Goal: Task Accomplishment & Management: Use online tool/utility

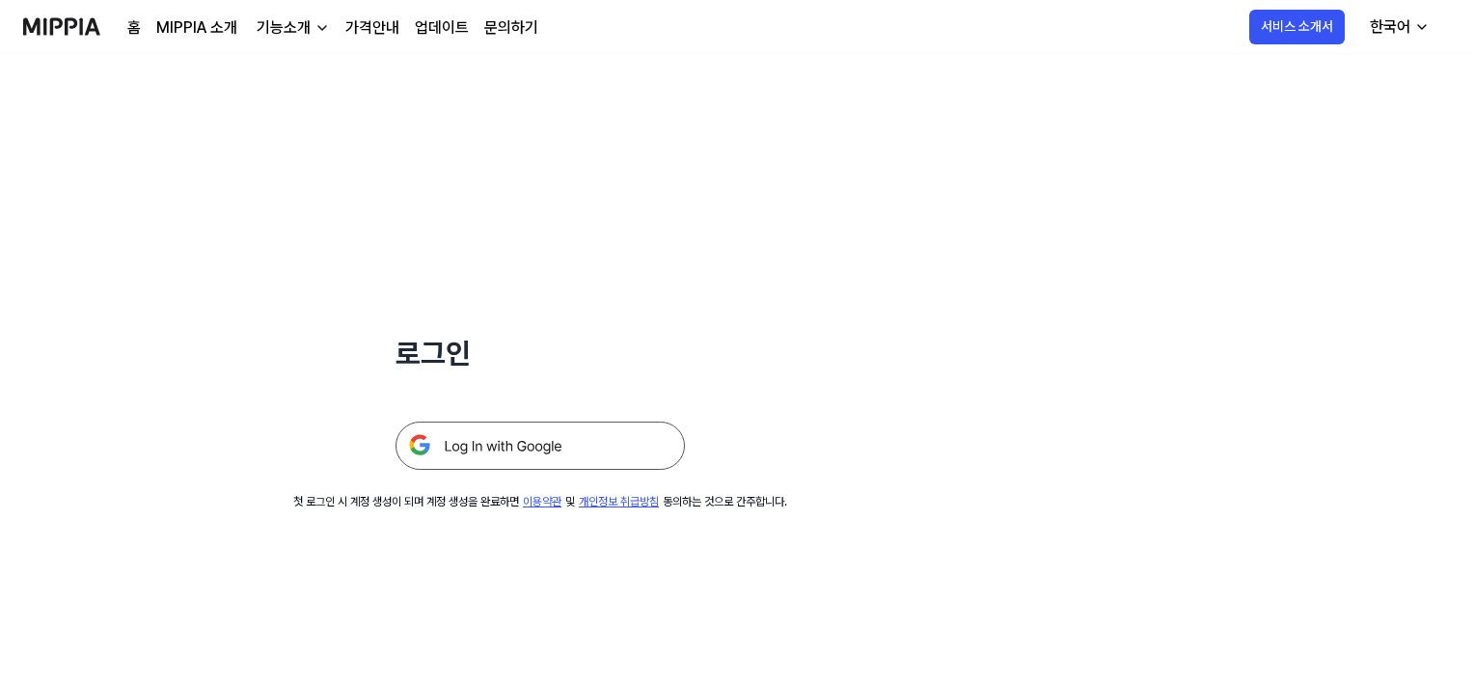
click at [473, 452] on img at bounding box center [539, 446] width 289 height 48
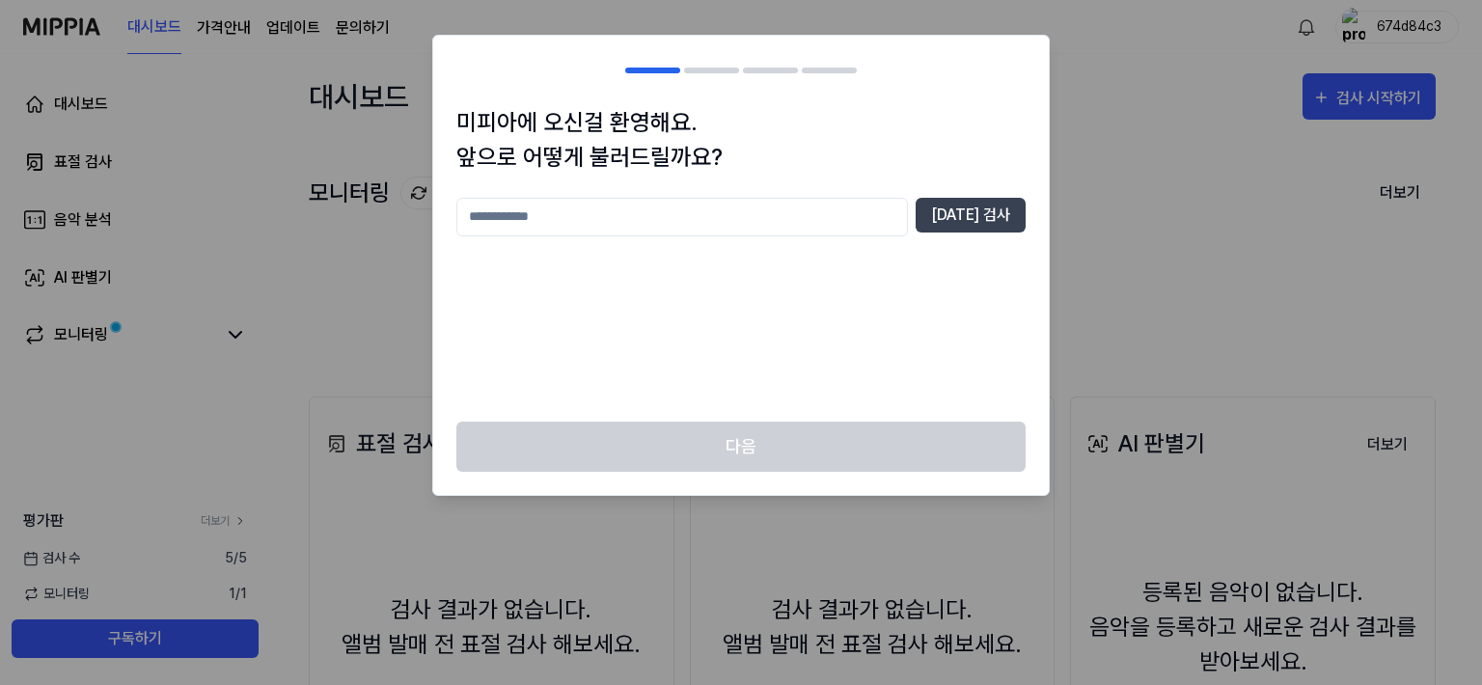
click at [514, 216] on input "text" at bounding box center [681, 217] width 451 height 39
type input "****"
click at [1003, 213] on button "중복 검사" at bounding box center [970, 215] width 110 height 35
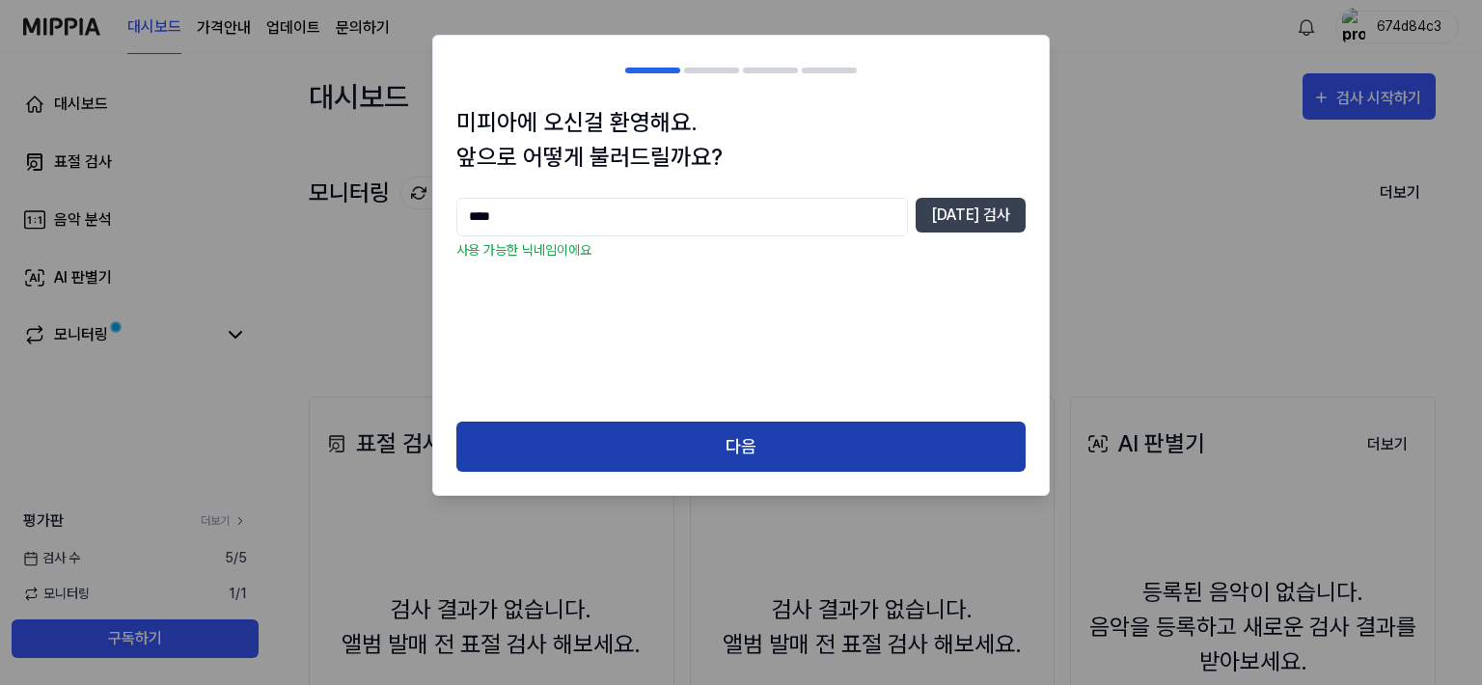
click at [739, 449] on button "다음" at bounding box center [740, 447] width 569 height 51
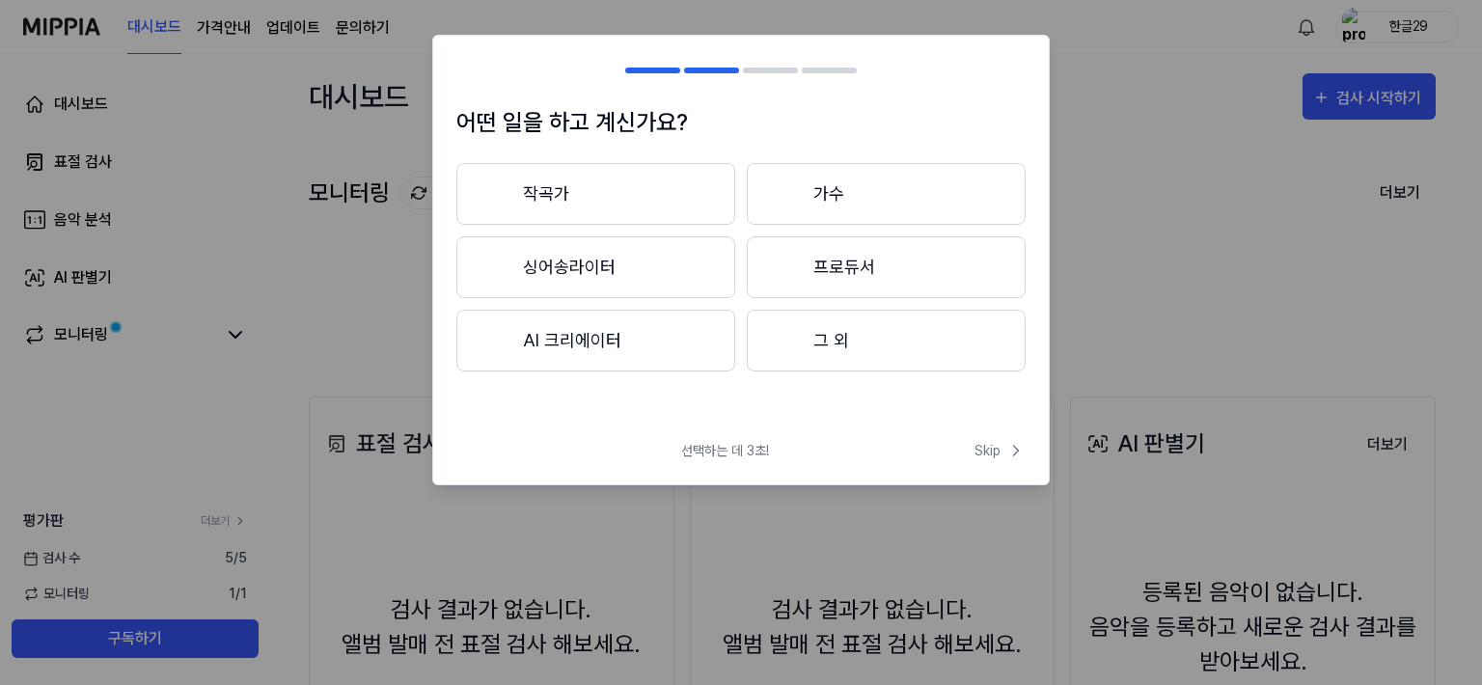
click at [557, 196] on button "작곡가" at bounding box center [595, 194] width 279 height 62
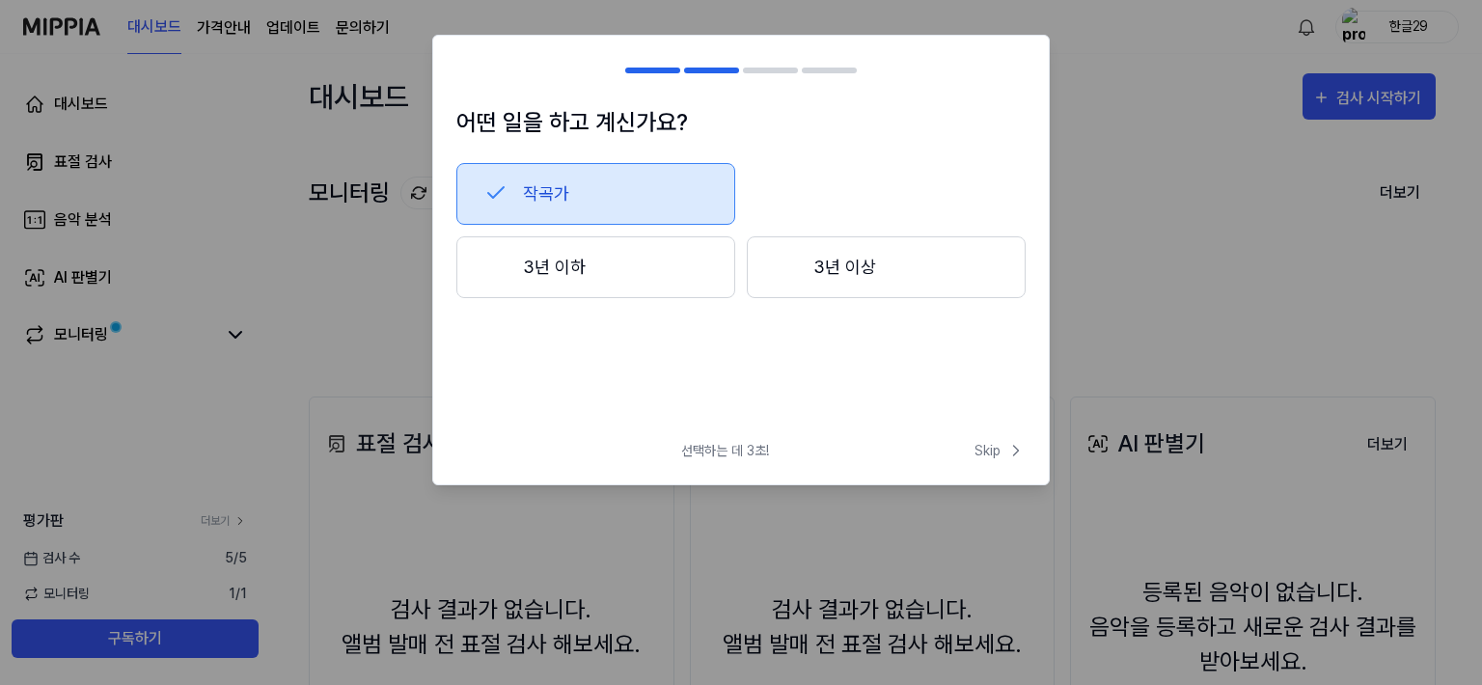
click at [574, 275] on button "3년 이하" at bounding box center [595, 267] width 279 height 62
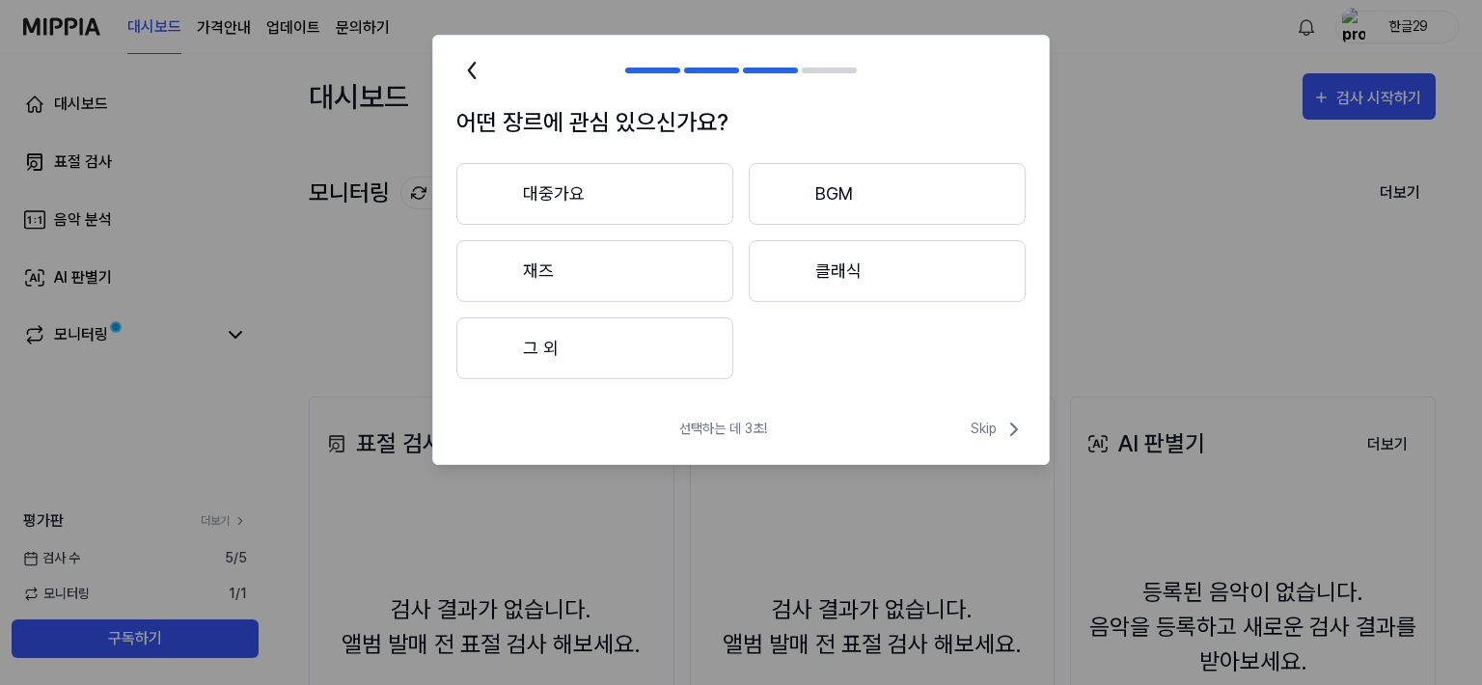
click at [839, 190] on button "BGM" at bounding box center [887, 194] width 277 height 62
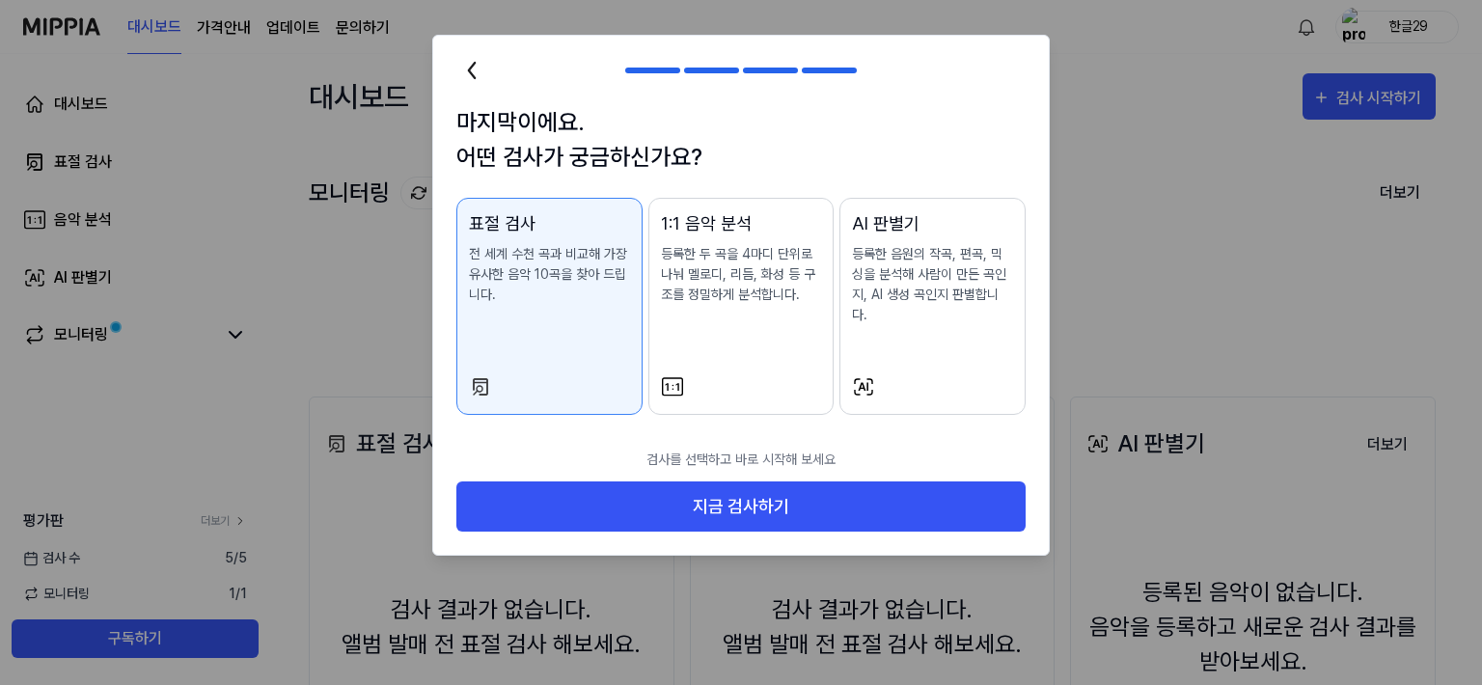
click at [540, 265] on p "전 세계 수천 곡과 비교해 가장 유사한 음악 10곡을 찾아 드립니다." at bounding box center [549, 274] width 161 height 61
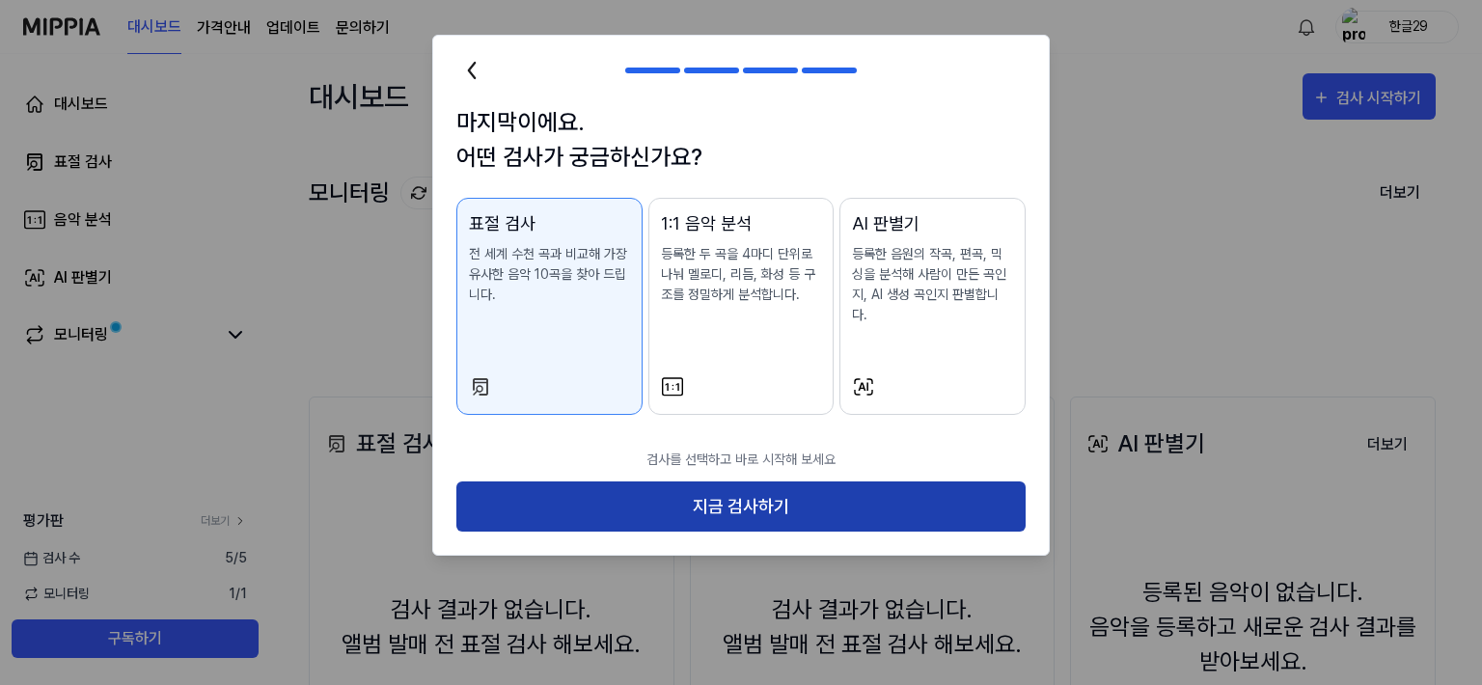
click at [743, 481] on button "지금 검사하기" at bounding box center [740, 506] width 569 height 51
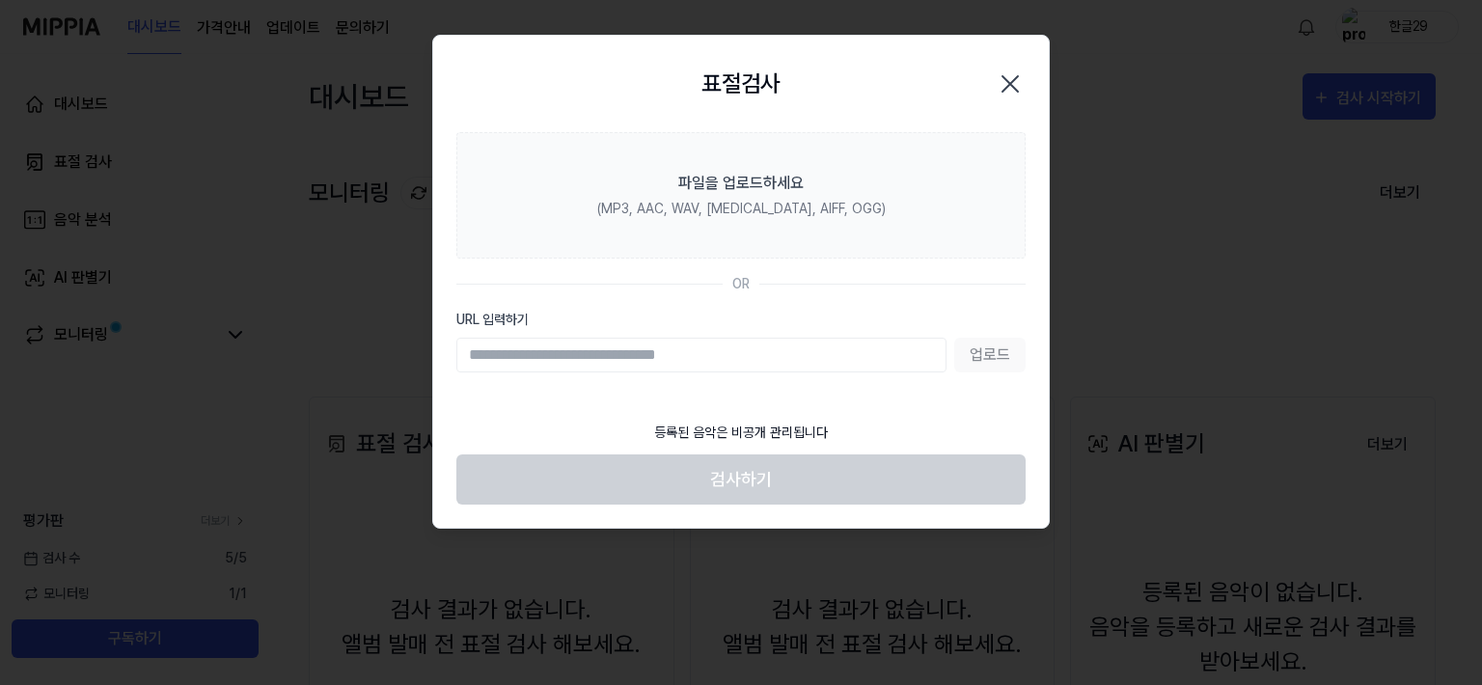
click at [514, 360] on input "URL 입력하기" at bounding box center [701, 355] width 490 height 35
paste input "*****"
type input "*****"
click at [988, 352] on button "업로드" at bounding box center [989, 355] width 71 height 35
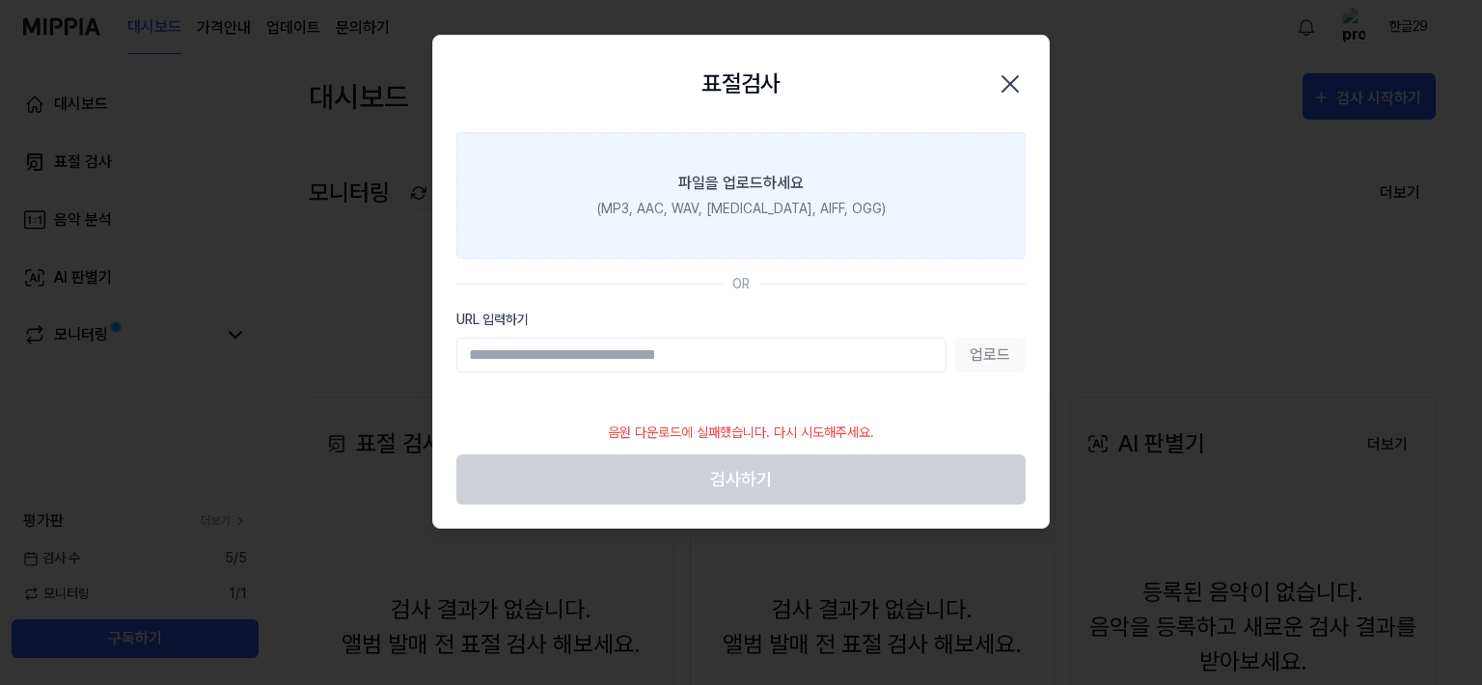
click at [717, 204] on div "(MP3, AAC, WAV, FLAC, AIFF, OGG)" at bounding box center [741, 209] width 288 height 20
click at [0, 0] on input "파일을 업로드하세요 (MP3, AAC, WAV, FLAC, AIFF, OGG)" at bounding box center [0, 0] width 0 height 0
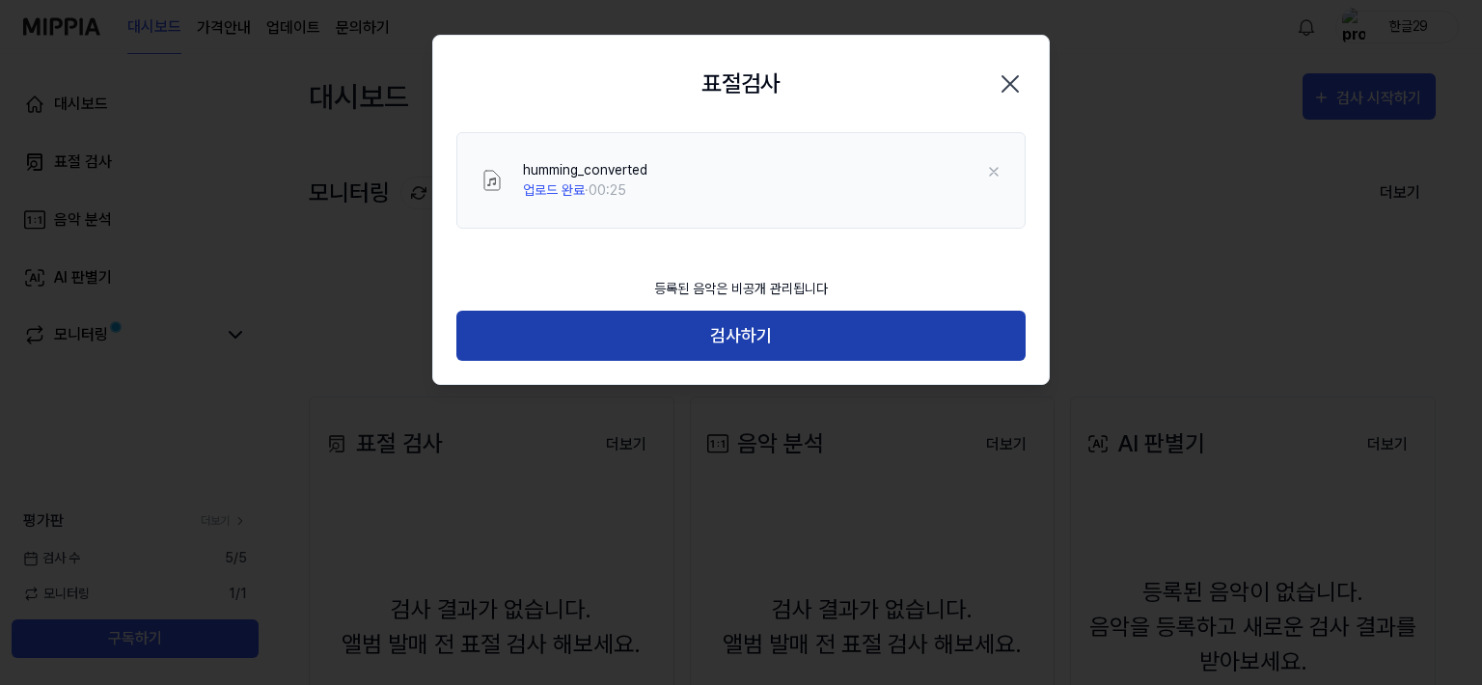
click at [737, 335] on button "검사하기" at bounding box center [740, 336] width 569 height 51
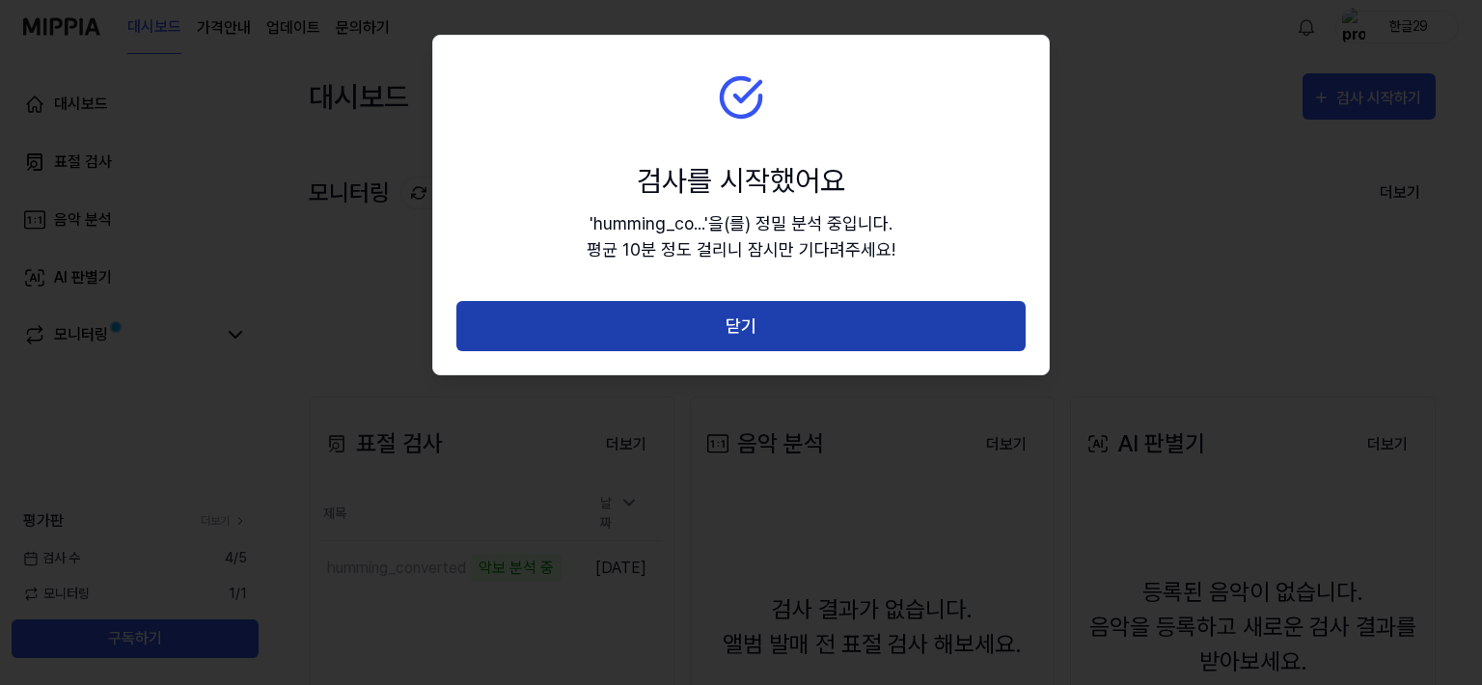
click at [741, 333] on button "닫기" at bounding box center [740, 326] width 569 height 51
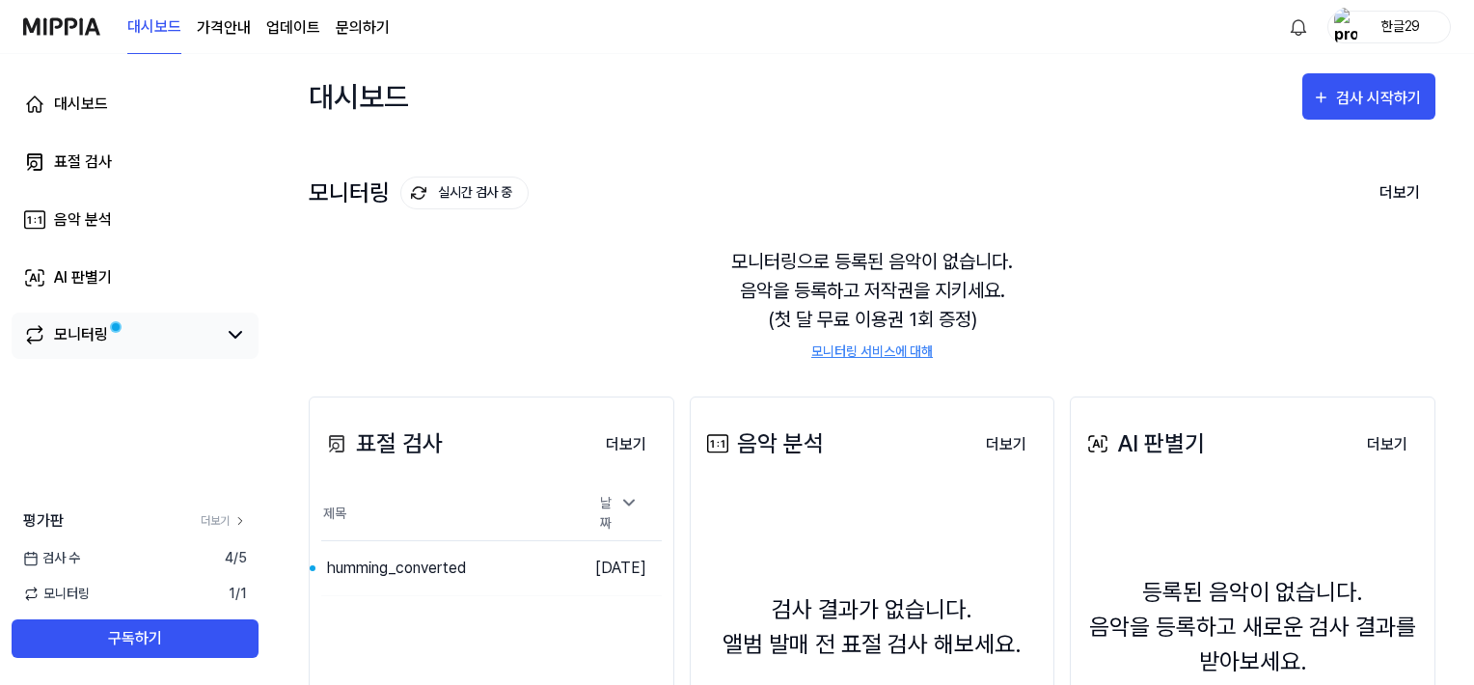
click at [99, 337] on div "모니터링" at bounding box center [81, 334] width 54 height 23
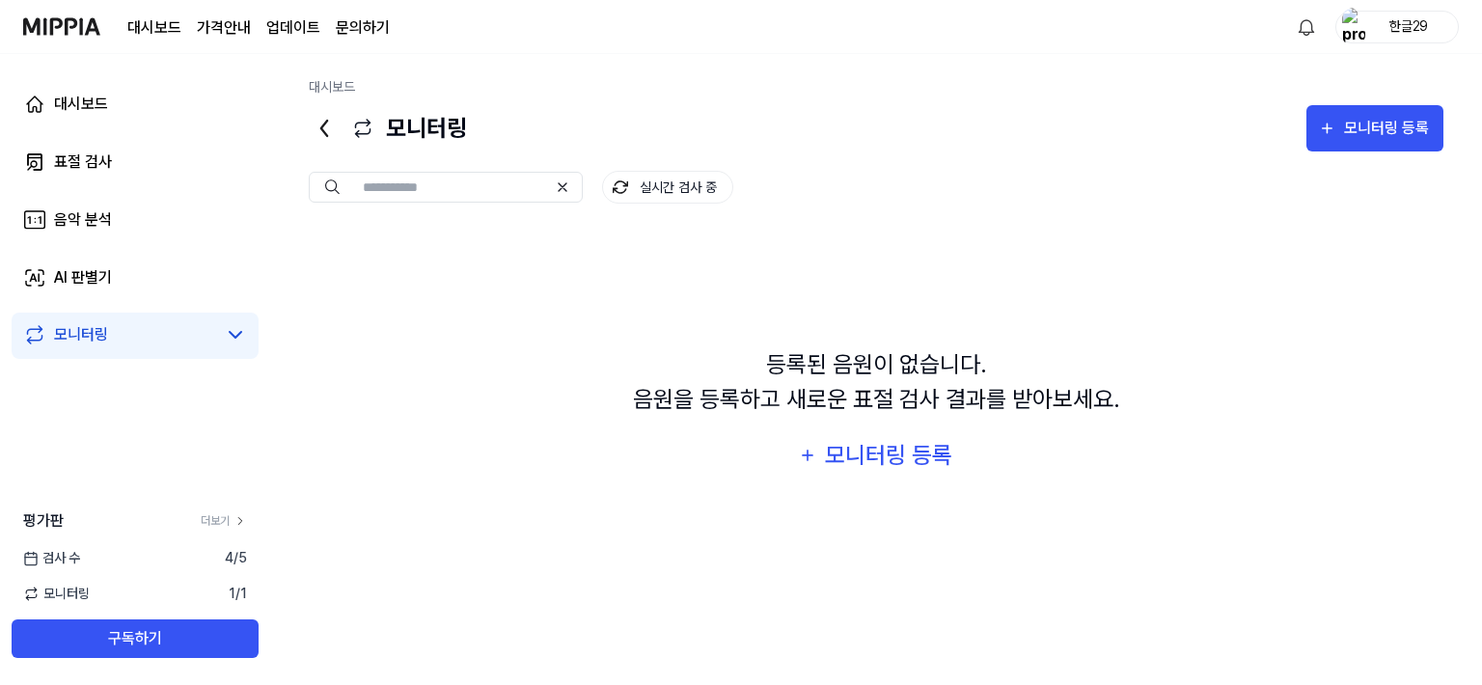
click at [69, 556] on span "검사 수" at bounding box center [51, 558] width 57 height 20
click at [67, 167] on div "표절 검사" at bounding box center [83, 161] width 58 height 23
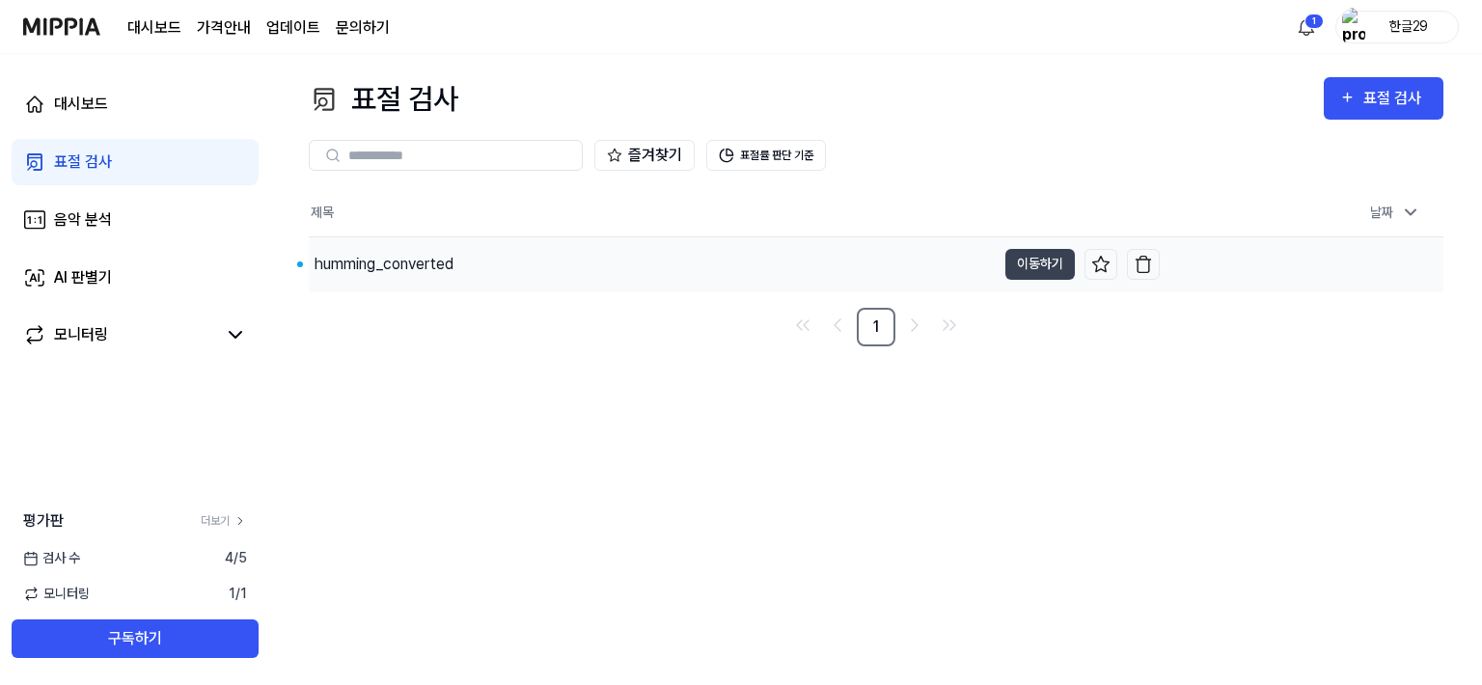
click at [390, 282] on div "humming_converted" at bounding box center [652, 264] width 687 height 54
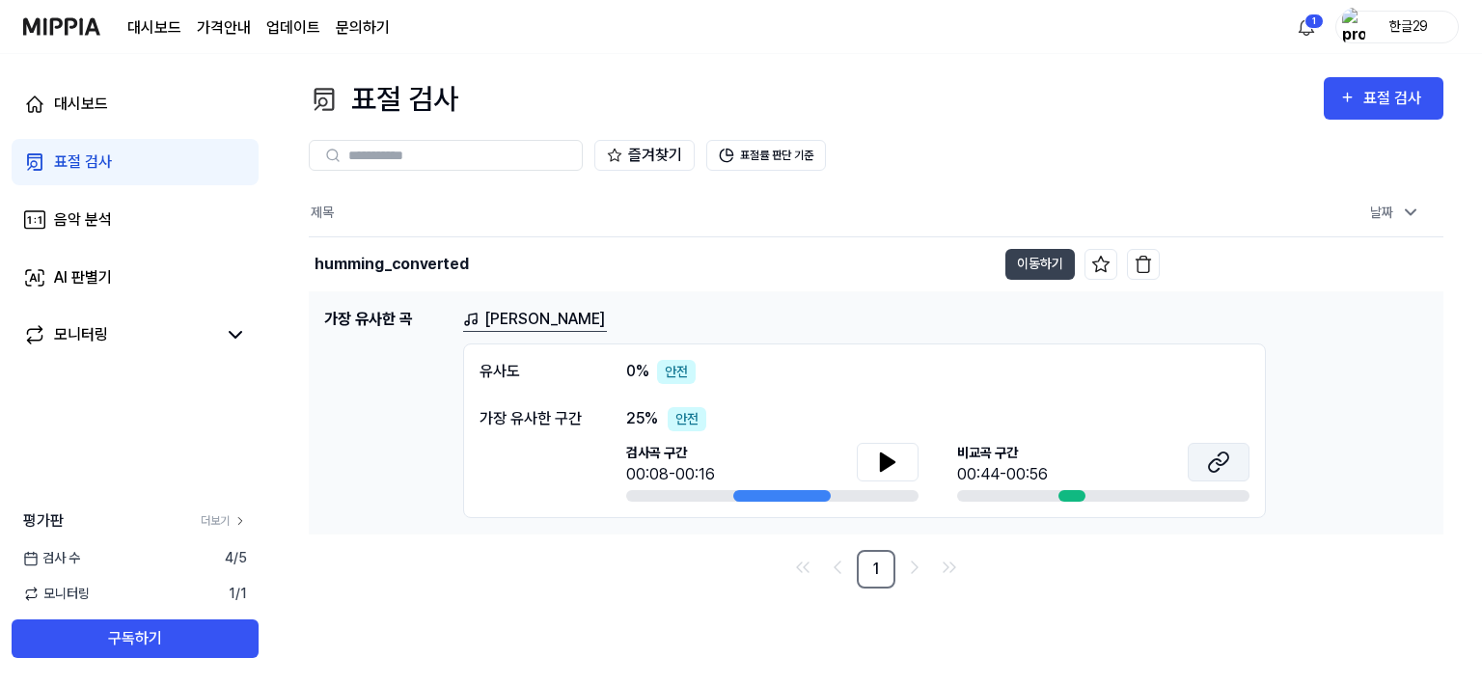
click at [1220, 464] on icon at bounding box center [1222, 458] width 12 height 13
click at [882, 455] on icon at bounding box center [888, 461] width 14 height 17
click at [586, 564] on nav "1" at bounding box center [876, 569] width 1134 height 39
click at [364, 455] on h1 "가장 유사한 곡" at bounding box center [385, 413] width 123 height 210
click at [235, 560] on span "4 / 5" at bounding box center [236, 558] width 22 height 20
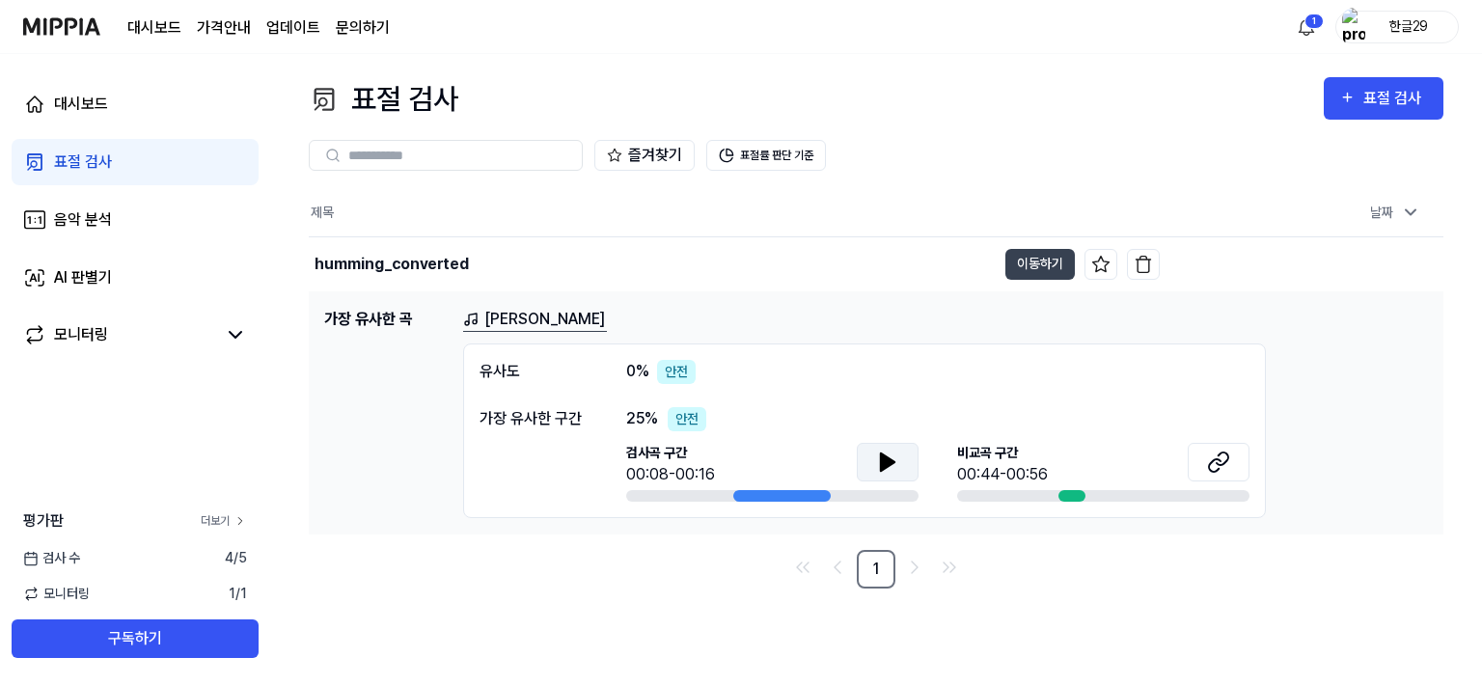
click at [226, 519] on link "더보기" at bounding box center [224, 520] width 46 height 17
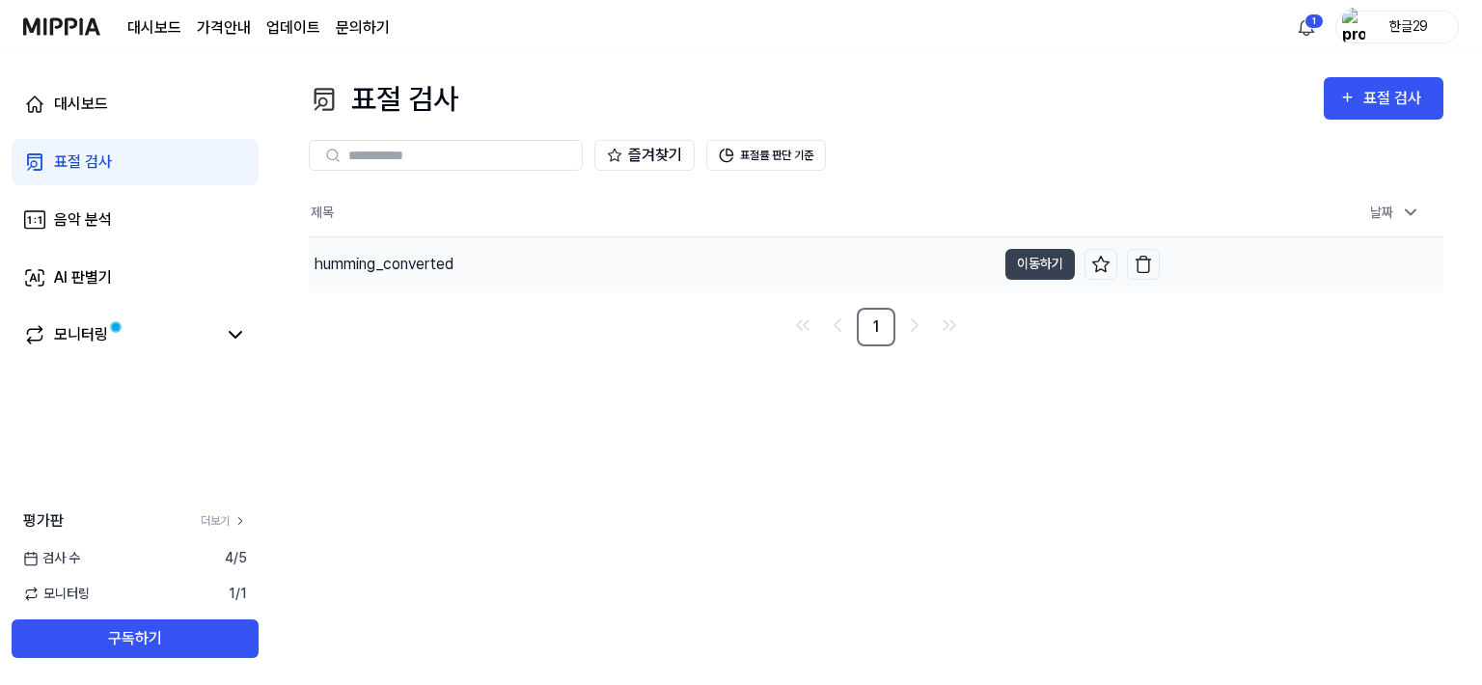
click at [380, 270] on div "humming_converted" at bounding box center [383, 264] width 139 height 23
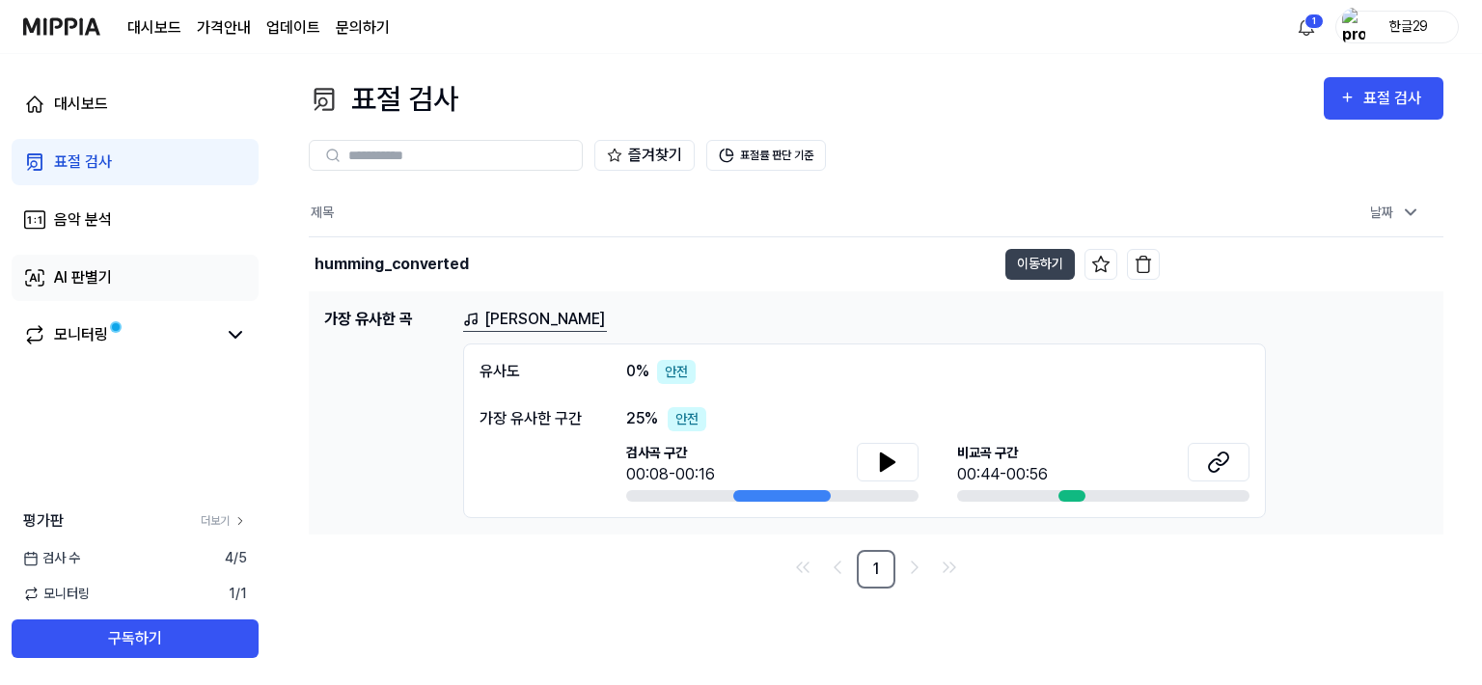
click at [70, 277] on div "AI 판별기" at bounding box center [83, 277] width 58 height 23
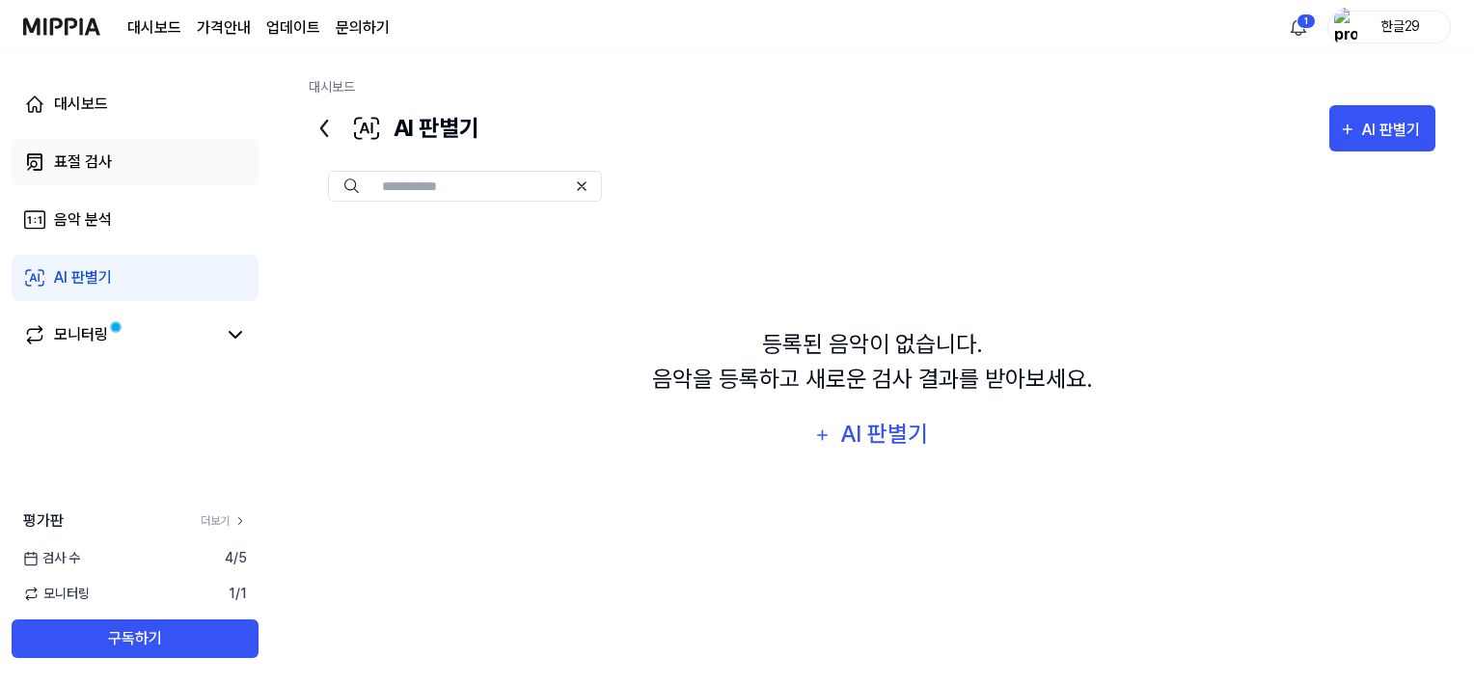
click at [54, 158] on link "표절 검사" at bounding box center [135, 162] width 247 height 46
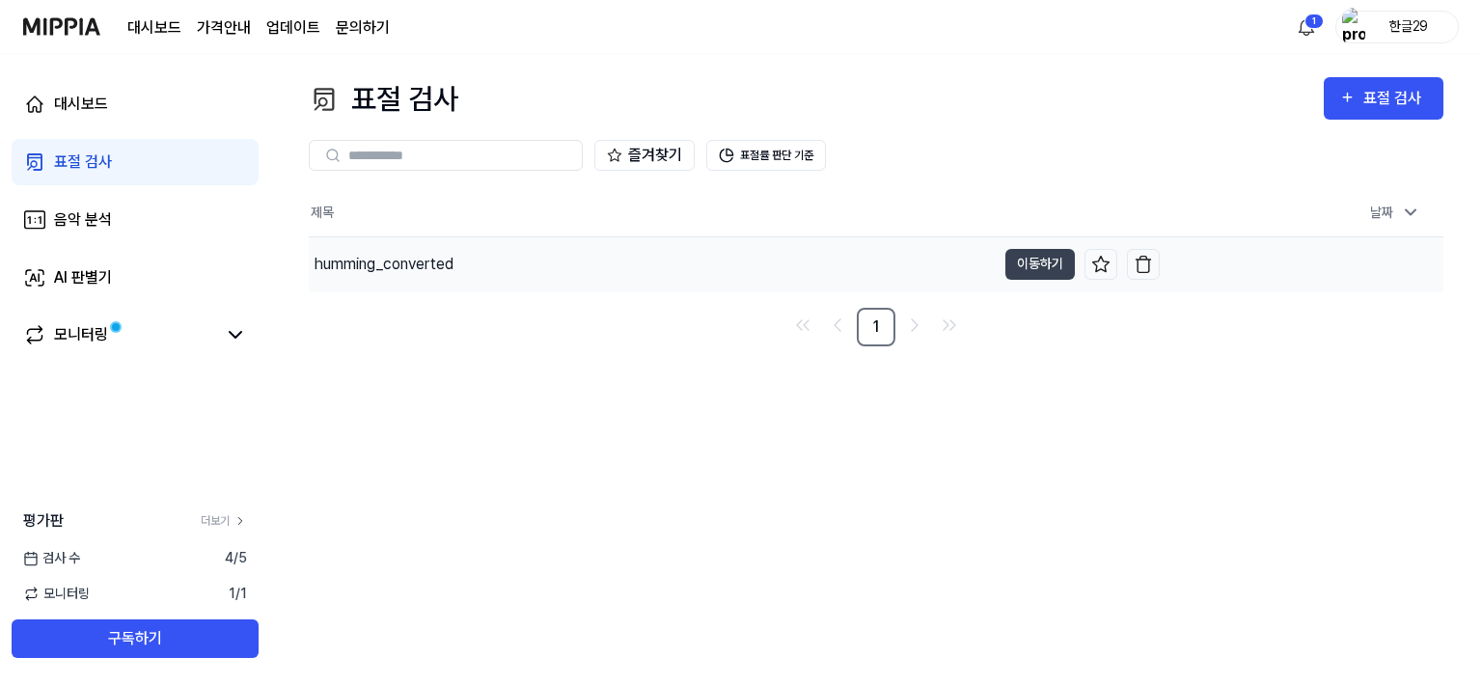
click at [386, 268] on div "humming_converted" at bounding box center [383, 264] width 139 height 23
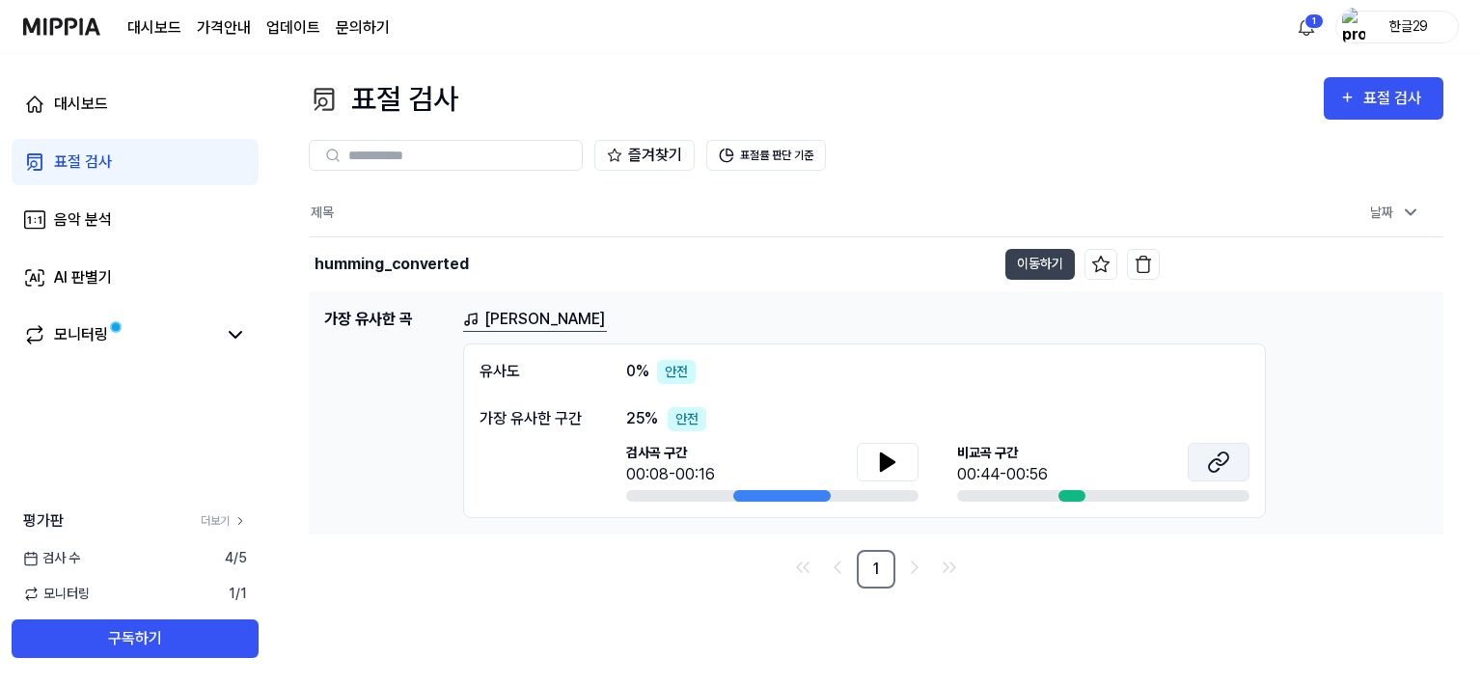
click at [1217, 466] on icon at bounding box center [1218, 461] width 23 height 23
click at [365, 30] on link "문의하기" at bounding box center [363, 27] width 54 height 23
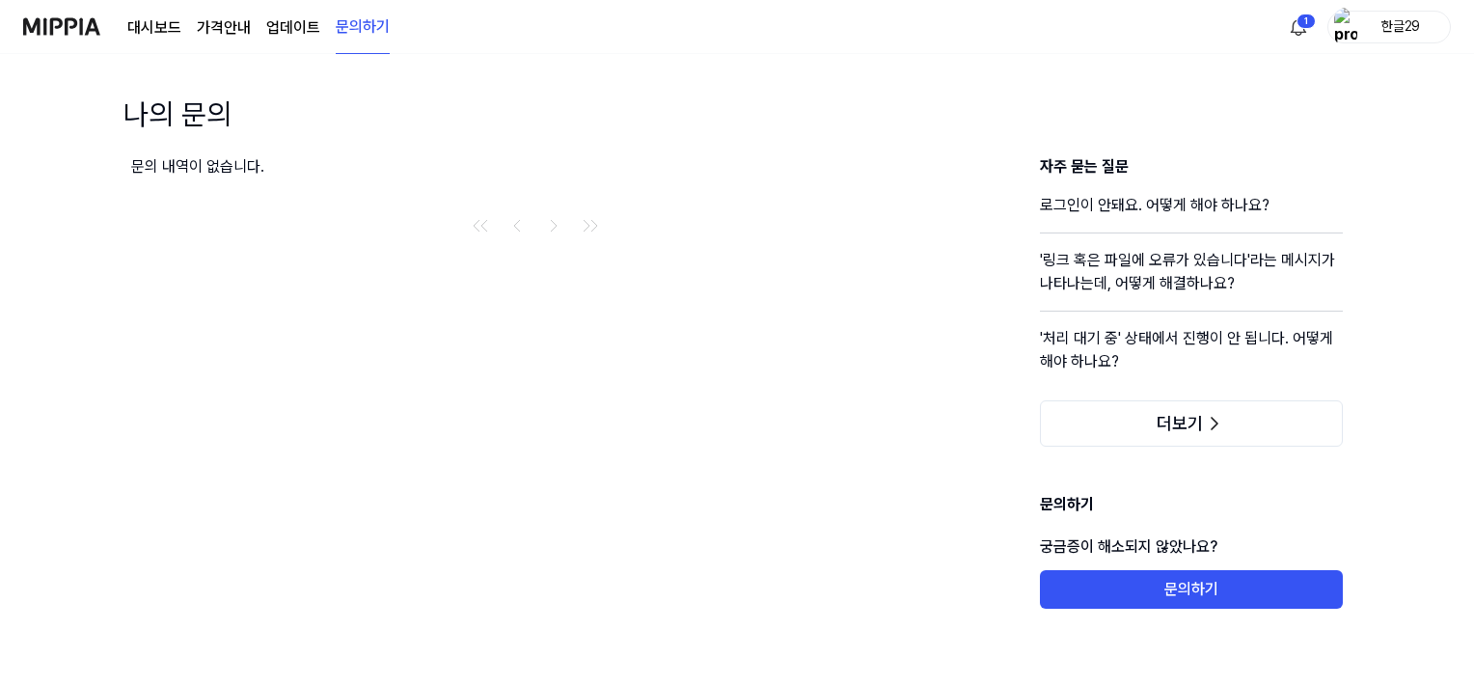
click at [47, 30] on img at bounding box center [61, 26] width 77 height 53
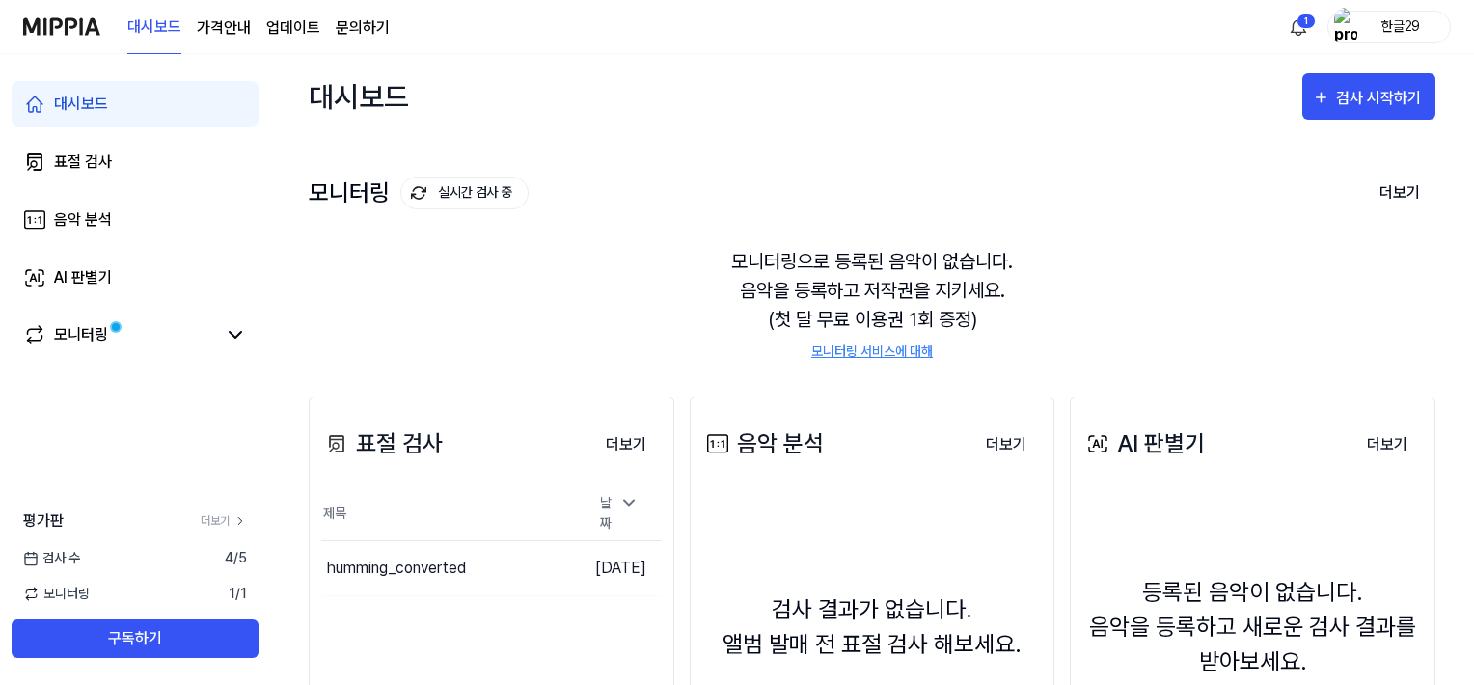
click at [216, 32] on page\) "가격안내" at bounding box center [224, 27] width 54 height 23
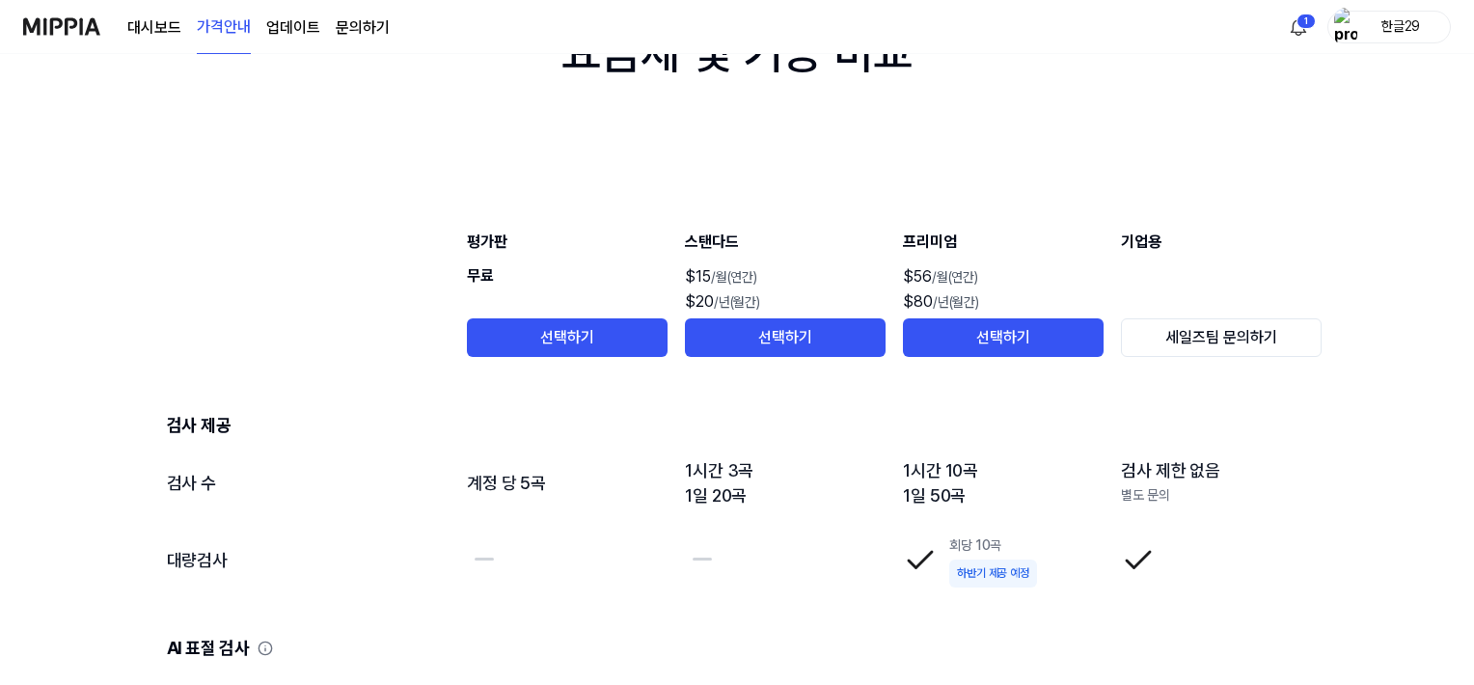
scroll to position [1945, 0]
click at [566, 337] on button "선택하기" at bounding box center [567, 337] width 201 height 39
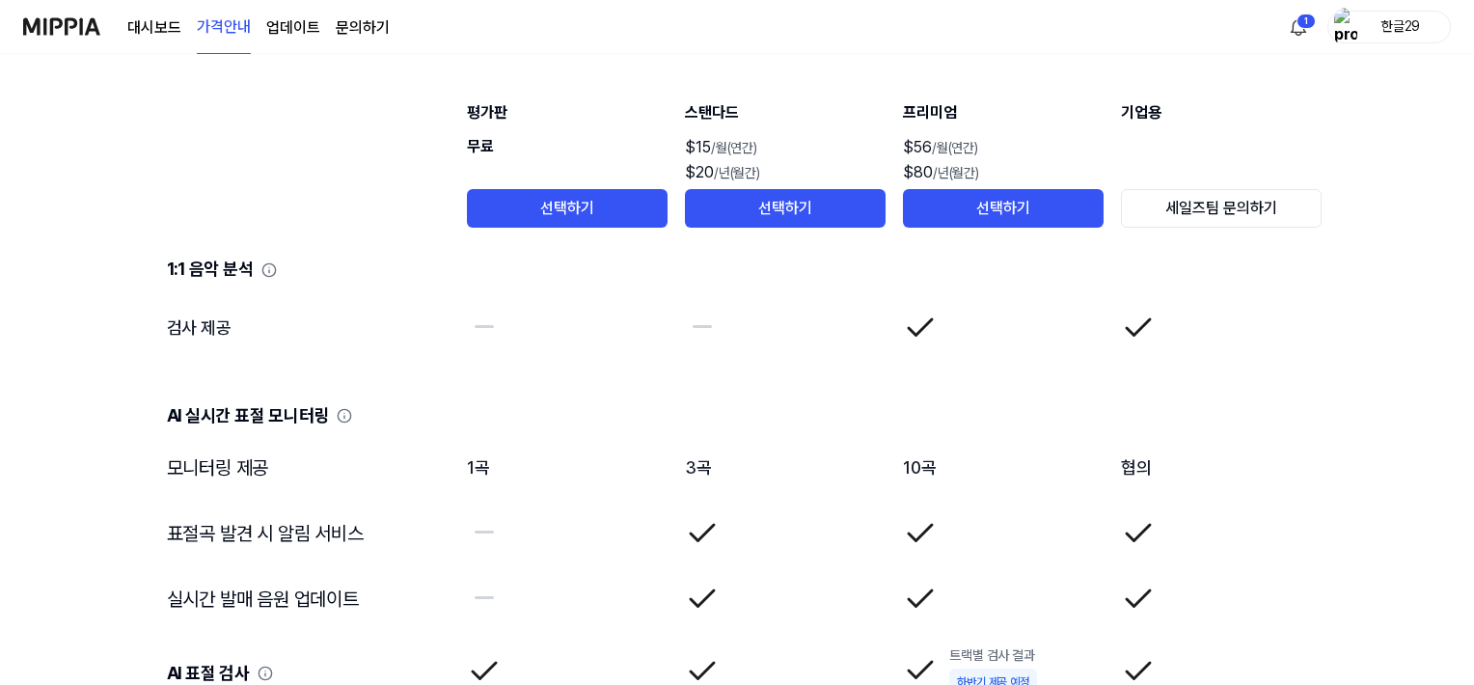
scroll to position [2523, 0]
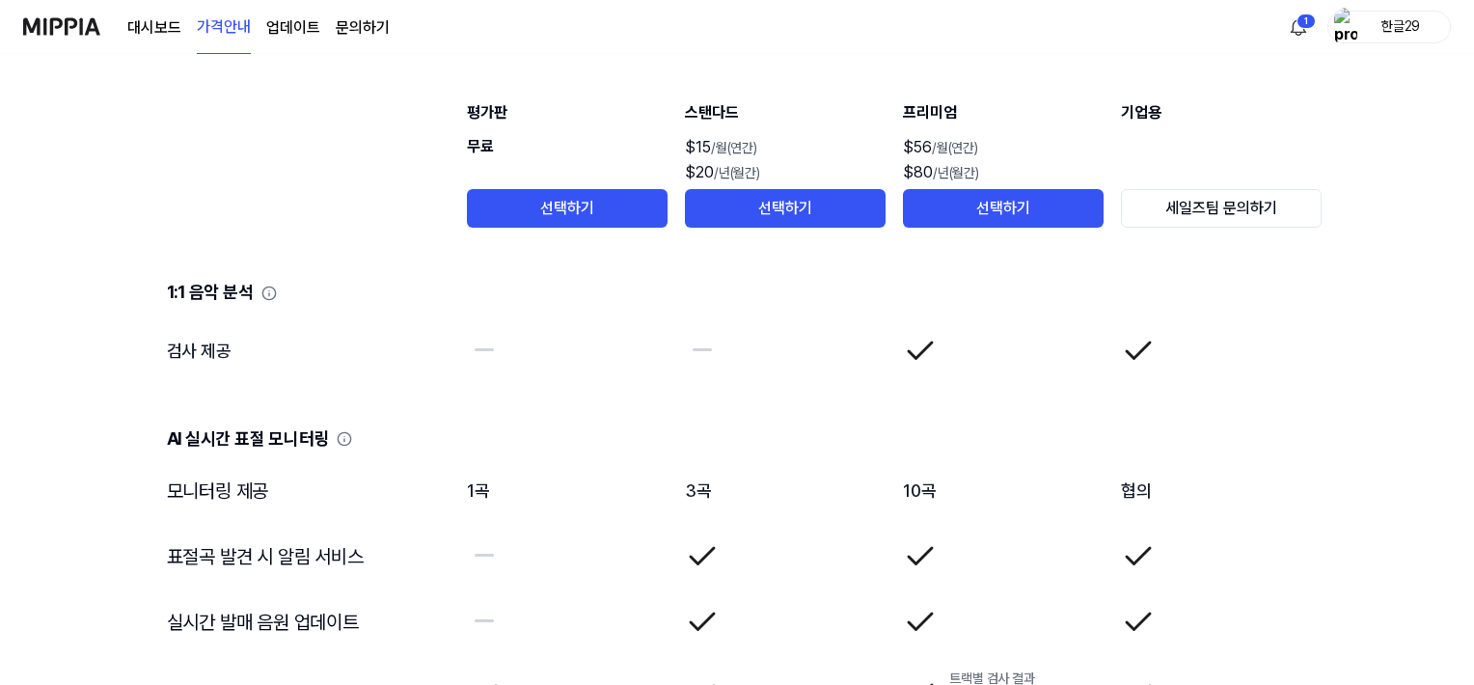
click at [481, 494] on td "1곡" at bounding box center [567, 491] width 203 height 66
click at [199, 493] on td "모니터링 제공" at bounding box center [301, 491] width 300 height 66
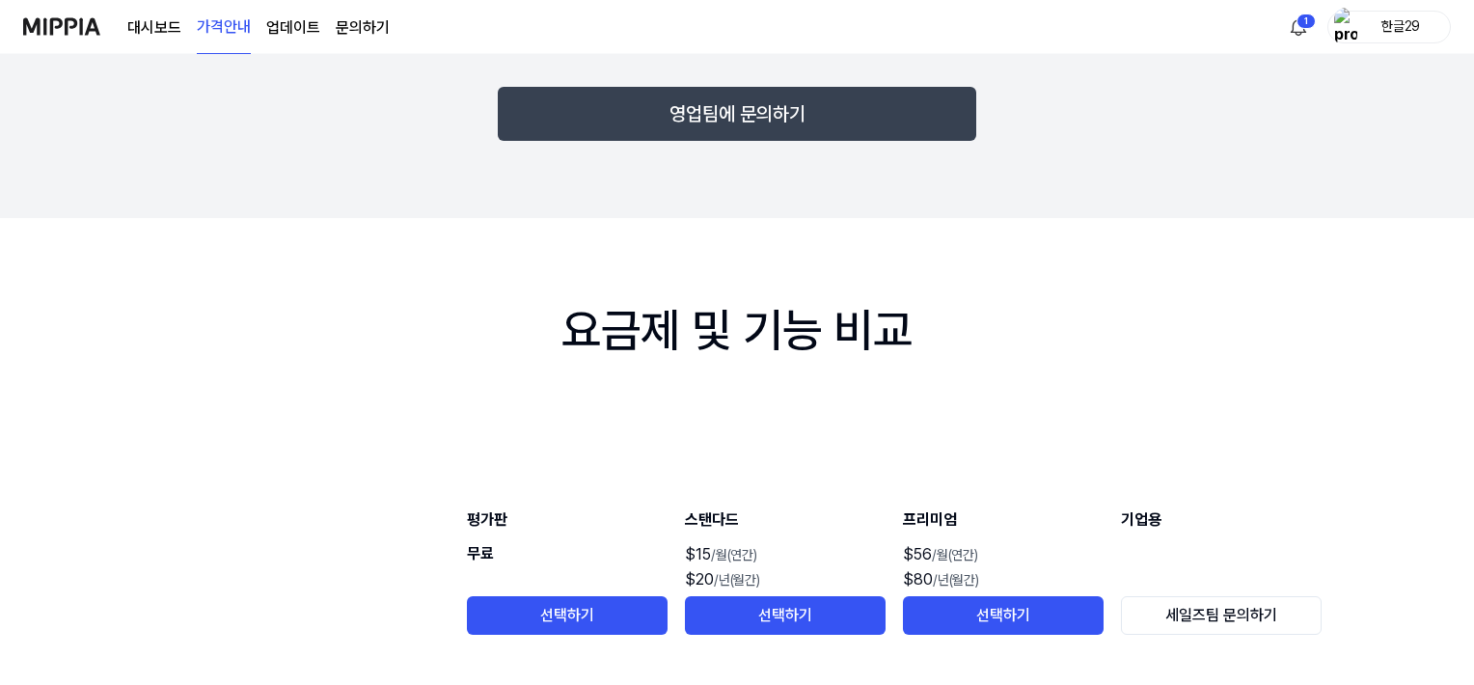
scroll to position [1462, 0]
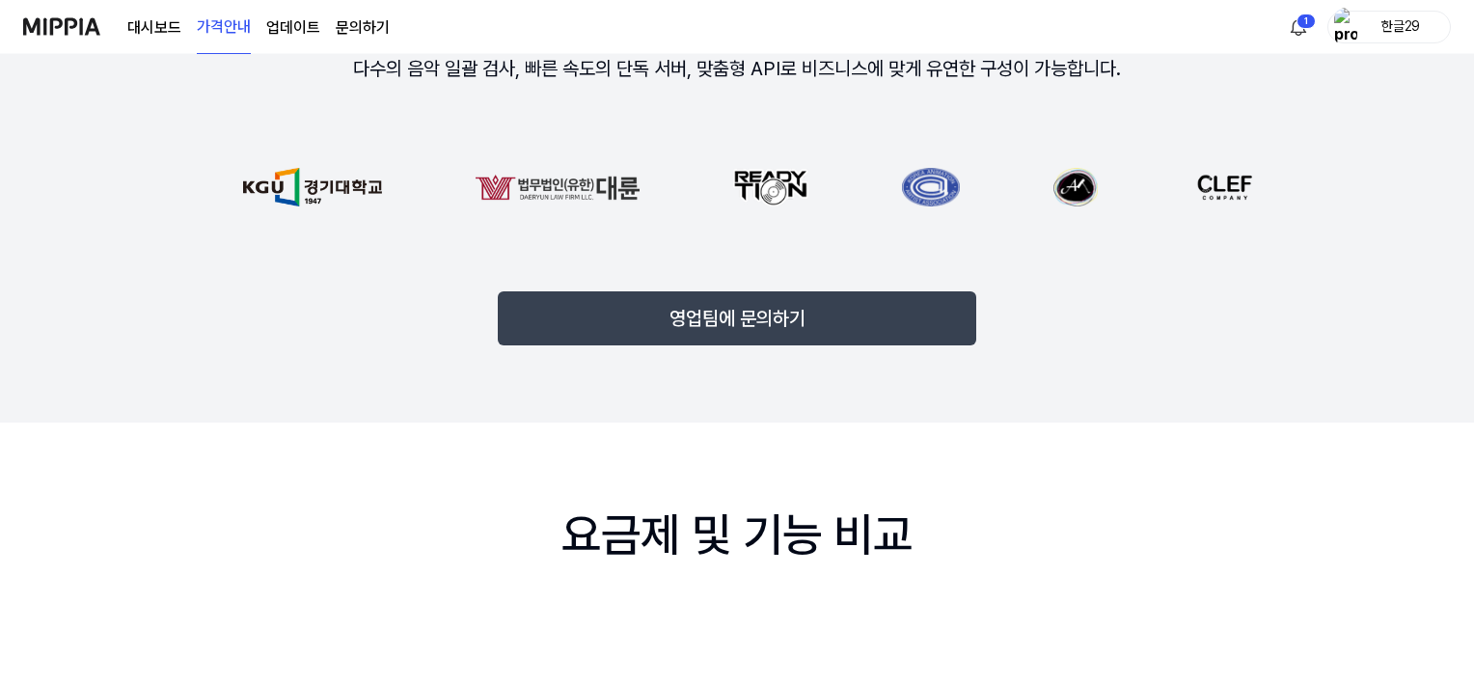
click at [153, 26] on link "대시보드" at bounding box center [154, 27] width 54 height 23
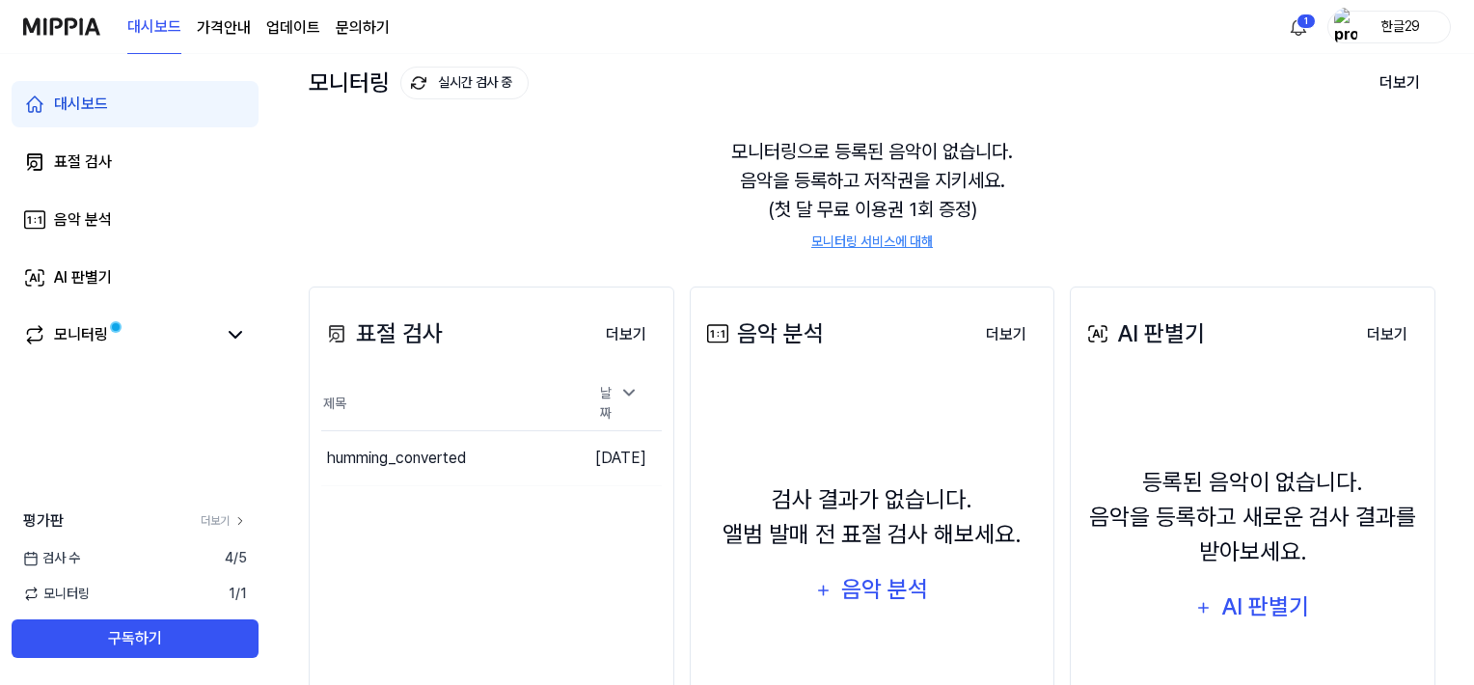
scroll to position [193, 0]
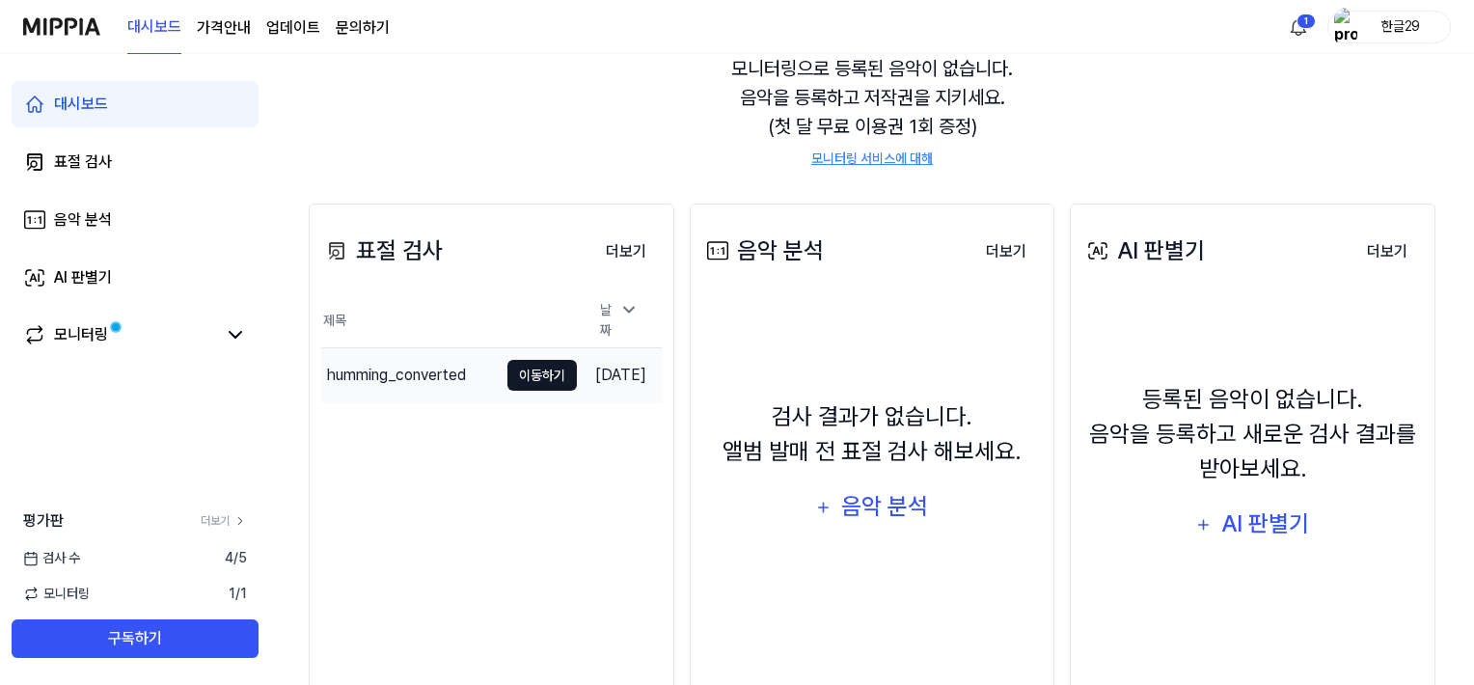
click at [507, 364] on button "이동하기" at bounding box center [541, 375] width 69 height 31
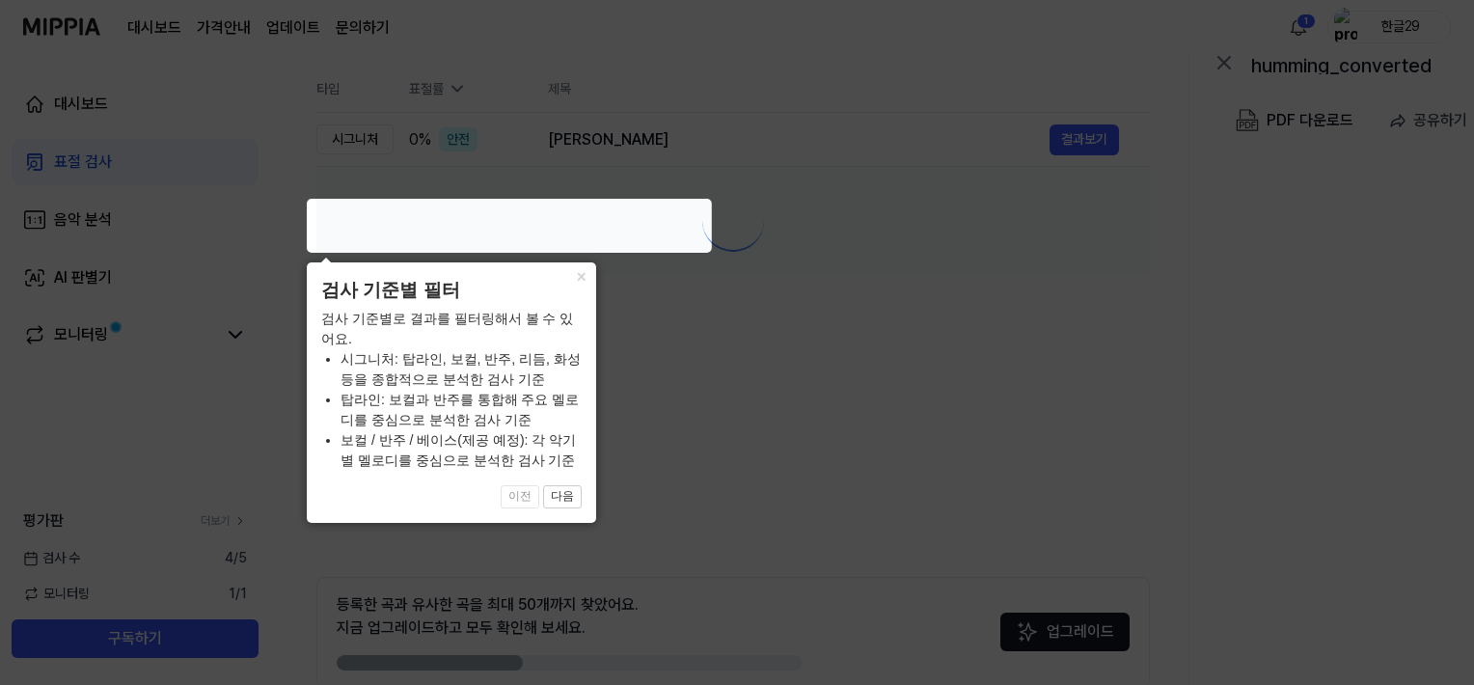
scroll to position [0, 0]
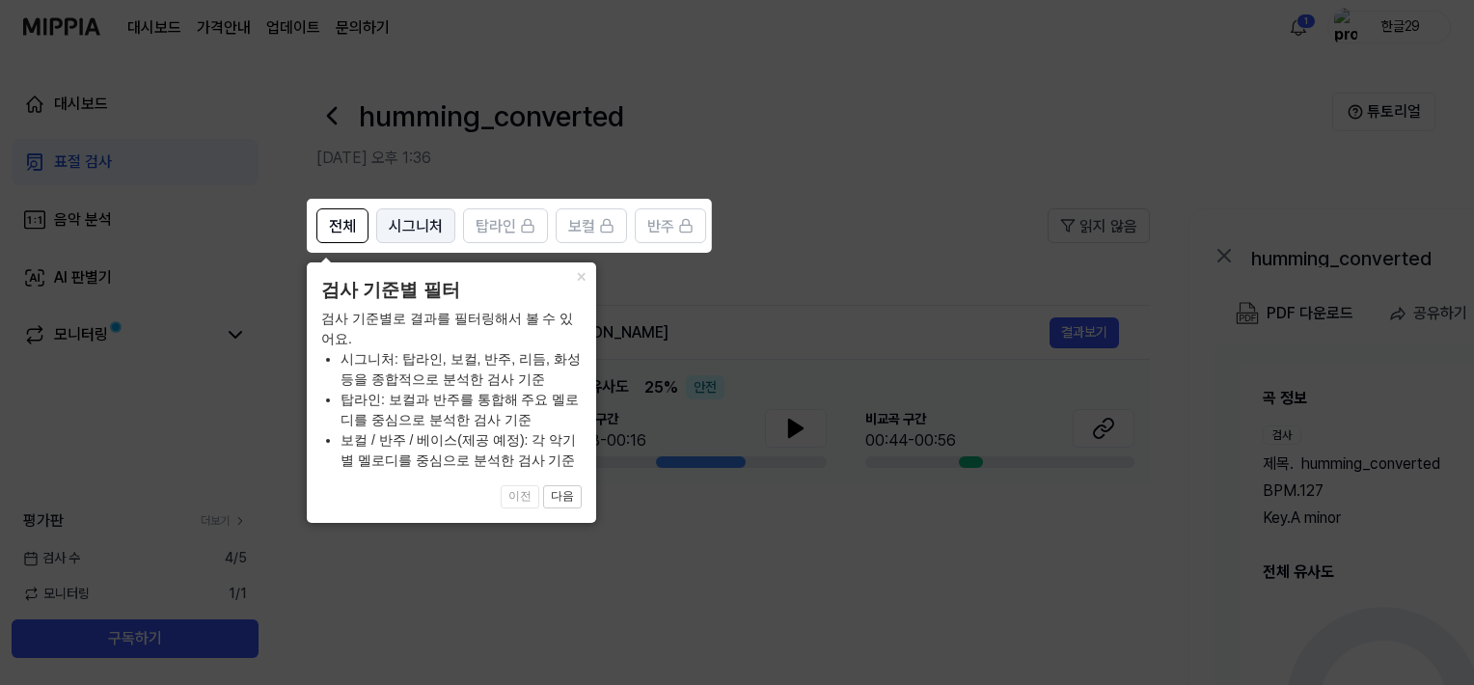
click at [412, 221] on span "시그니처" at bounding box center [416, 226] width 54 height 23
click at [563, 494] on button "다음" at bounding box center [562, 496] width 39 height 23
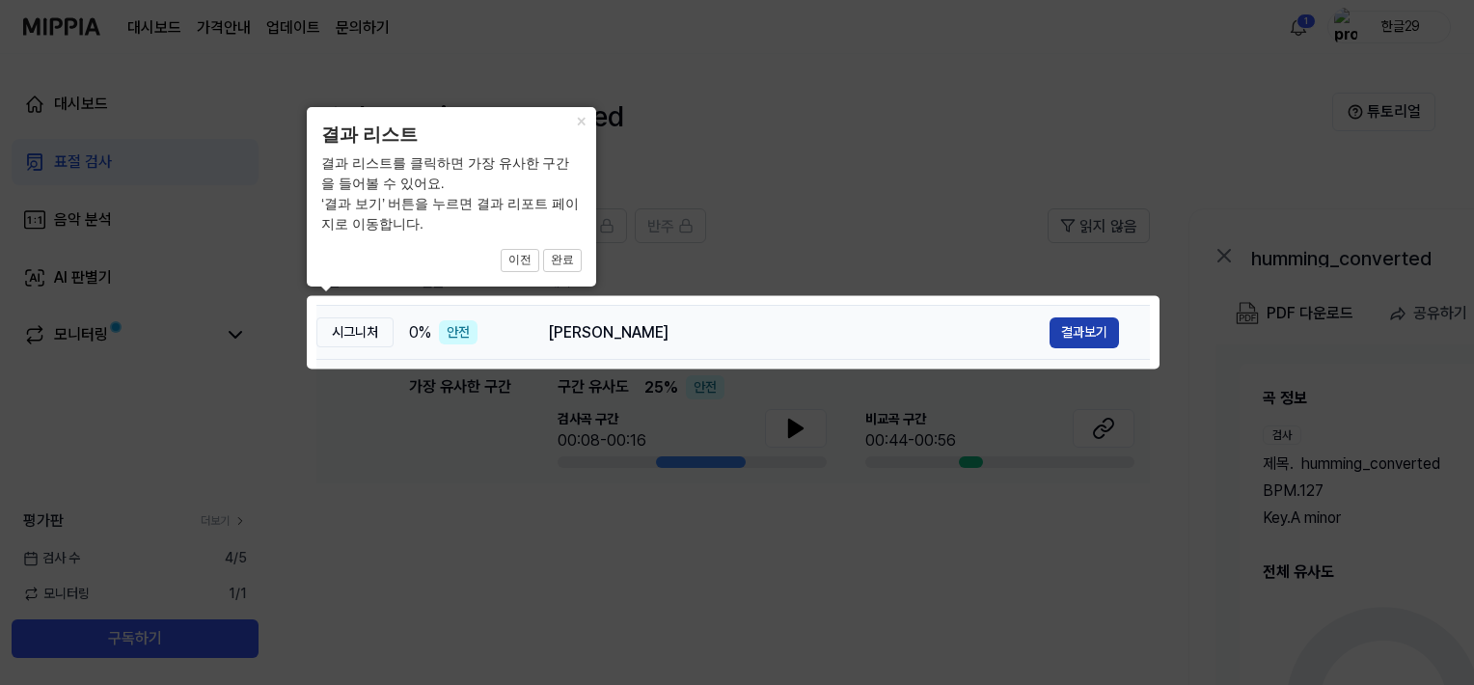
click at [1090, 335] on button "결과보기" at bounding box center [1083, 332] width 69 height 31
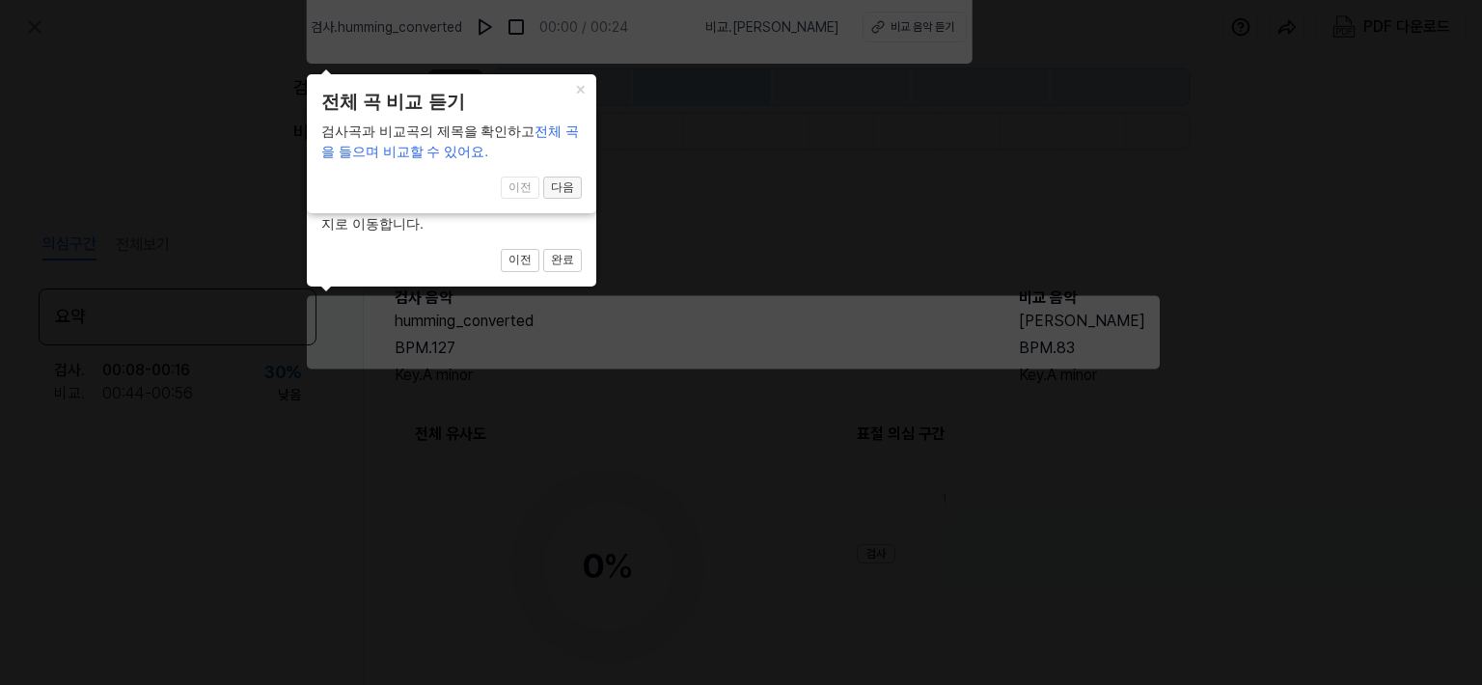
click at [565, 249] on button "다음" at bounding box center [562, 260] width 39 height 23
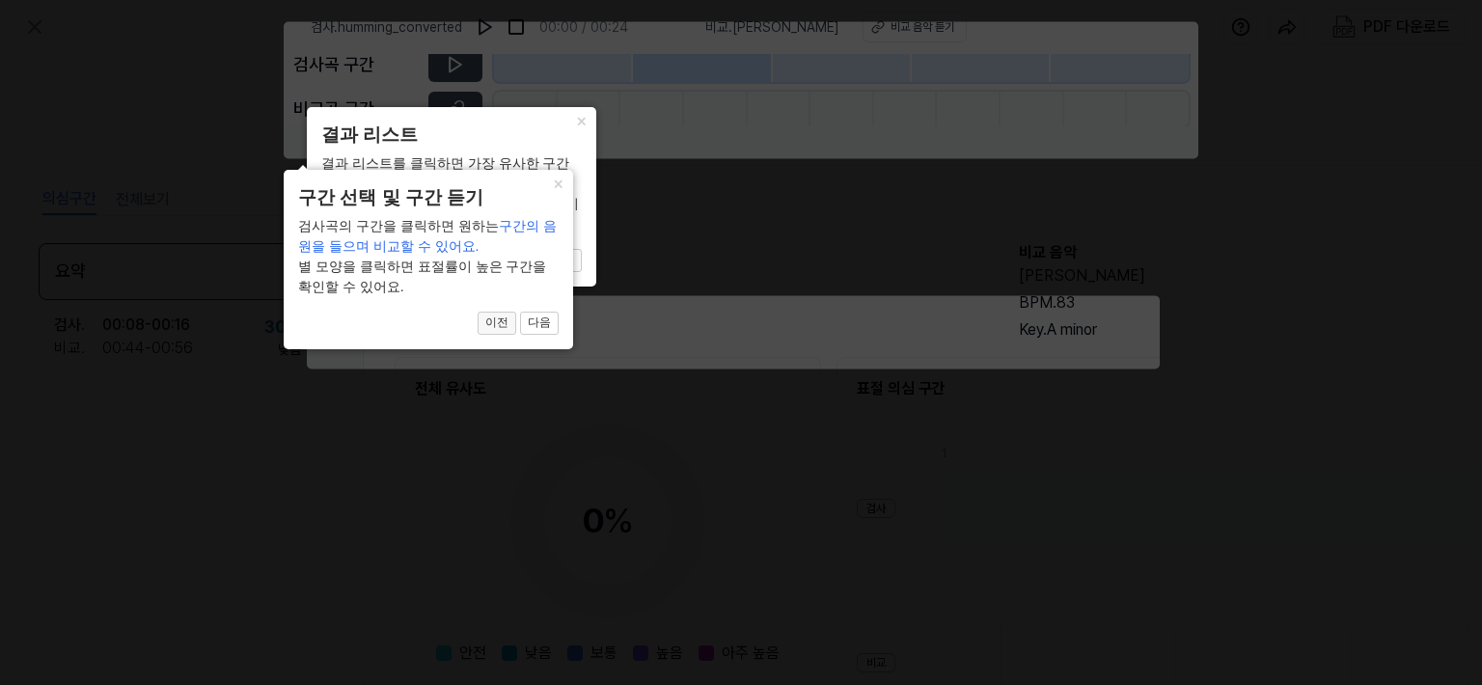
click at [501, 272] on button "이전" at bounding box center [520, 260] width 39 height 23
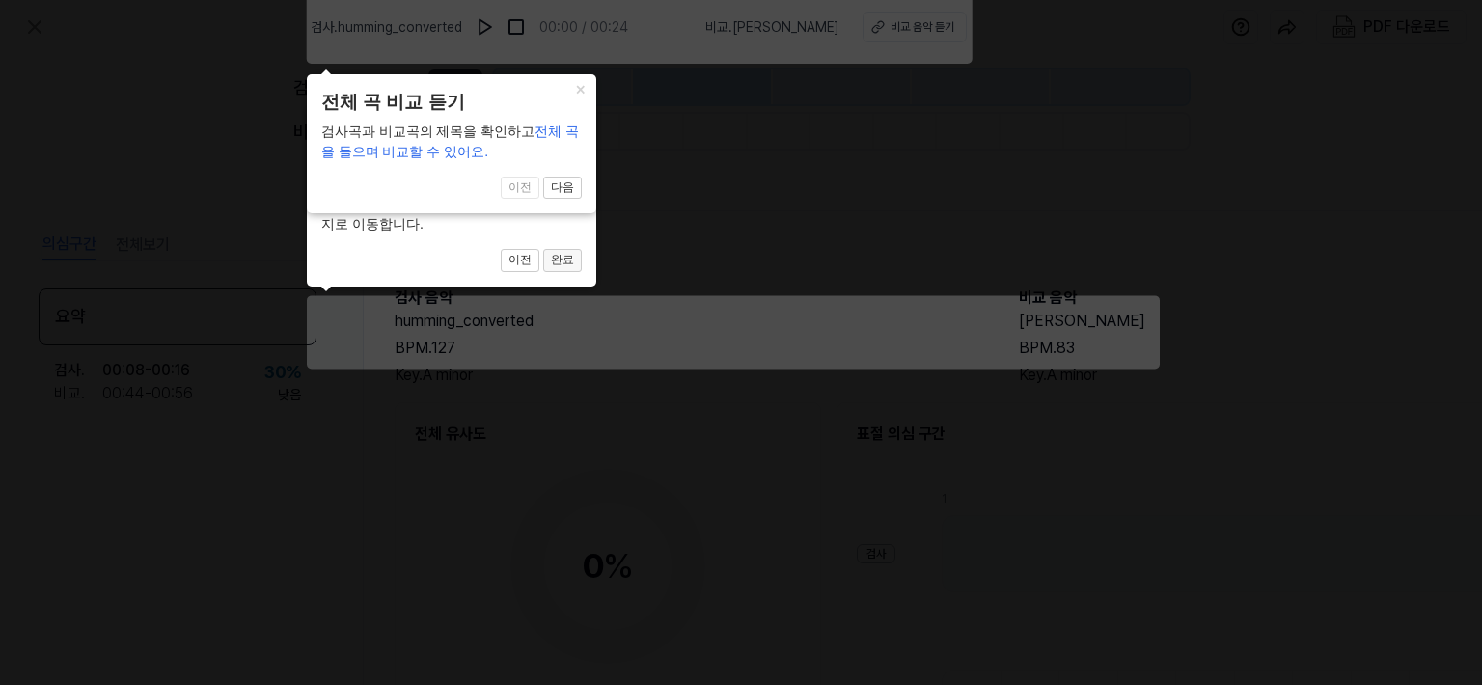
click at [562, 262] on button "완료" at bounding box center [562, 260] width 39 height 23
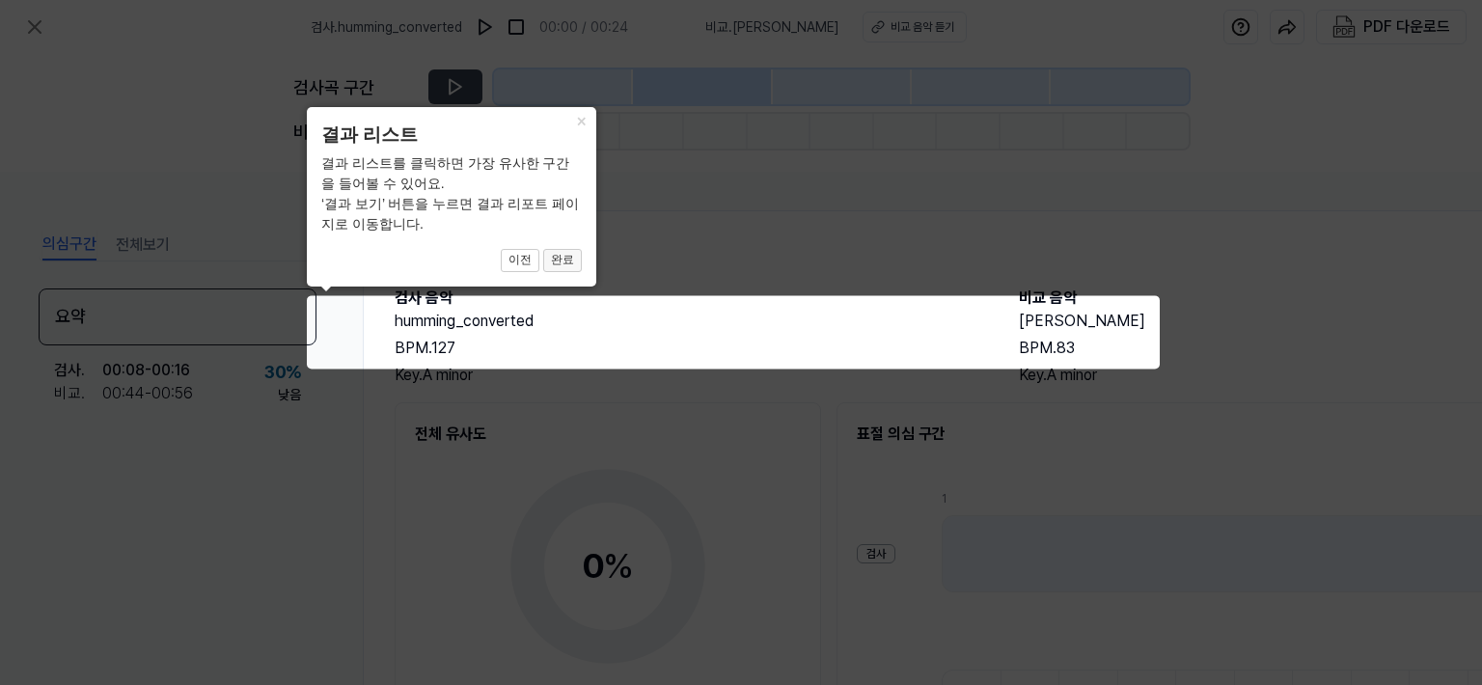
click at [558, 259] on button "완료" at bounding box center [562, 260] width 39 height 23
click at [517, 259] on button "이전" at bounding box center [520, 260] width 39 height 23
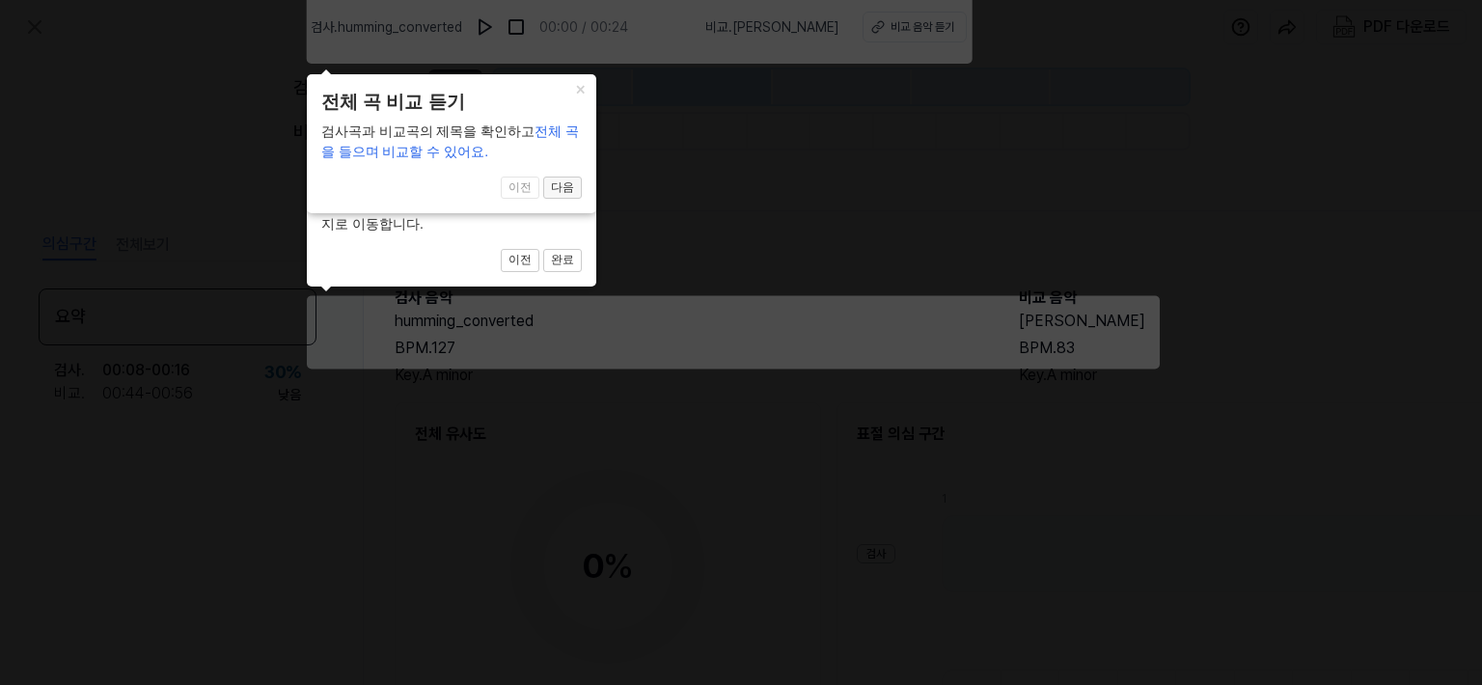
click at [559, 249] on button "다음" at bounding box center [562, 260] width 39 height 23
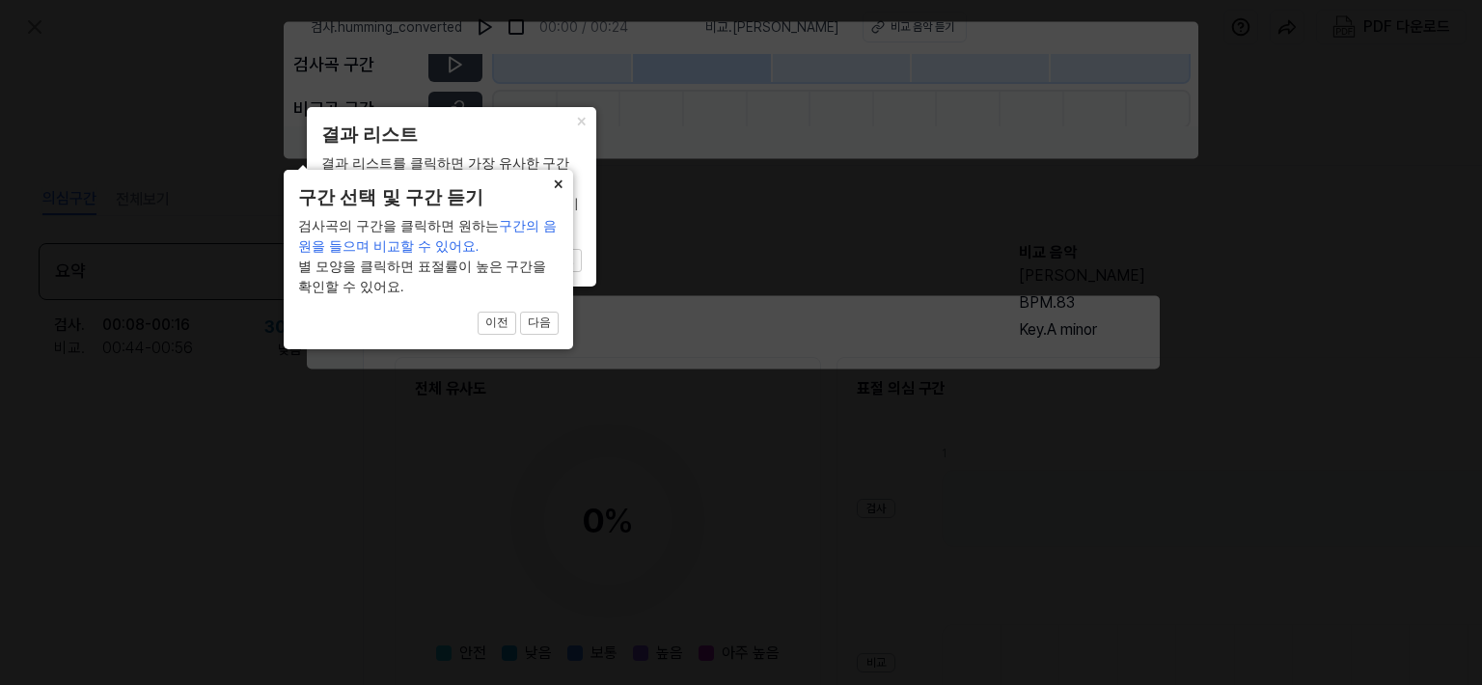
click at [565, 134] on button "×" at bounding box center [580, 120] width 31 height 27
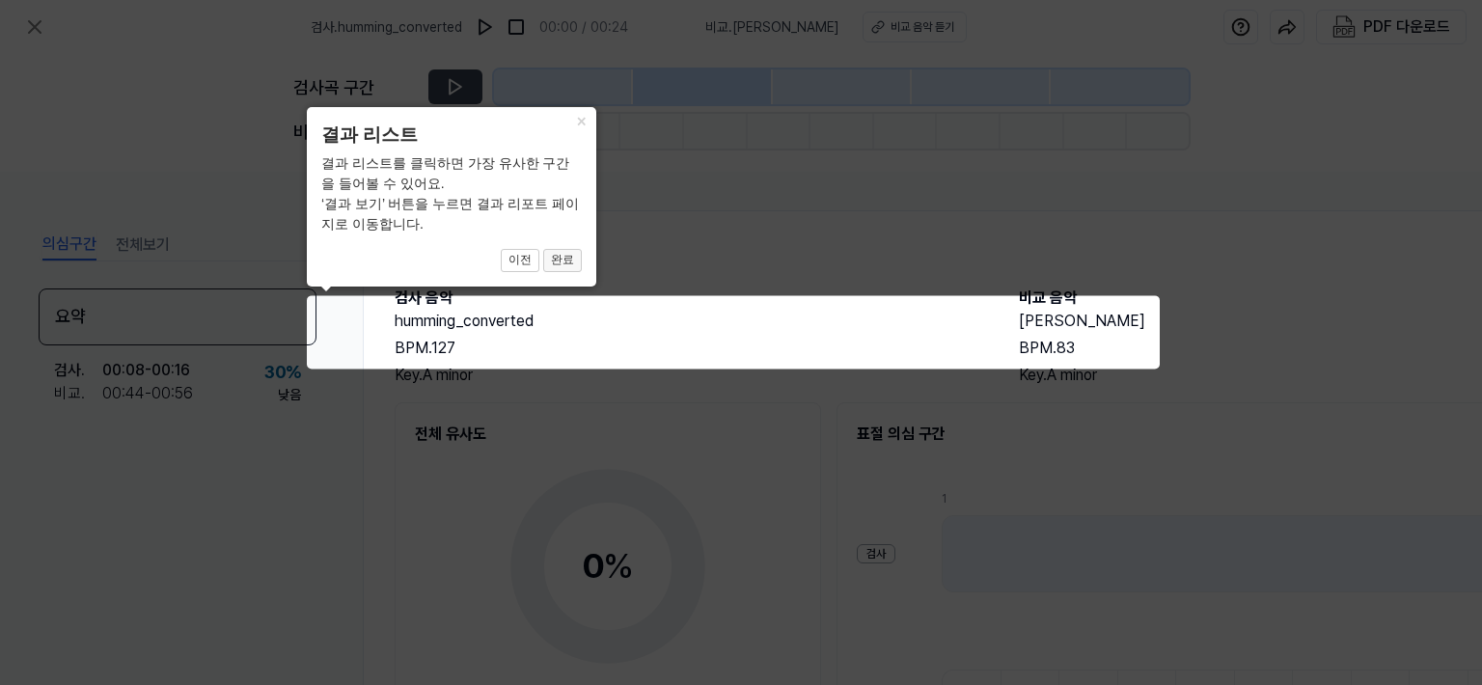
click at [559, 259] on button "완료" at bounding box center [562, 260] width 39 height 23
click at [322, 286] on div at bounding box center [326, 291] width 10 height 10
click at [239, 178] on icon at bounding box center [741, 342] width 1482 height 685
click at [561, 257] on button "완료" at bounding box center [562, 260] width 39 height 23
click at [560, 258] on button "완료" at bounding box center [562, 260] width 39 height 23
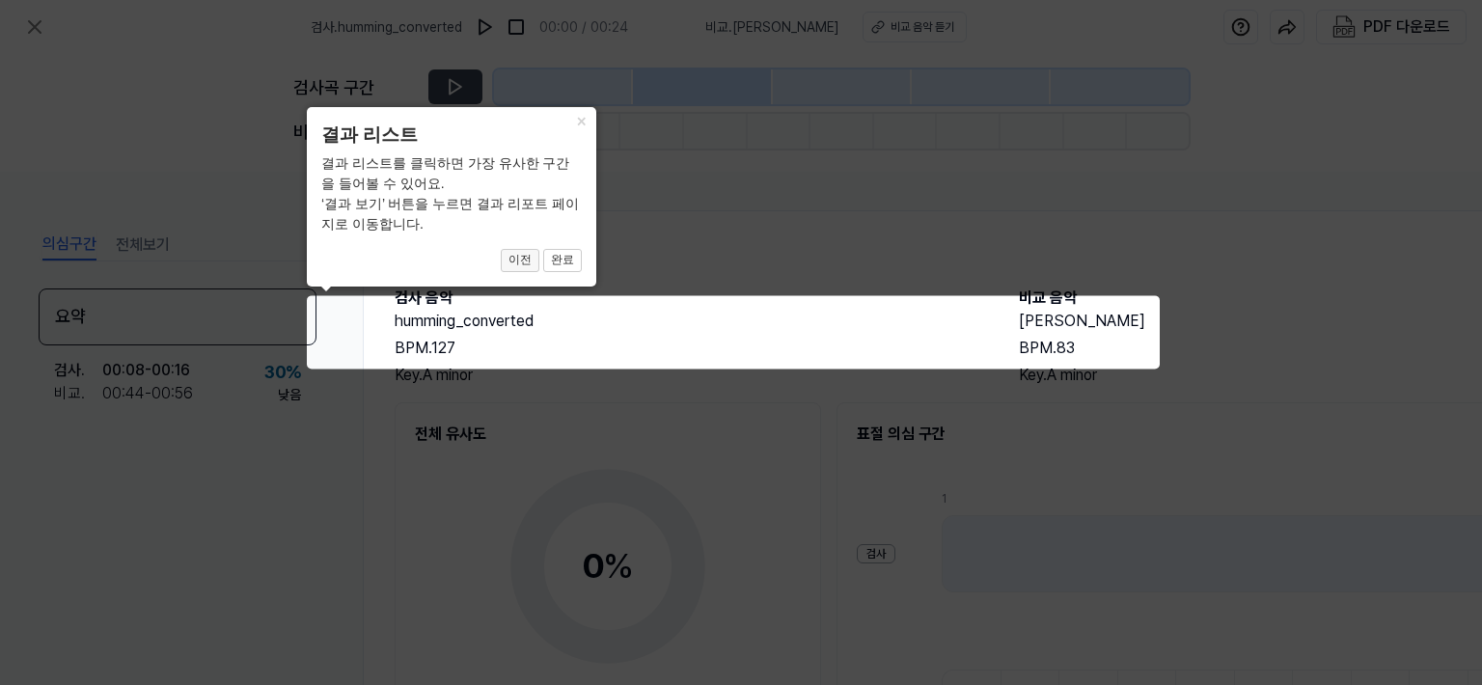
click at [528, 259] on button "이전" at bounding box center [520, 260] width 39 height 23
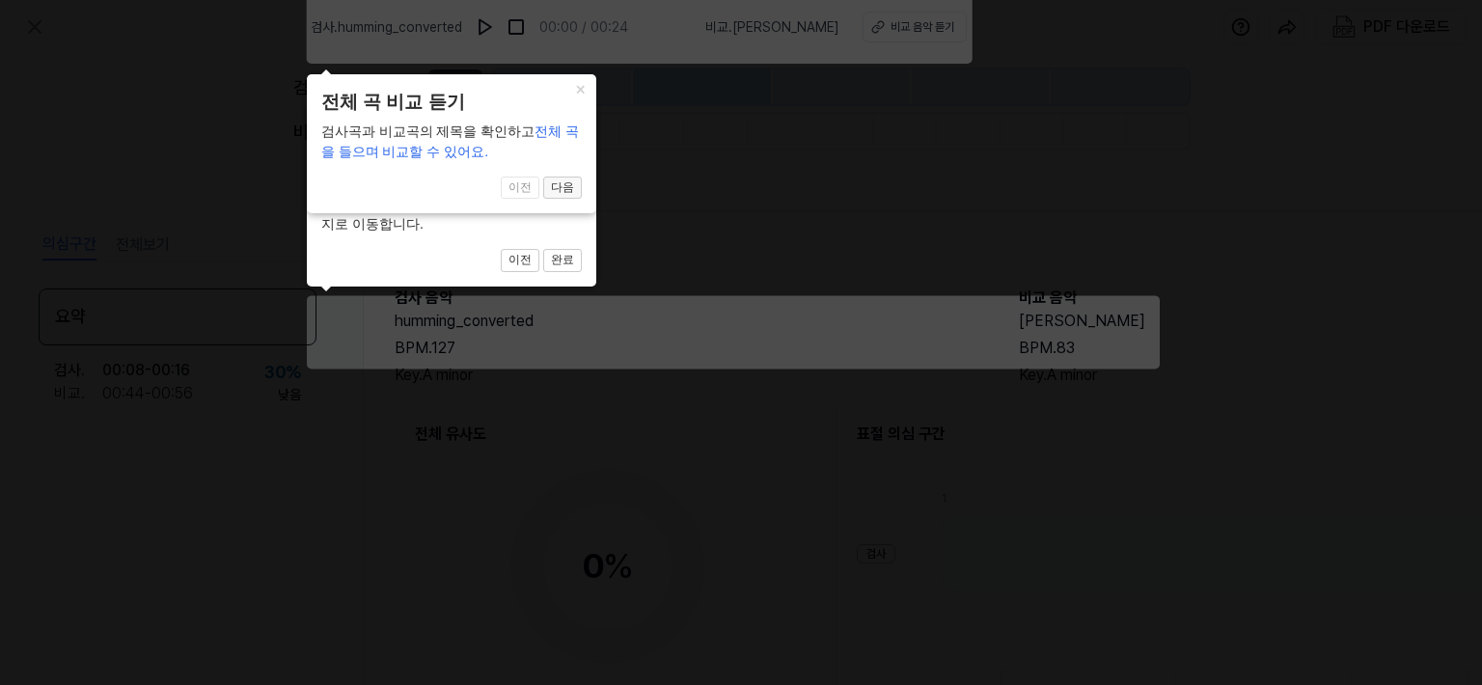
click at [559, 249] on button "다음" at bounding box center [562, 260] width 39 height 23
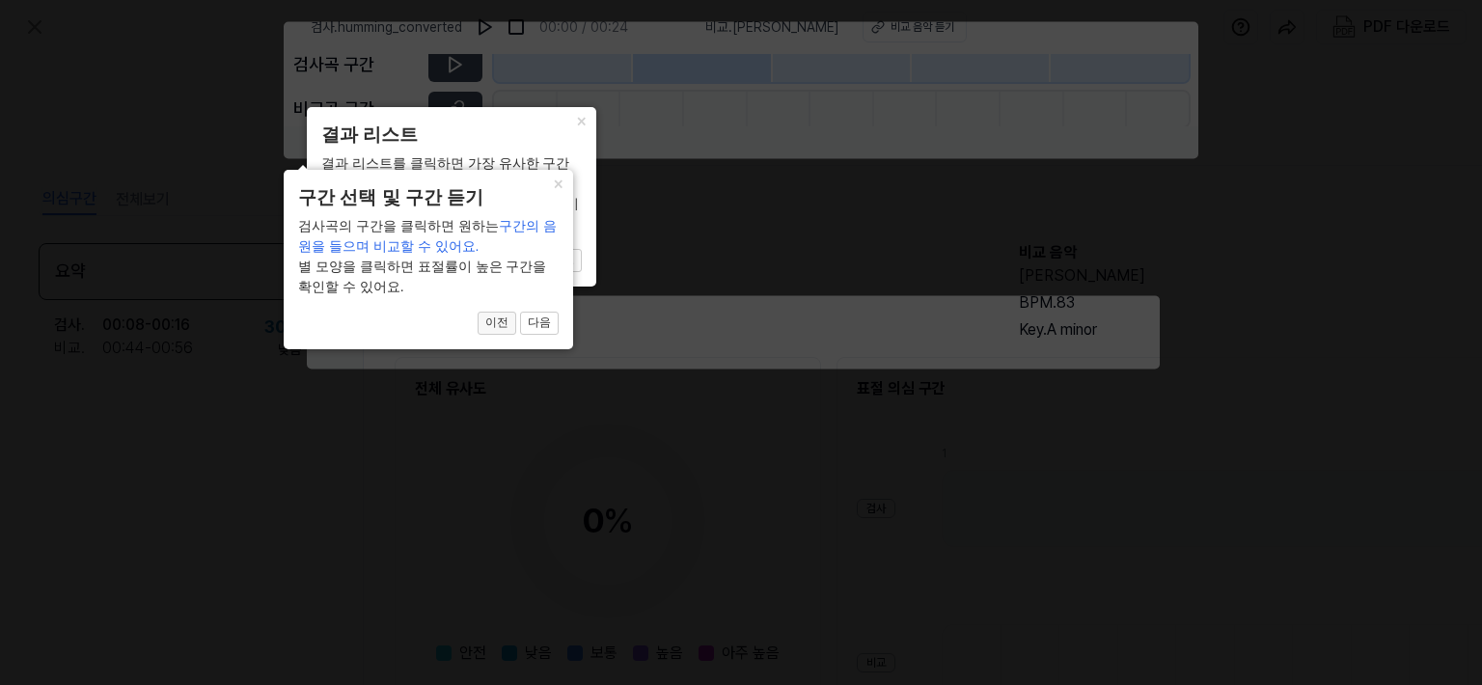
click at [505, 272] on button "이전" at bounding box center [520, 260] width 39 height 23
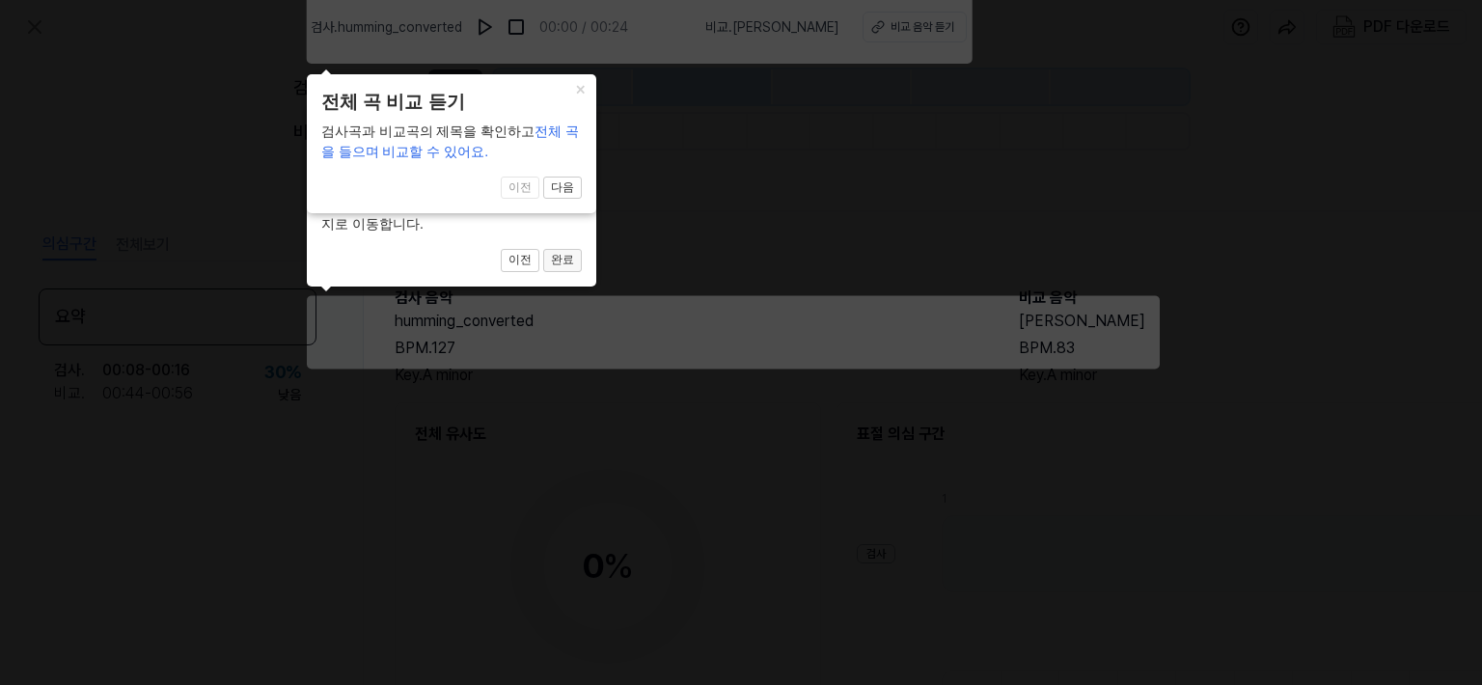
click at [566, 260] on button "완료" at bounding box center [562, 260] width 39 height 23
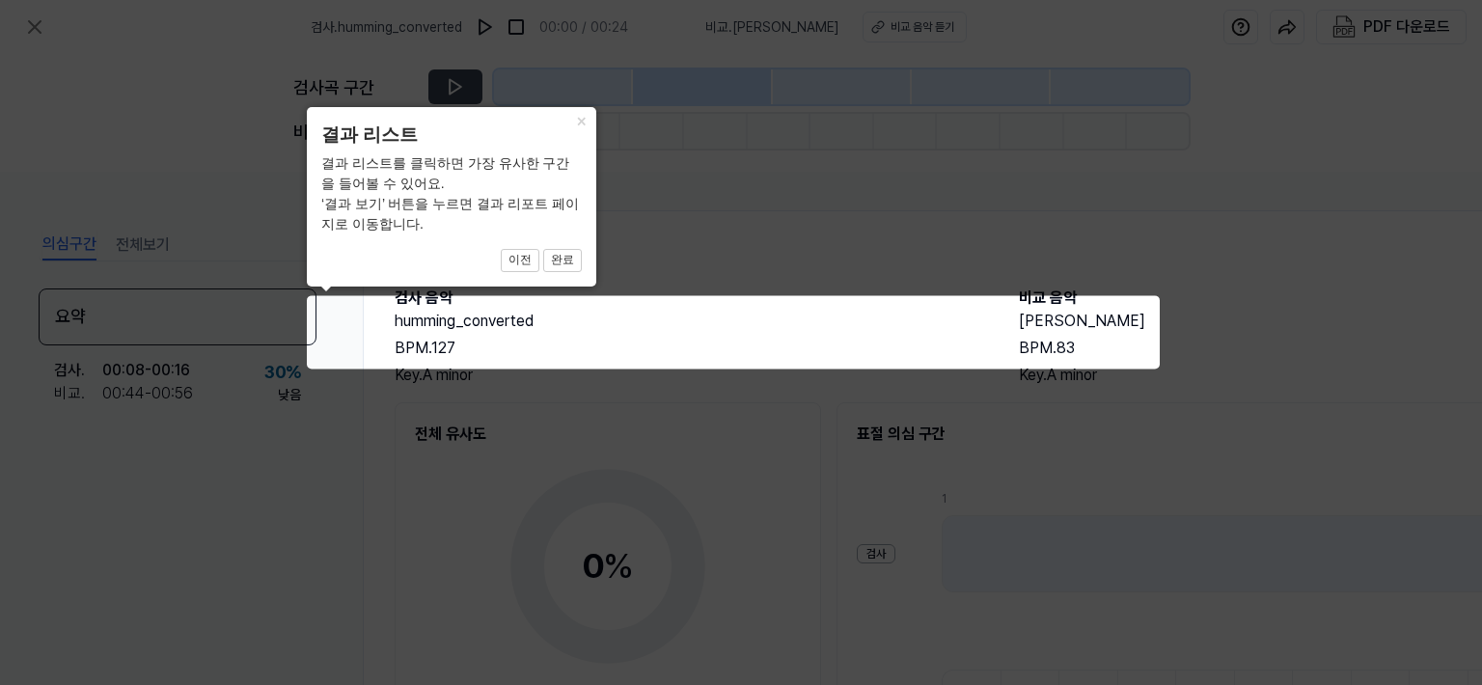
click at [150, 512] on icon at bounding box center [741, 342] width 1482 height 685
click at [189, 481] on icon at bounding box center [741, 342] width 1482 height 685
click at [816, 455] on icon at bounding box center [741, 342] width 1482 height 685
click at [1064, 363] on icon at bounding box center [741, 342] width 1482 height 685
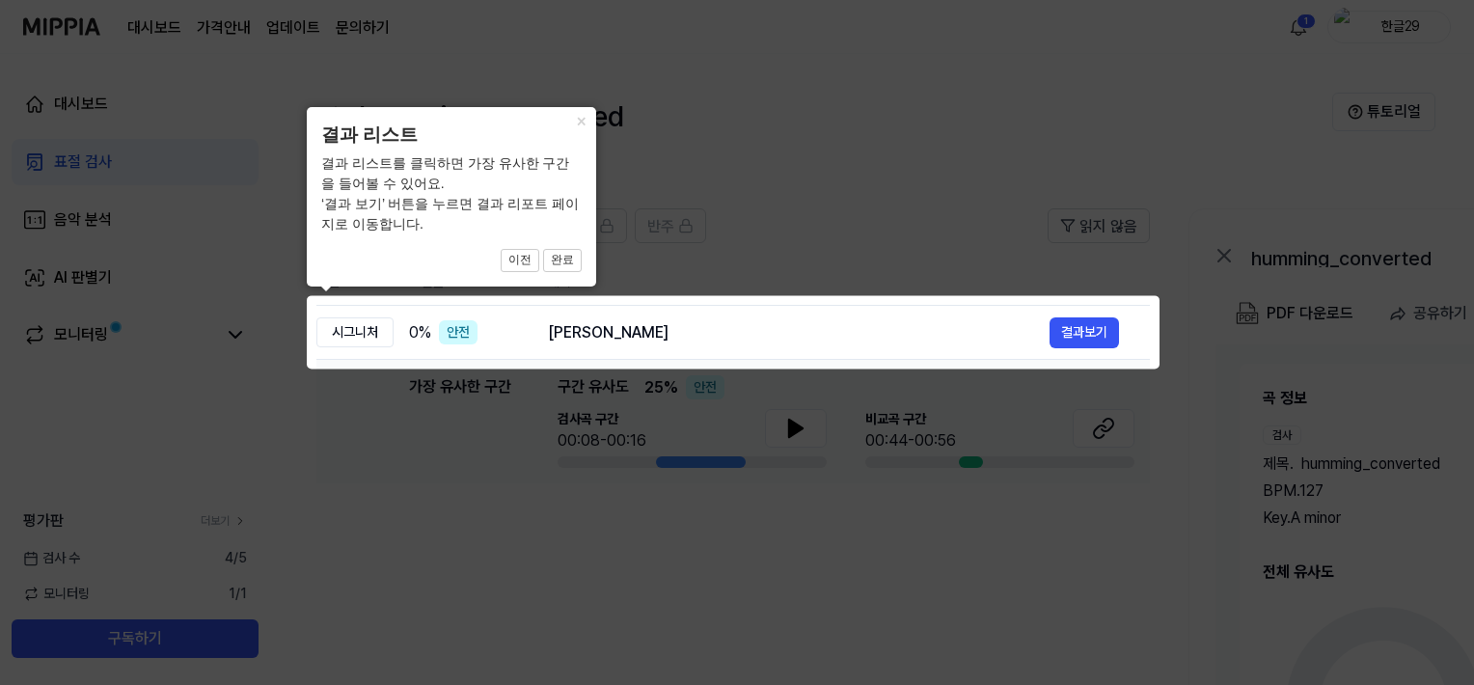
click at [1081, 331] on icon at bounding box center [737, 342] width 1474 height 685
click at [1081, 335] on icon at bounding box center [737, 342] width 1474 height 685
click at [675, 530] on icon at bounding box center [741, 342] width 1482 height 685
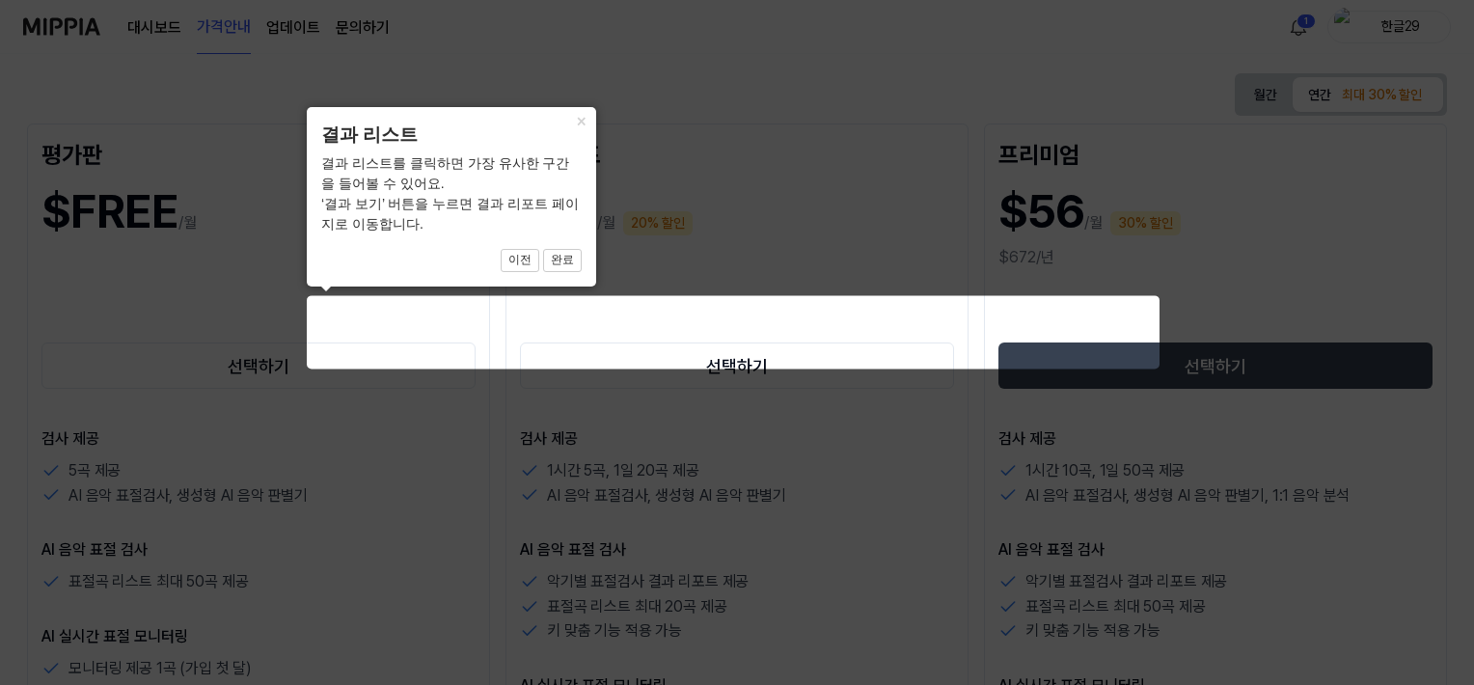
scroll to position [1462, 0]
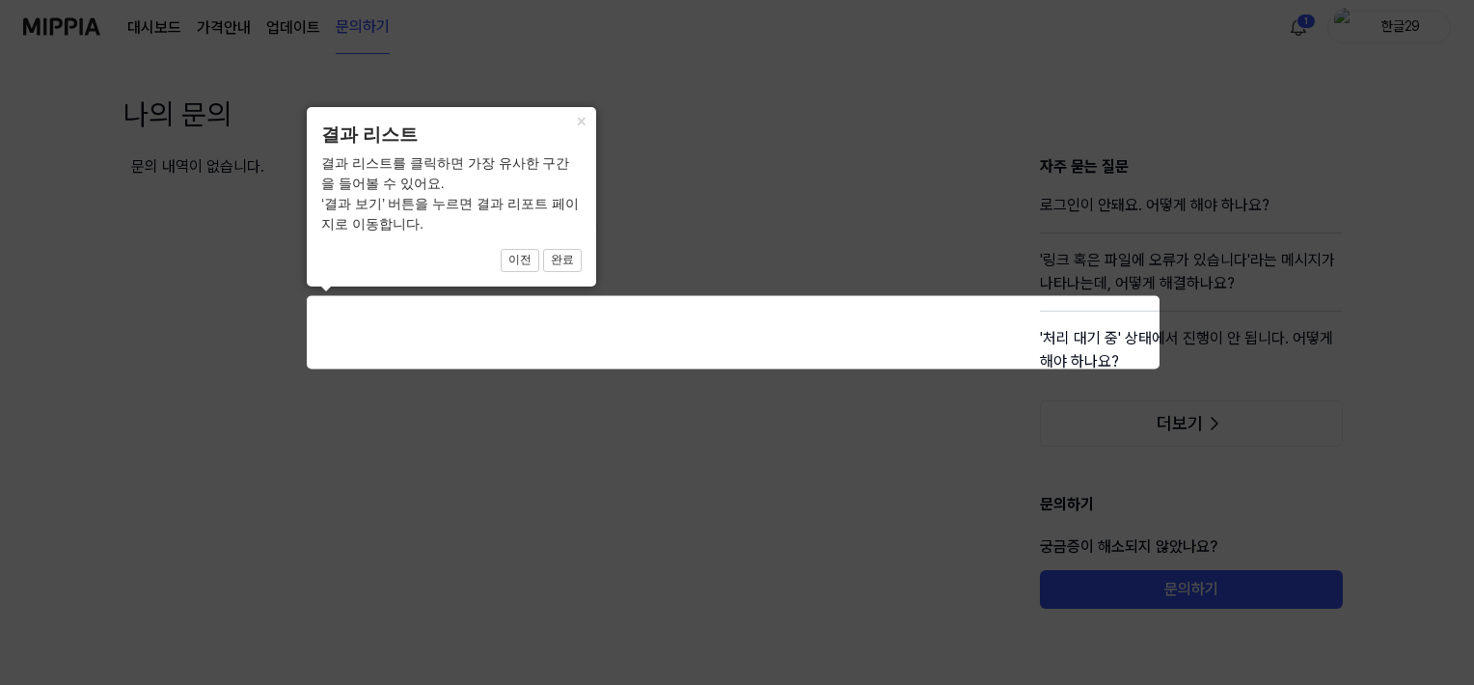
click at [583, 264] on div "× 결과 리스트 결과 리스트를 클릭하면 가장 유사한 구간을 들어볼 수 있어요. ‘결과 보기’ 버튼을 누르면 결과 리포트 페이지로 이동합니다. …" at bounding box center [451, 196] width 289 height 179
click at [559, 259] on button "완료" at bounding box center [562, 260] width 39 height 23
click at [559, 256] on button "완료" at bounding box center [562, 260] width 39 height 23
click at [579, 123] on button "×" at bounding box center [580, 120] width 31 height 27
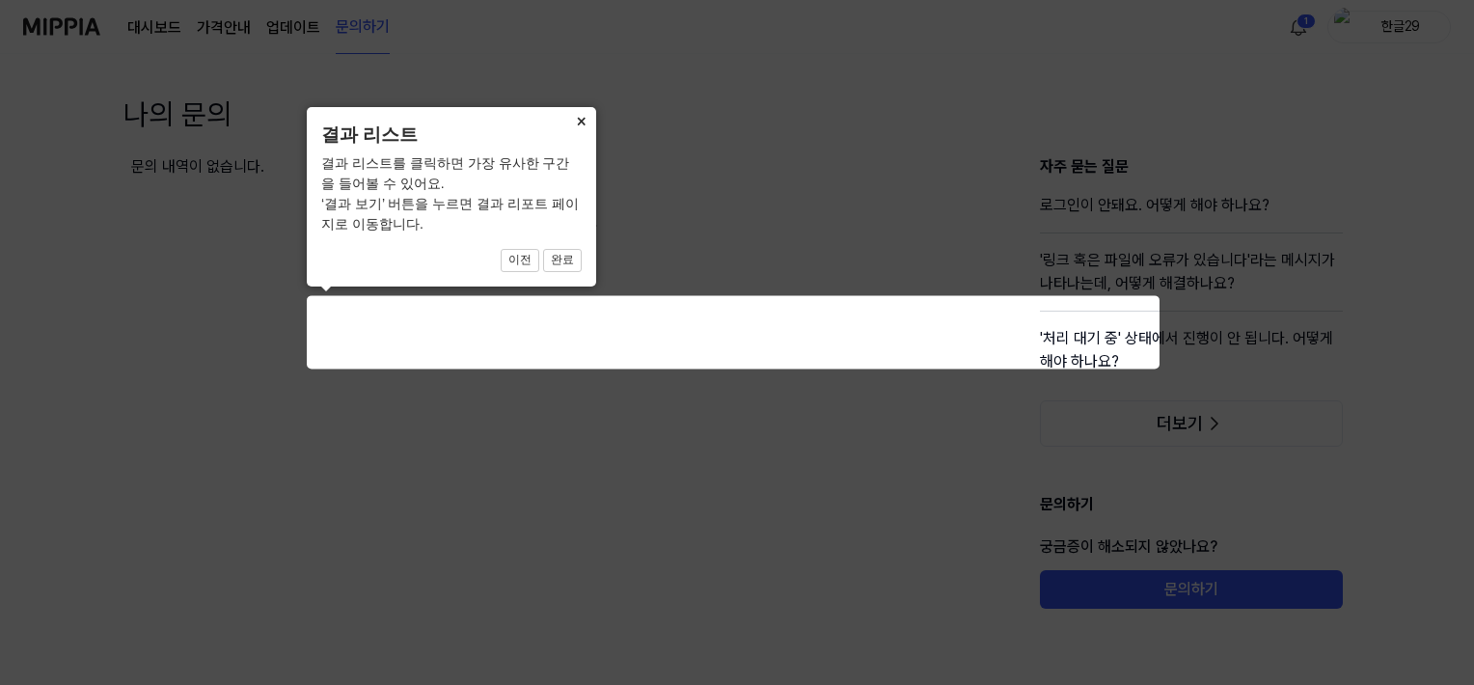
click at [579, 123] on button "×" at bounding box center [580, 120] width 31 height 27
click at [249, 229] on icon at bounding box center [741, 342] width 1482 height 685
click at [162, 206] on icon at bounding box center [741, 342] width 1482 height 685
click at [156, 31] on icon at bounding box center [741, 342] width 1482 height 685
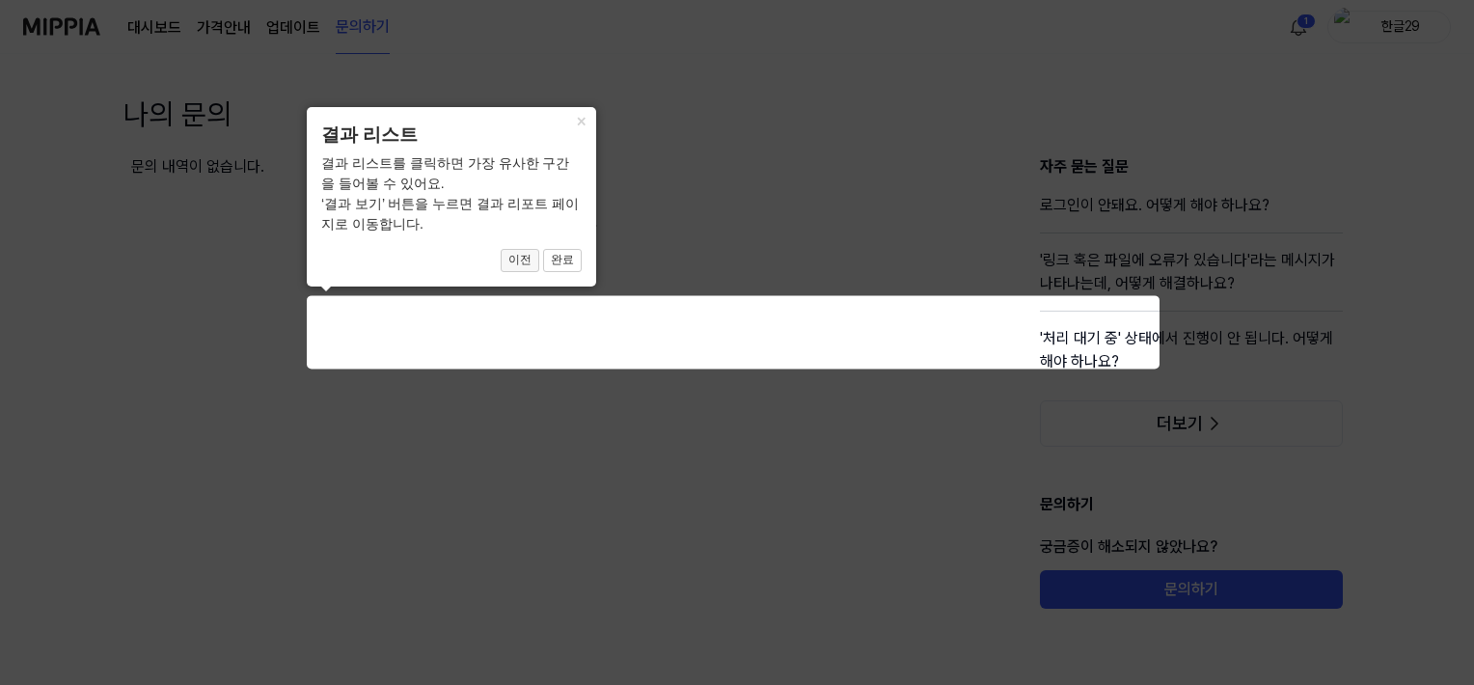
click at [527, 259] on button "이전" at bounding box center [520, 260] width 39 height 23
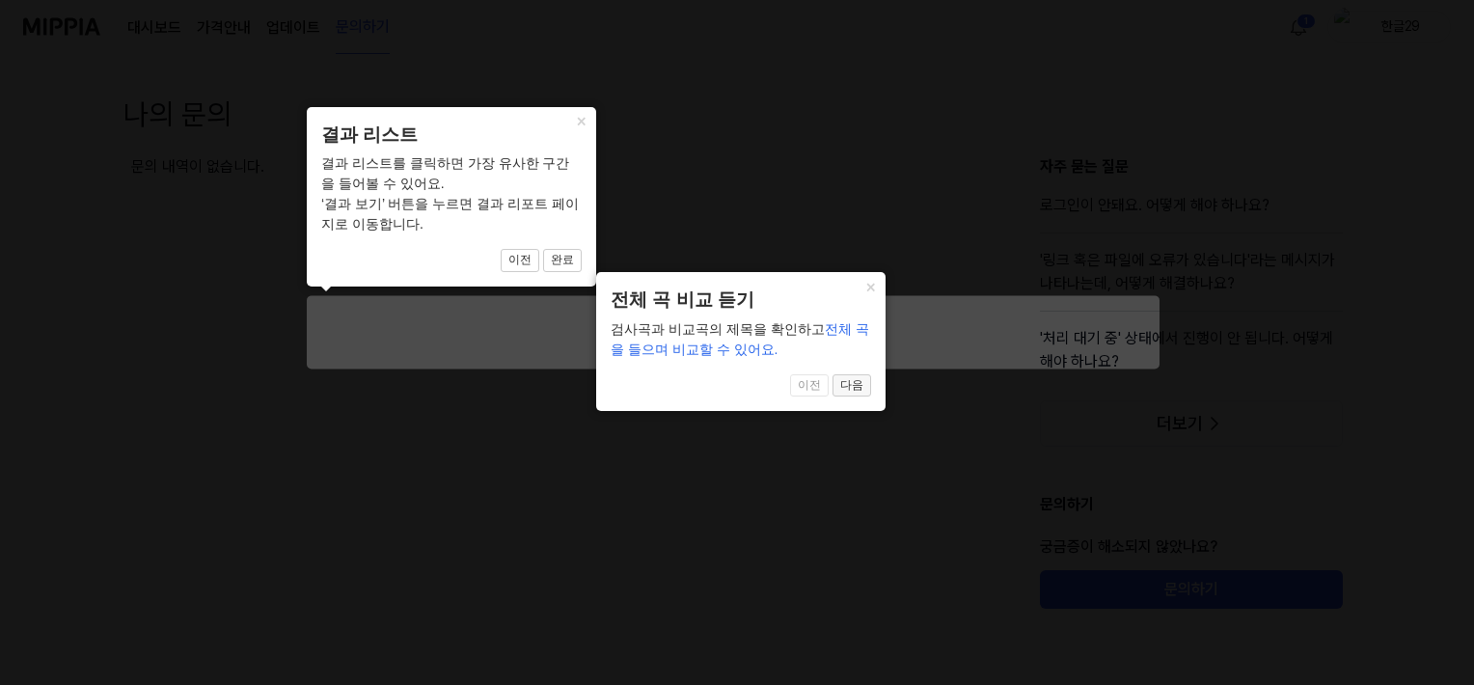
click at [582, 272] on button "다음" at bounding box center [562, 260] width 39 height 23
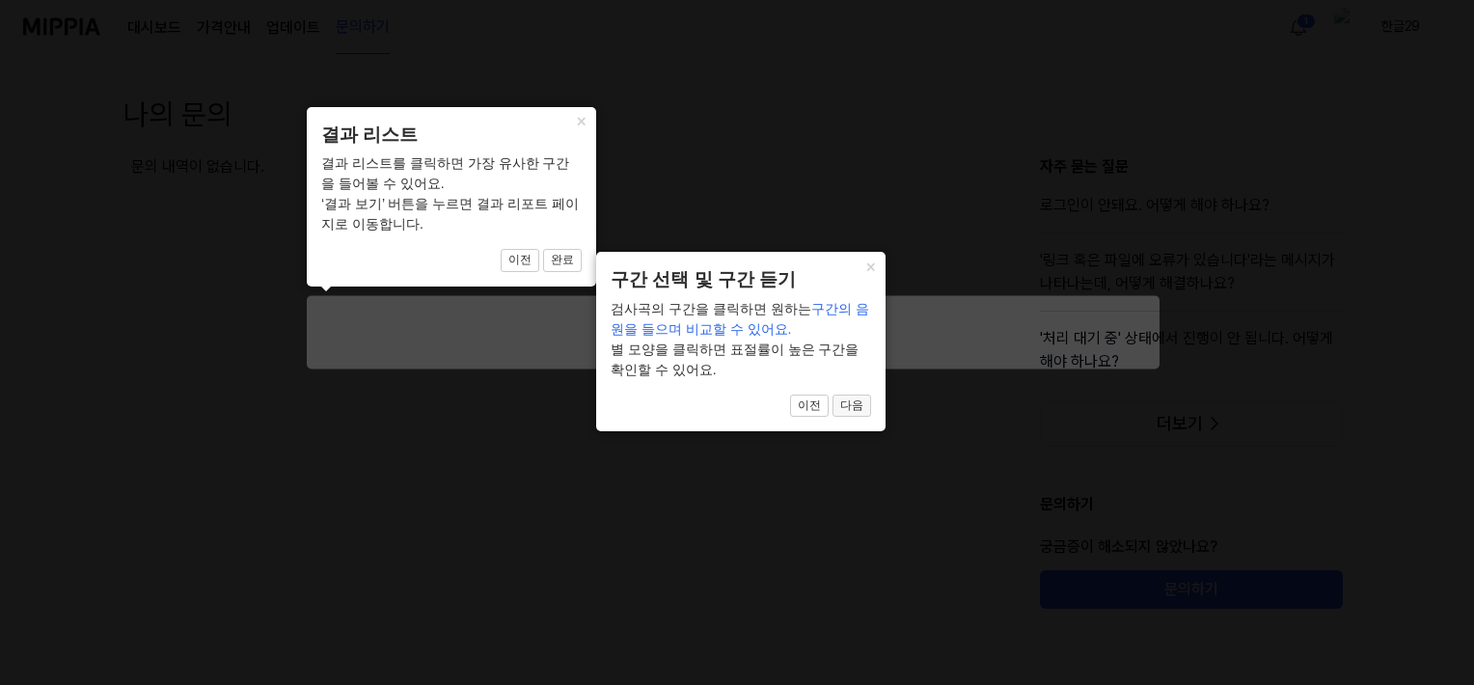
click at [582, 272] on button "다음" at bounding box center [562, 260] width 39 height 23
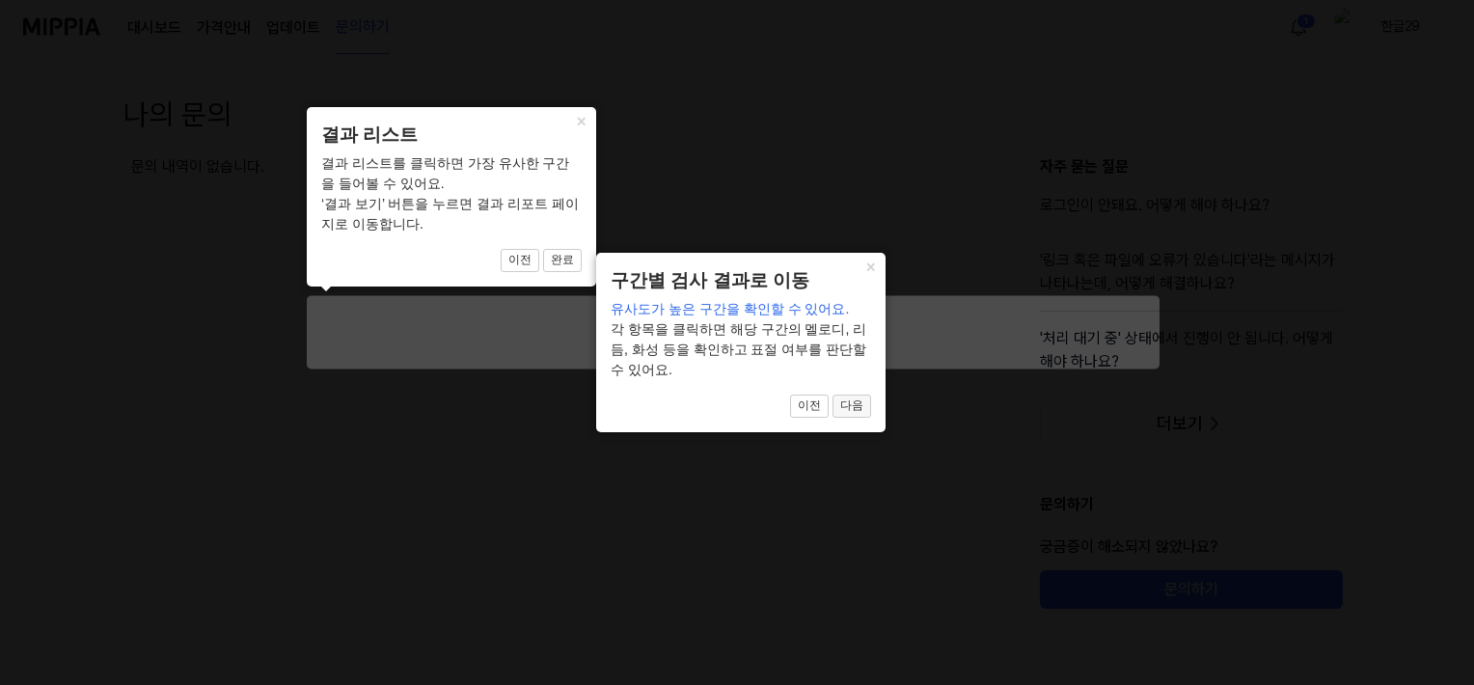
click at [582, 272] on button "다음" at bounding box center [562, 260] width 39 height 23
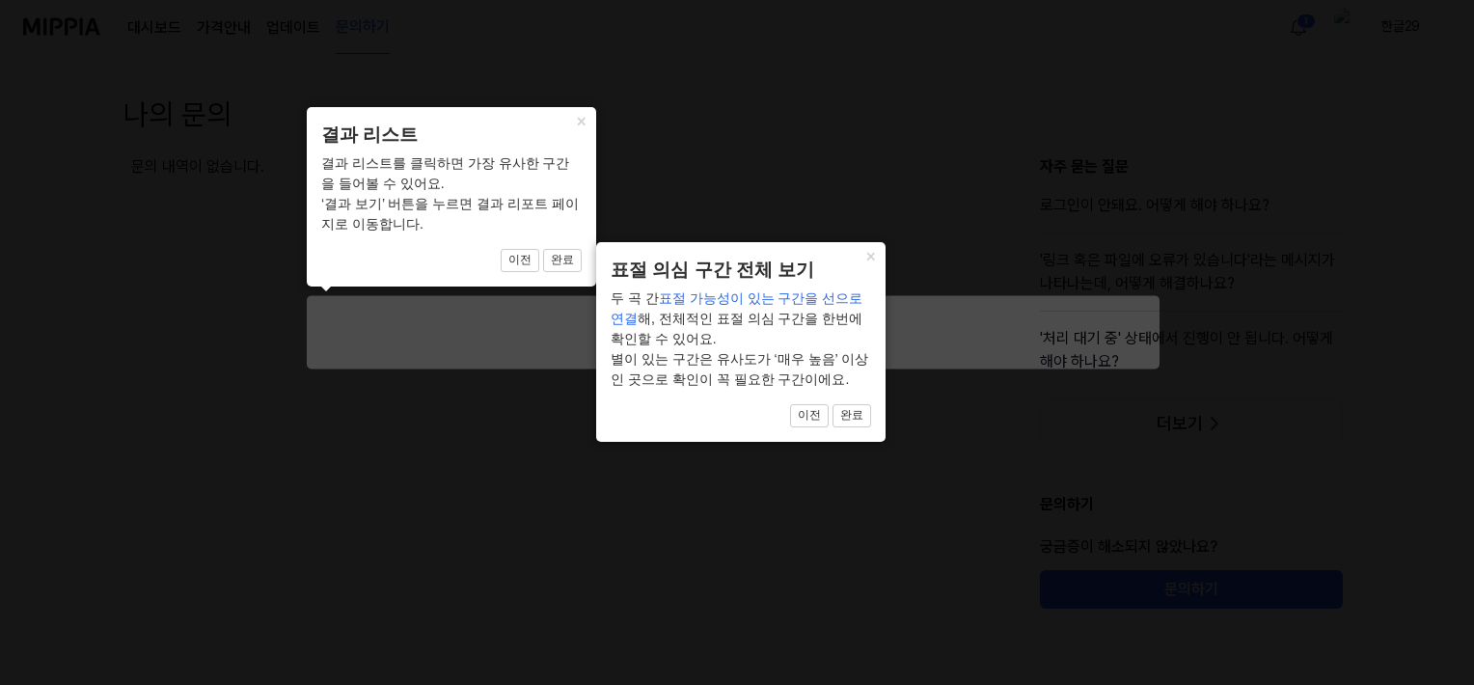
click at [582, 272] on button "완료" at bounding box center [562, 260] width 39 height 23
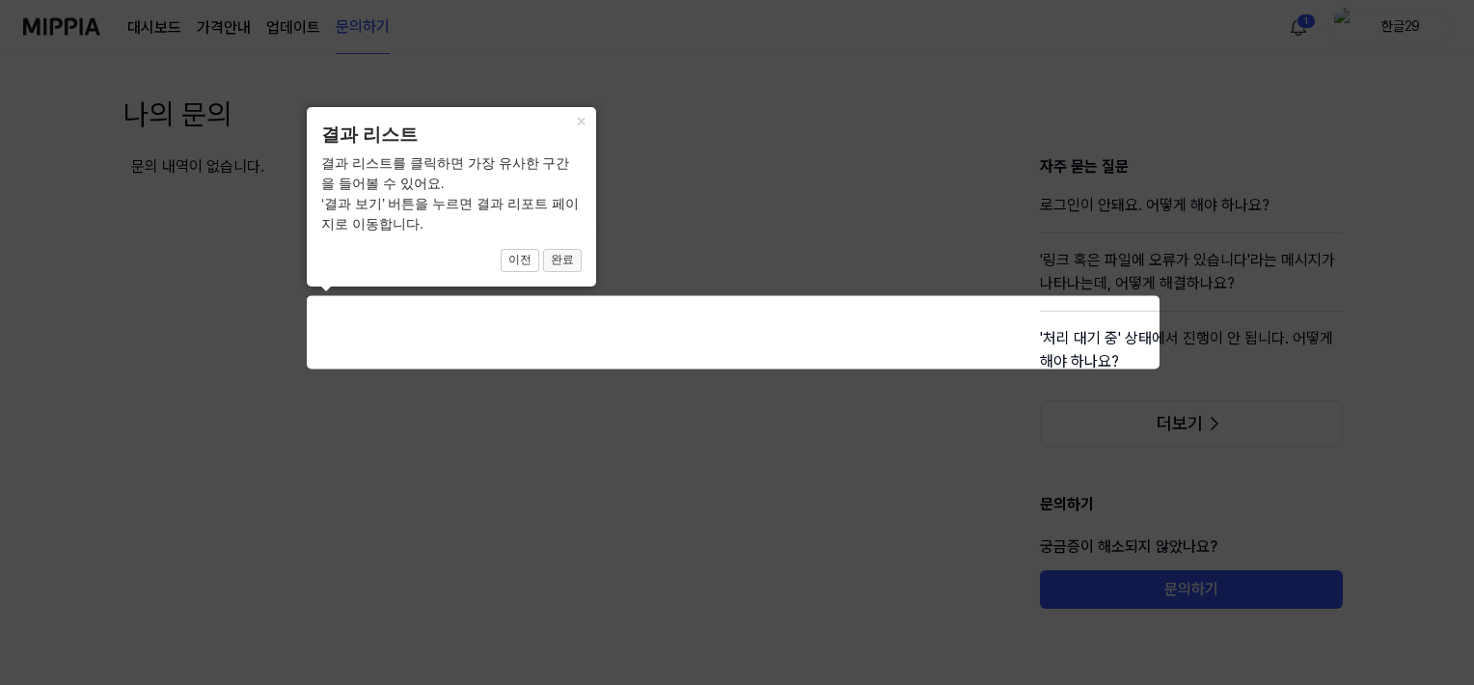
click at [570, 262] on button "완료" at bounding box center [562, 260] width 39 height 23
click at [295, 387] on icon at bounding box center [741, 342] width 1482 height 685
click at [179, 275] on icon at bounding box center [741, 342] width 1482 height 685
click at [52, 36] on icon at bounding box center [741, 342] width 1482 height 685
click at [645, 122] on icon at bounding box center [741, 342] width 1482 height 685
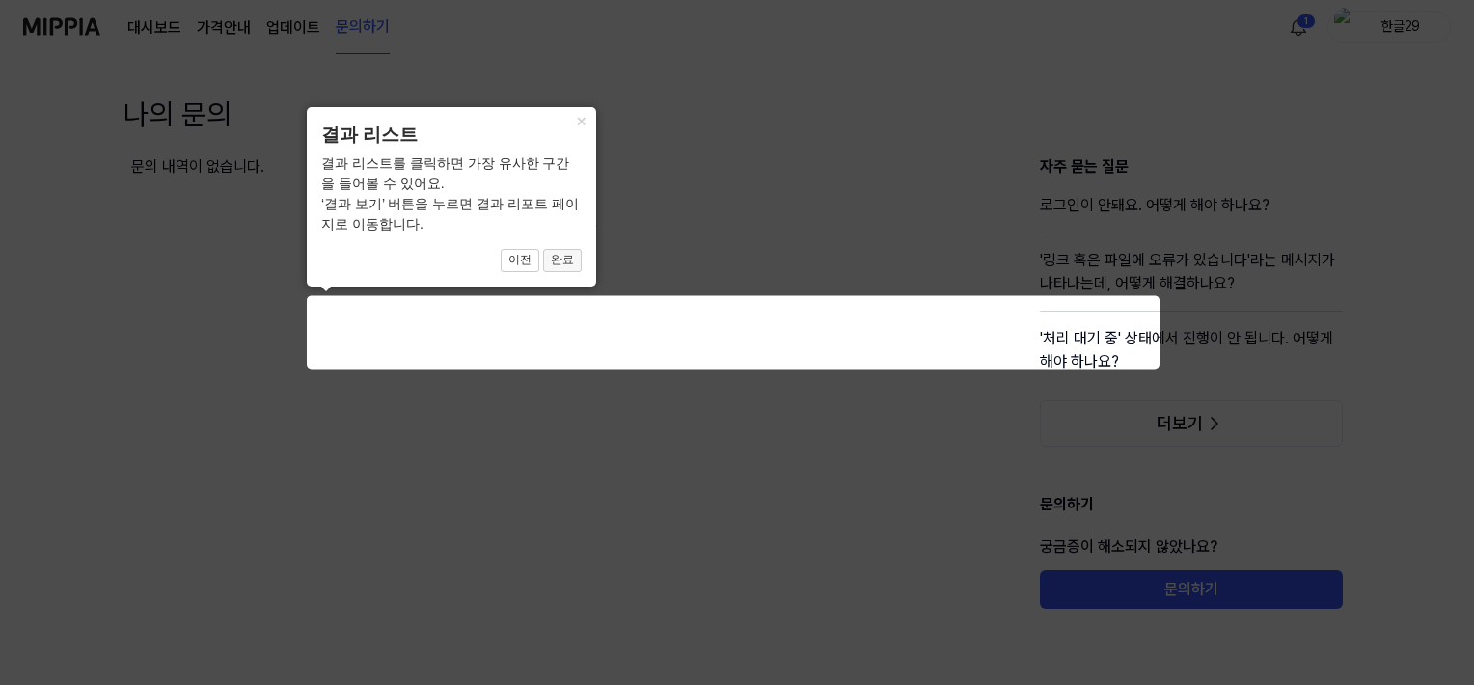
click at [570, 259] on button "완료" at bounding box center [562, 260] width 39 height 23
click at [216, 447] on icon at bounding box center [741, 342] width 1482 height 685
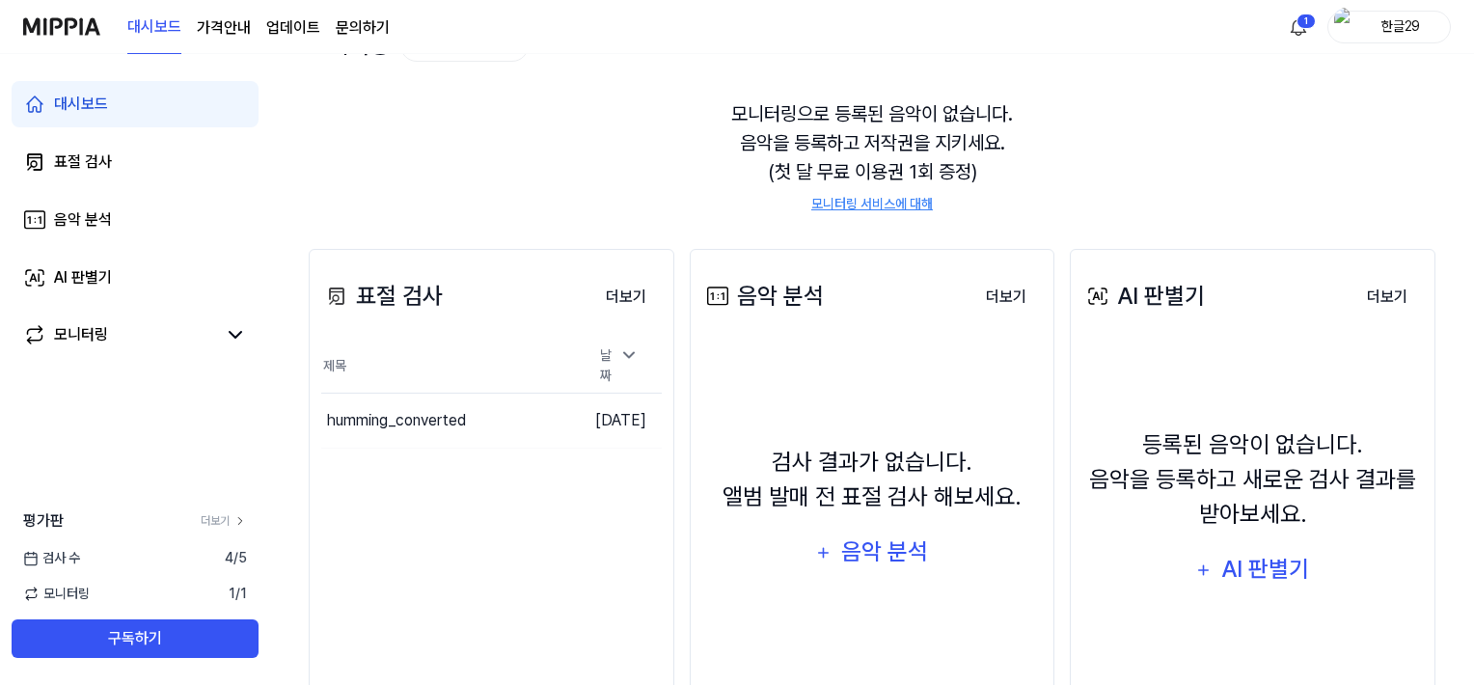
scroll to position [193, 0]
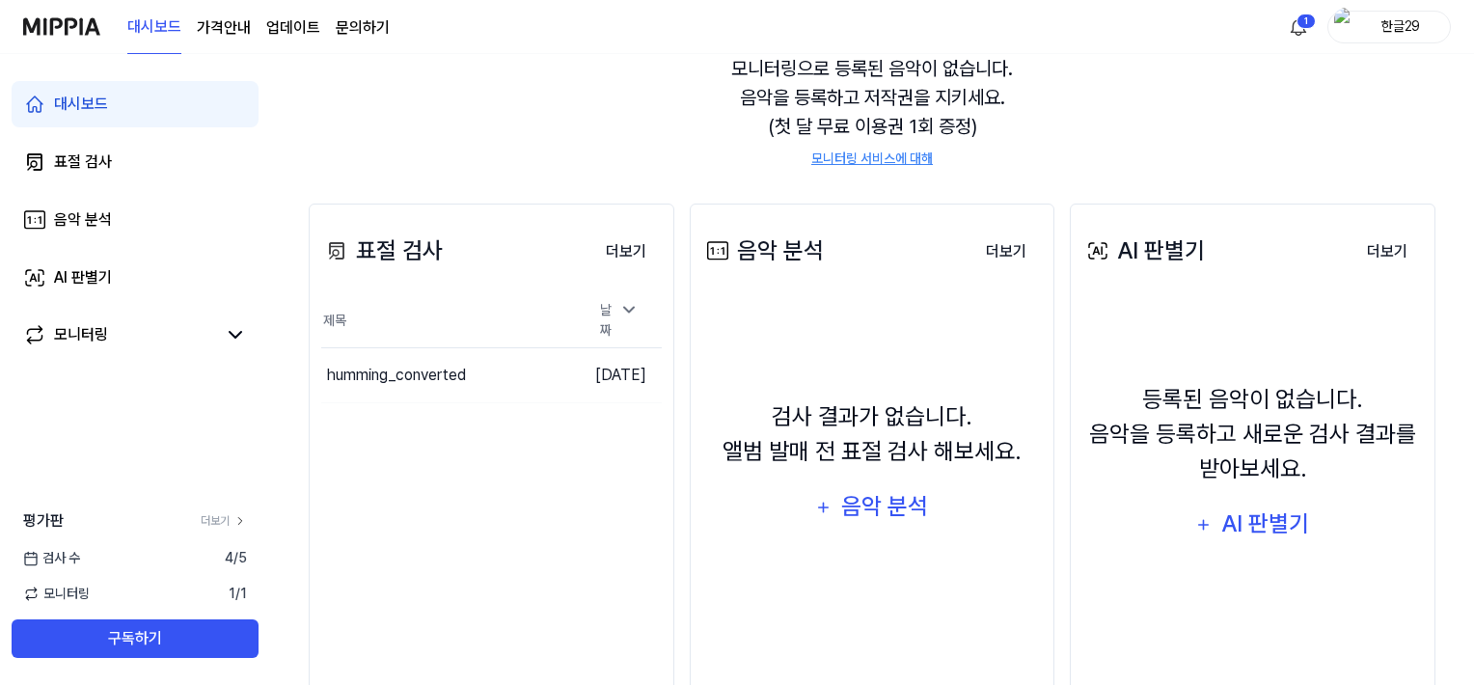
click at [61, 560] on span "검사 수" at bounding box center [51, 558] width 57 height 20
click at [507, 370] on button "이동하기" at bounding box center [541, 375] width 69 height 31
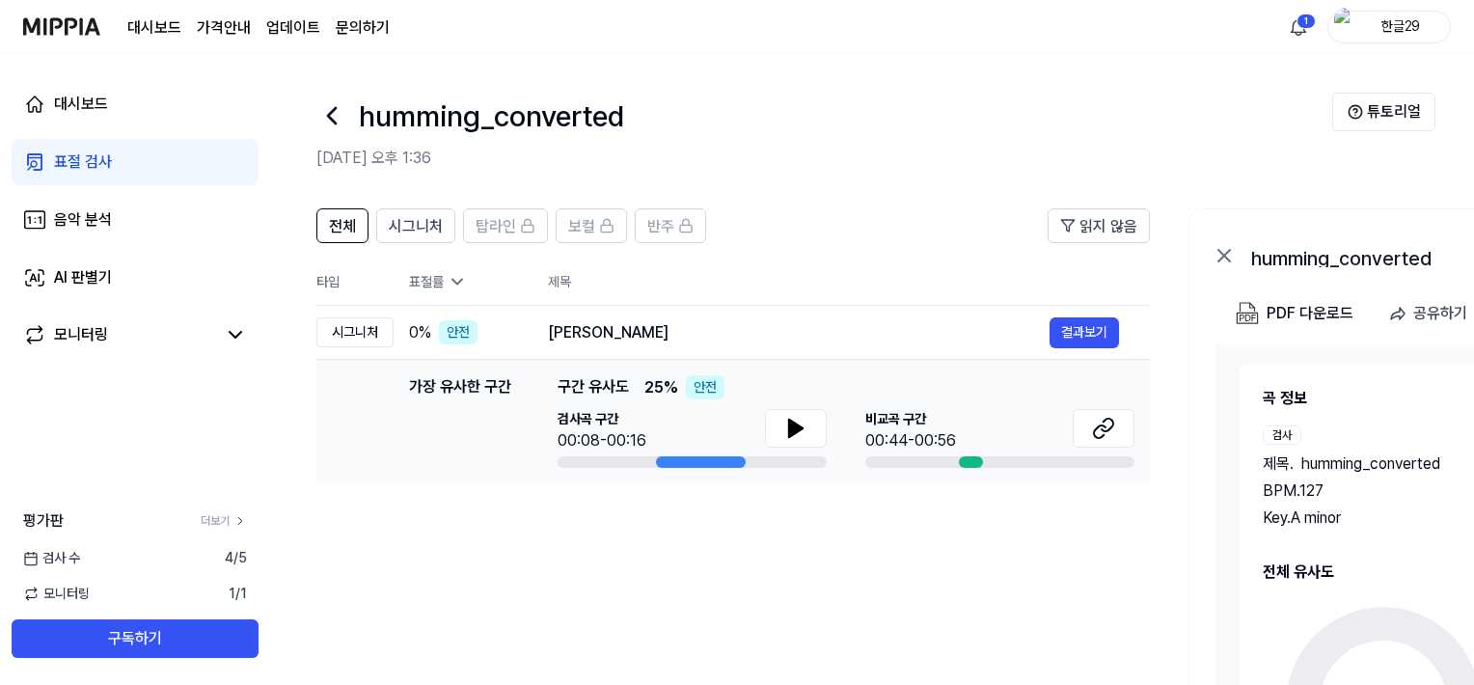
click at [452, 280] on icon at bounding box center [457, 282] width 10 height 5
click at [416, 282] on div "표절률" at bounding box center [463, 282] width 108 height 20
click at [432, 283] on div "표절률" at bounding box center [463, 282] width 108 height 20
click at [331, 279] on th "타입" at bounding box center [354, 282] width 77 height 47
click at [1084, 322] on button "결과보기" at bounding box center [1083, 332] width 69 height 31
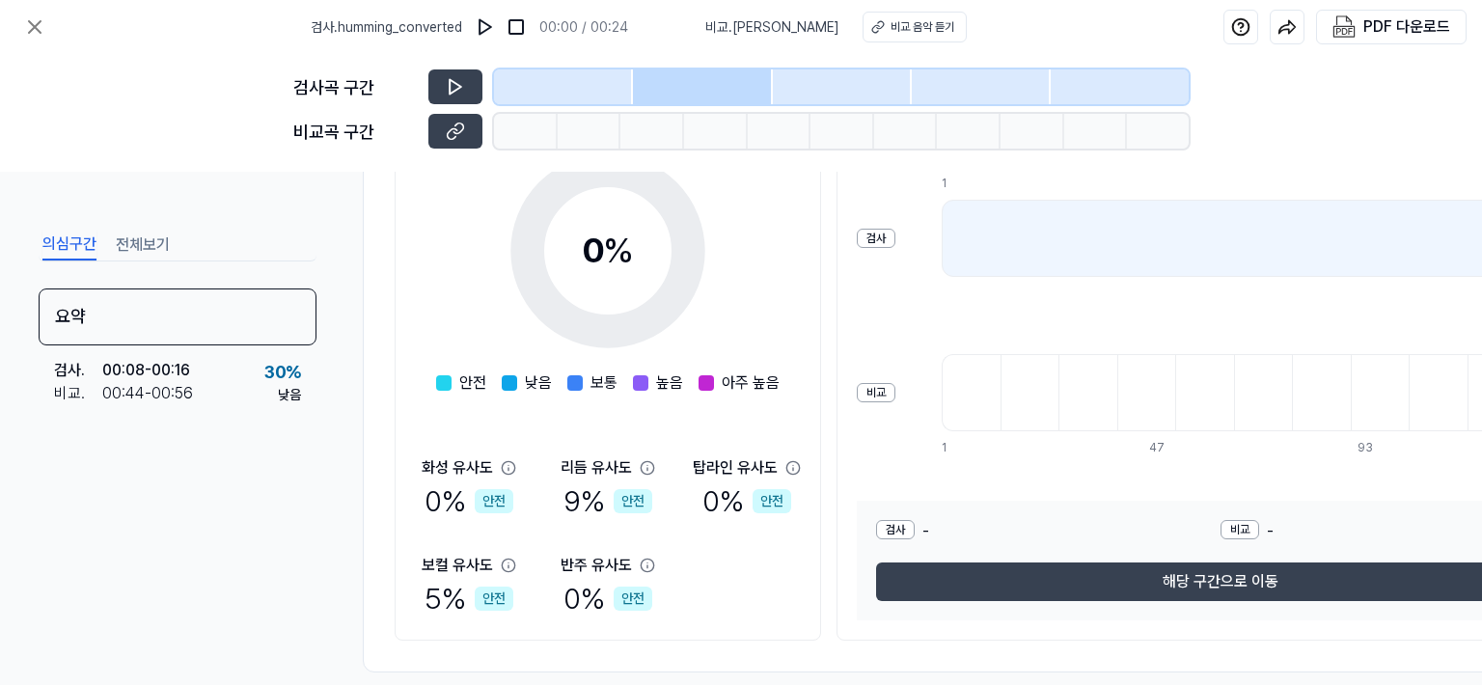
scroll to position [348, 0]
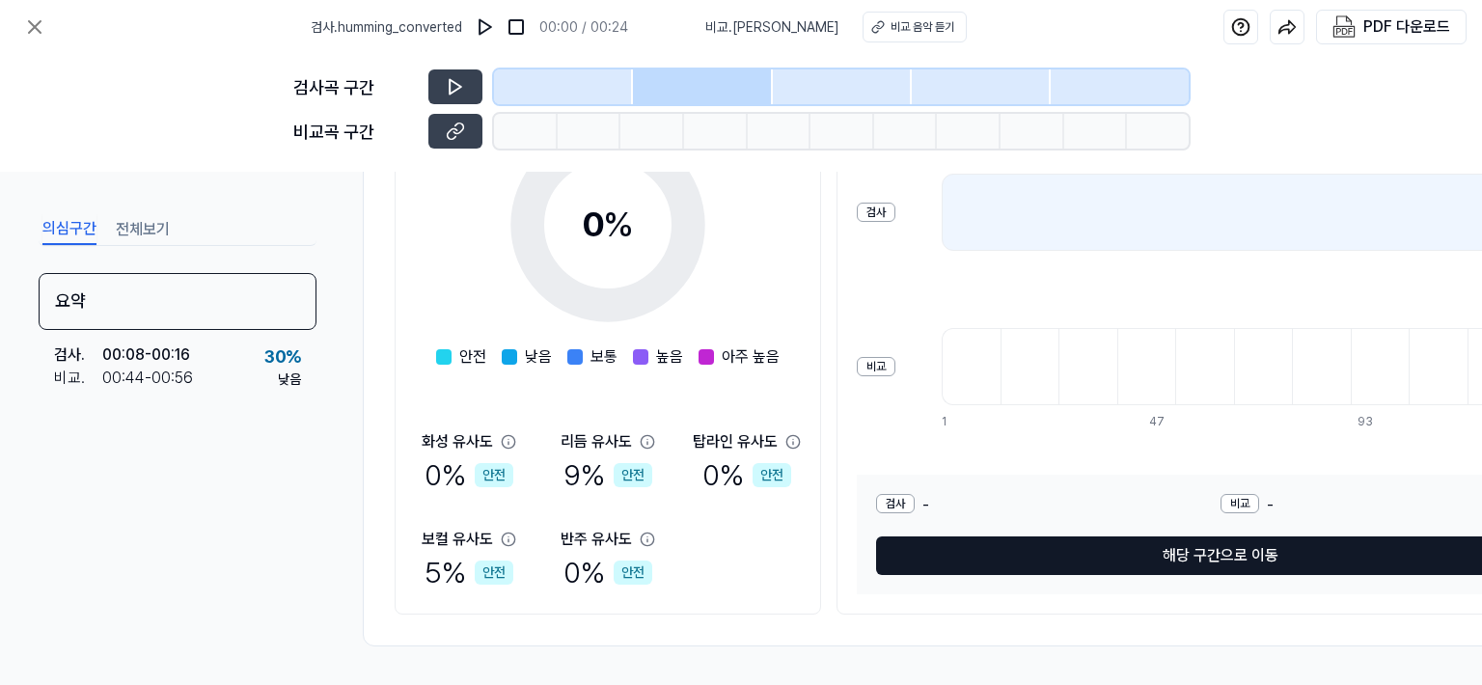
click at [1194, 547] on button "해당 구간으로 이동" at bounding box center [1220, 555] width 689 height 39
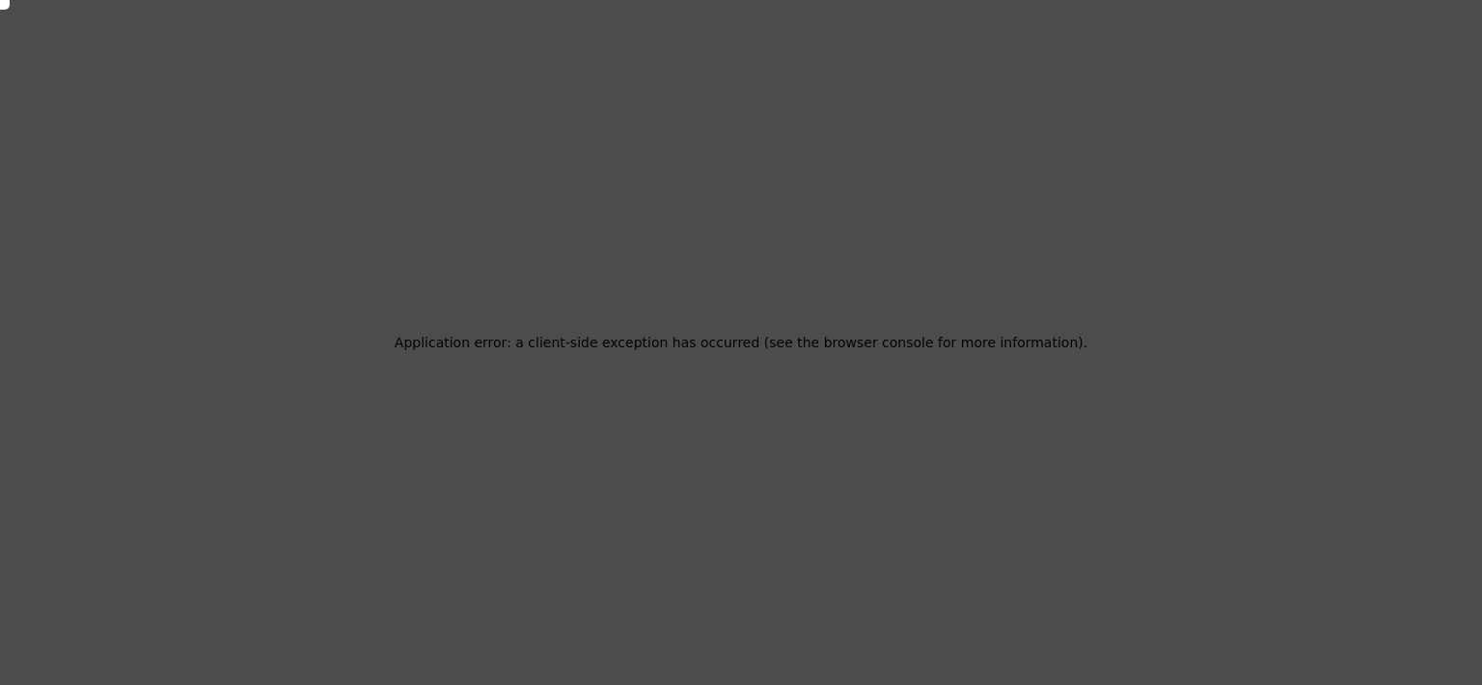
click at [589, 261] on icon at bounding box center [735, 337] width 1491 height 695
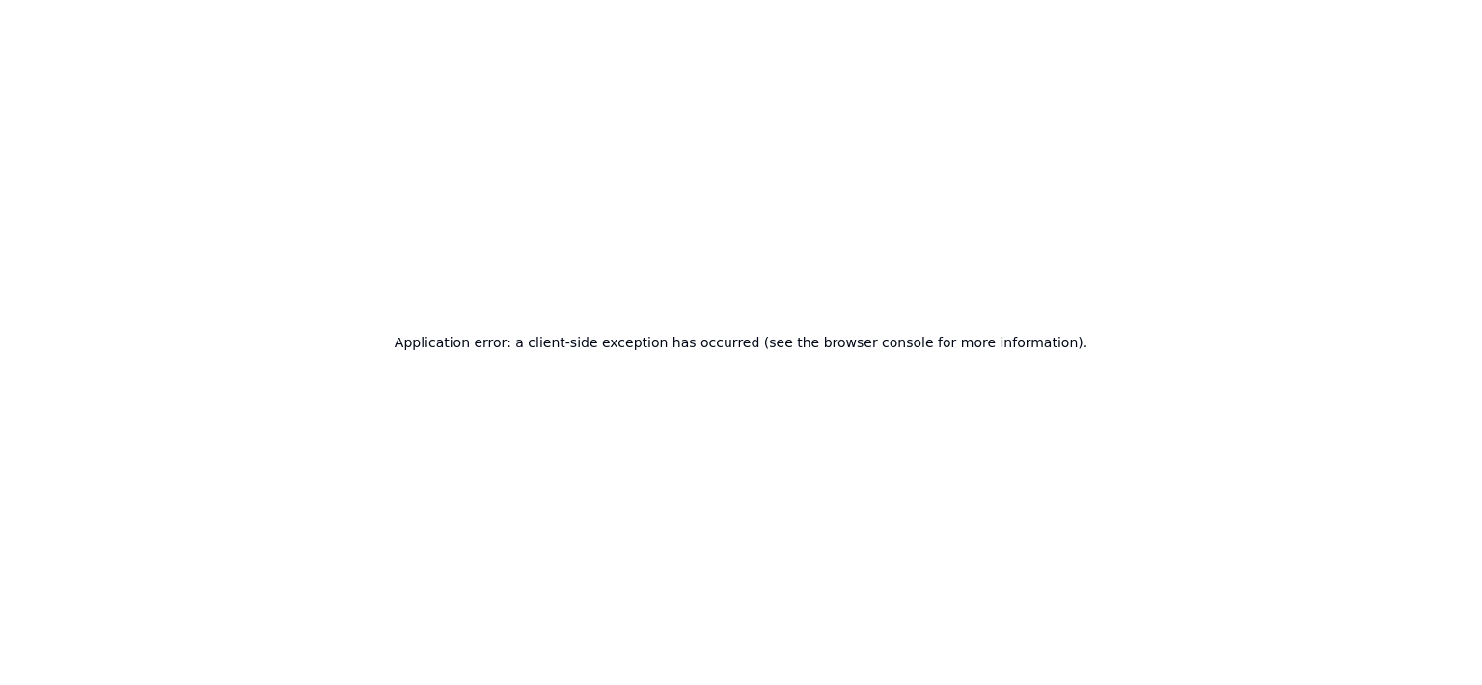
click at [627, 256] on div "Application error: a client-side exception has occurred (see the browser consol…" at bounding box center [741, 342] width 1482 height 685
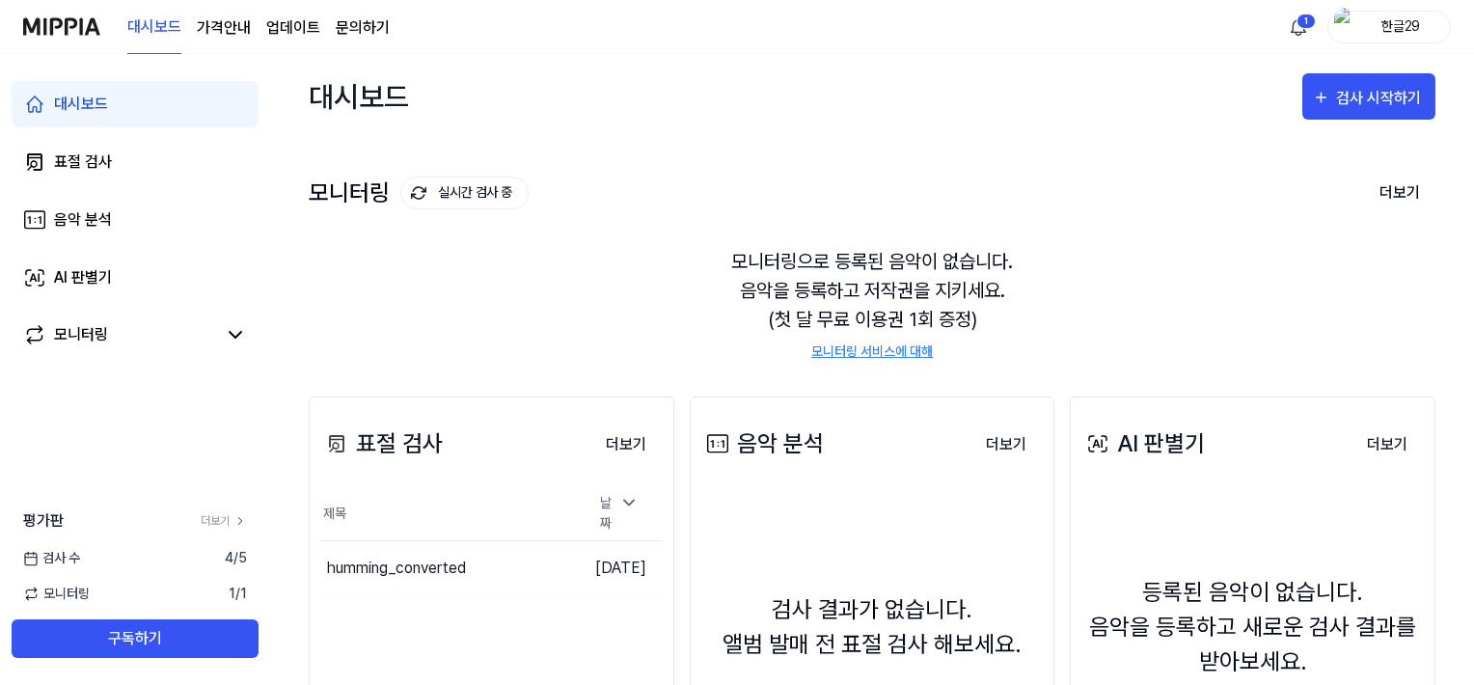
click at [32, 593] on icon at bounding box center [31, 594] width 16 height 16
click at [516, 566] on button "이동하기" at bounding box center [541, 568] width 69 height 31
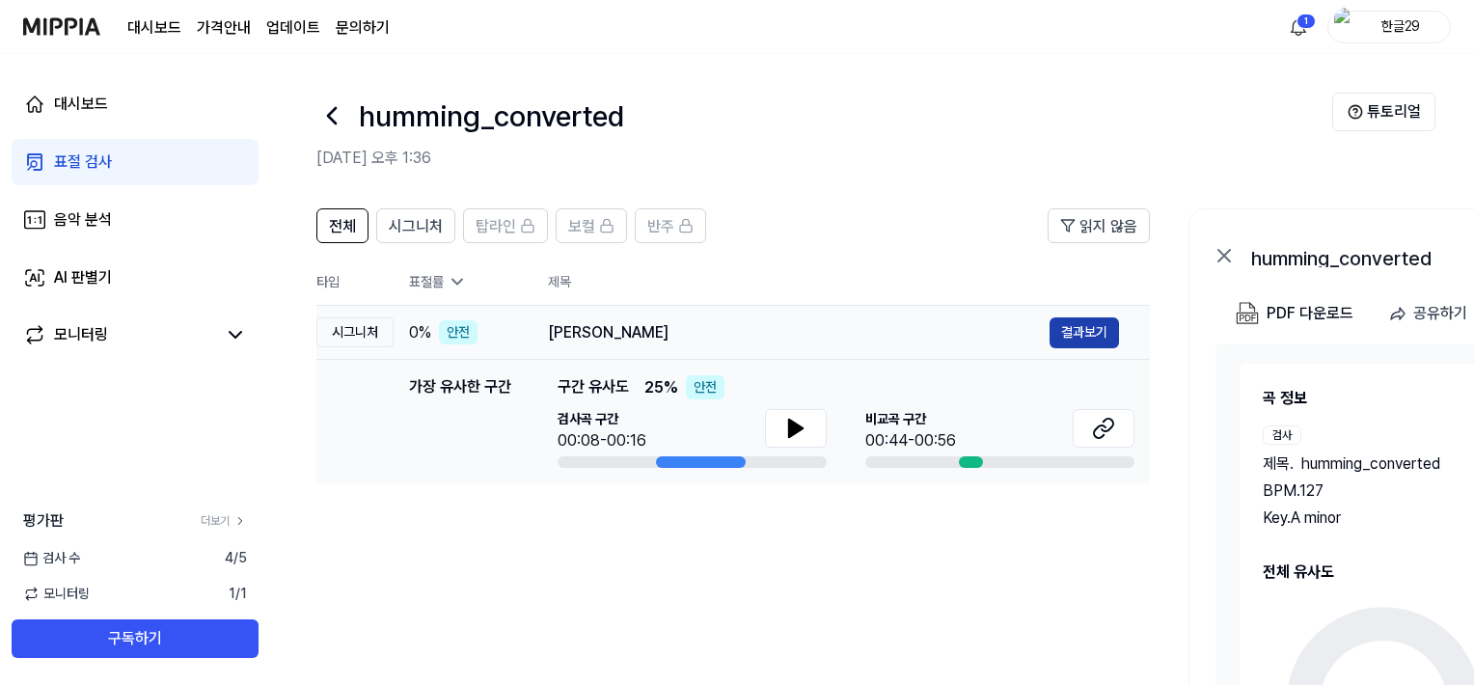
click at [1099, 333] on button "결과보기" at bounding box center [1083, 332] width 69 height 31
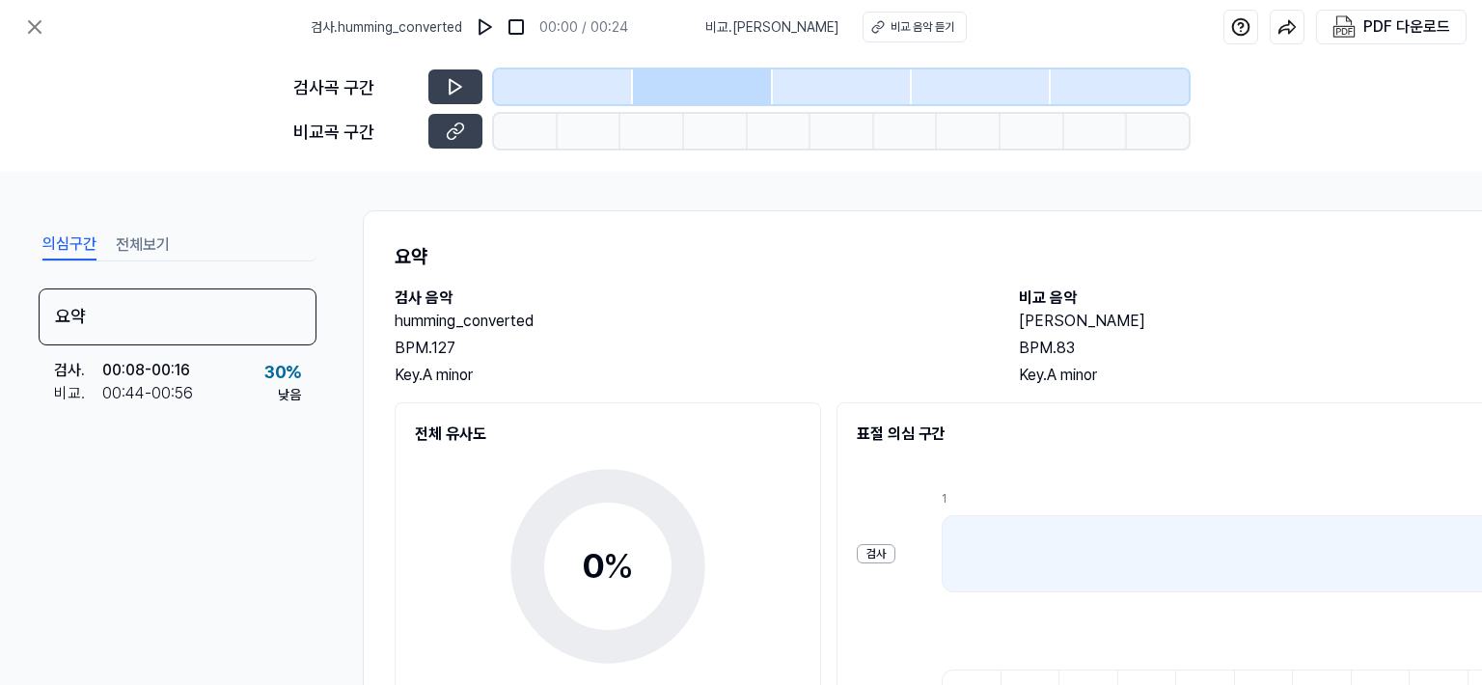
click at [143, 245] on button "전체보기" at bounding box center [143, 245] width 54 height 31
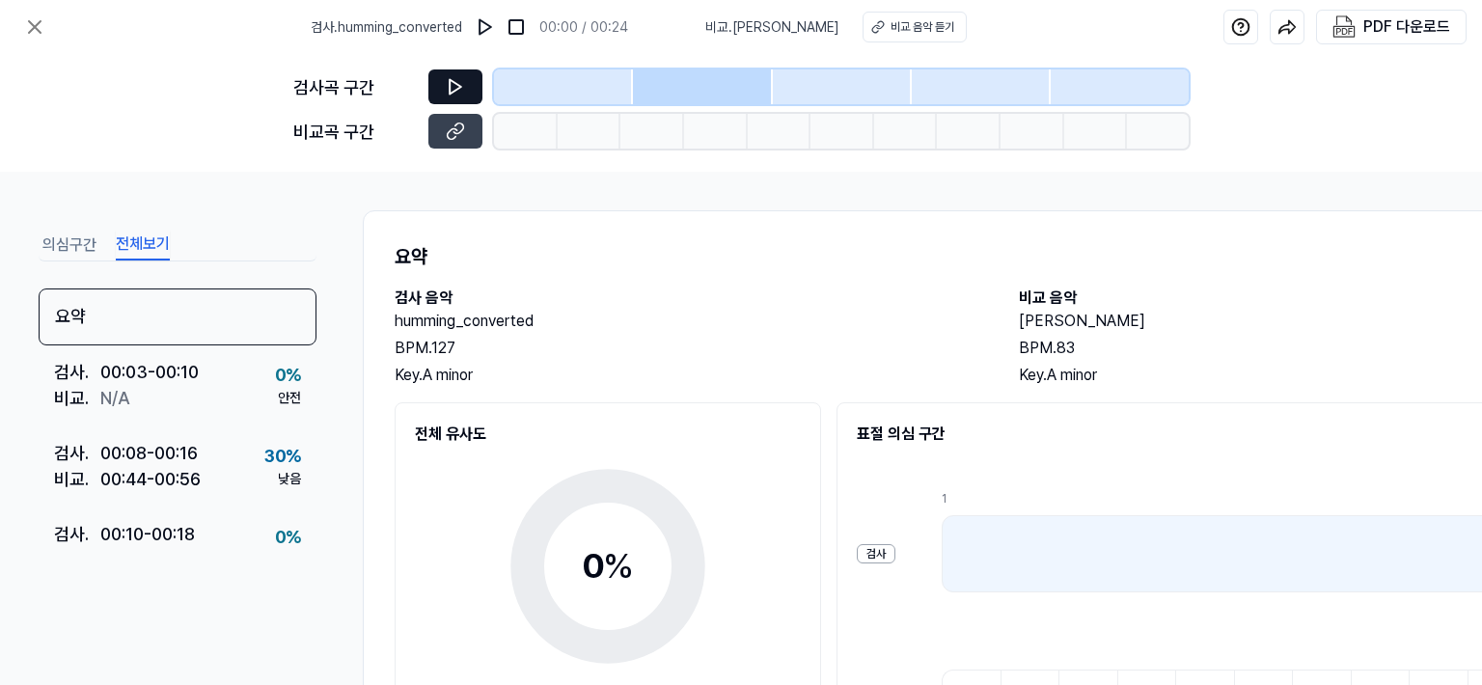
click at [456, 82] on icon at bounding box center [455, 86] width 19 height 19
click at [448, 86] on icon at bounding box center [455, 86] width 19 height 19
click at [895, 27] on div "비교 음악 듣기" at bounding box center [922, 26] width 64 height 17
